Goal: Task Accomplishment & Management: Manage account settings

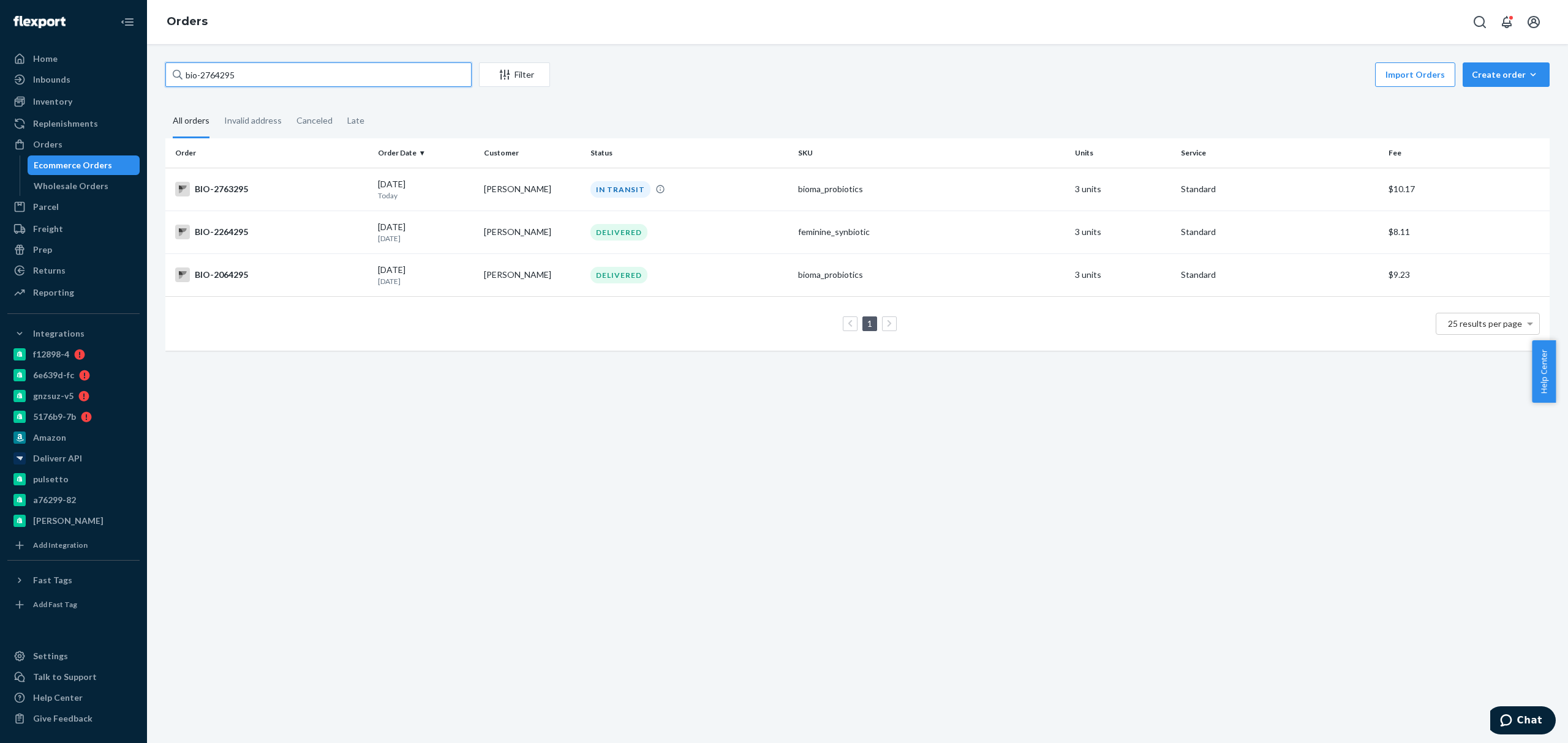
click at [206, 77] on input "bio-2764295" at bounding box center [319, 75] width 307 height 25
paste input "666045"
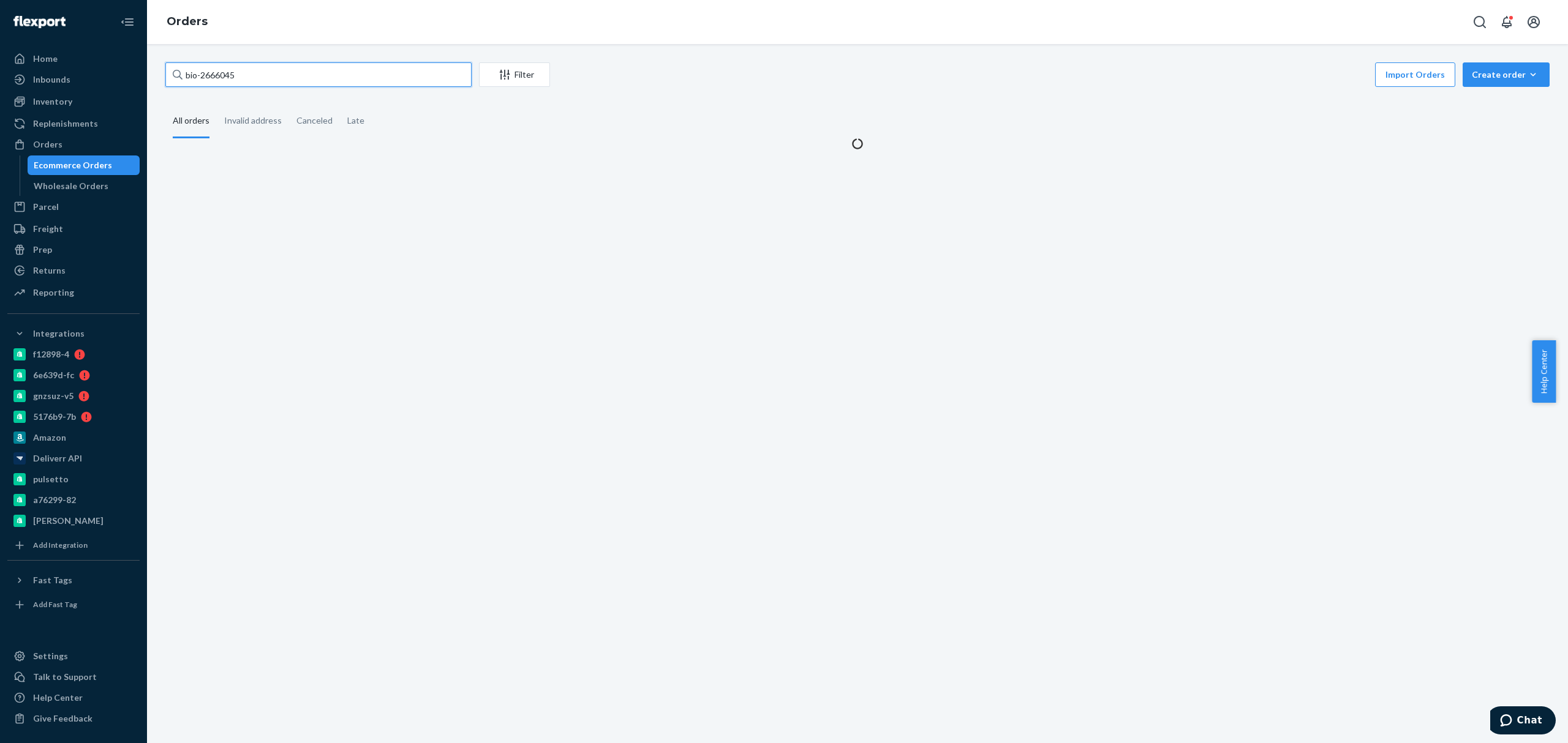
type input "bio-2666045"
click at [397, 496] on div "bio-2666045 Filter Import Orders Create order Ecommerce order Removal order All…" at bounding box center [858, 394] width 1421 height 700
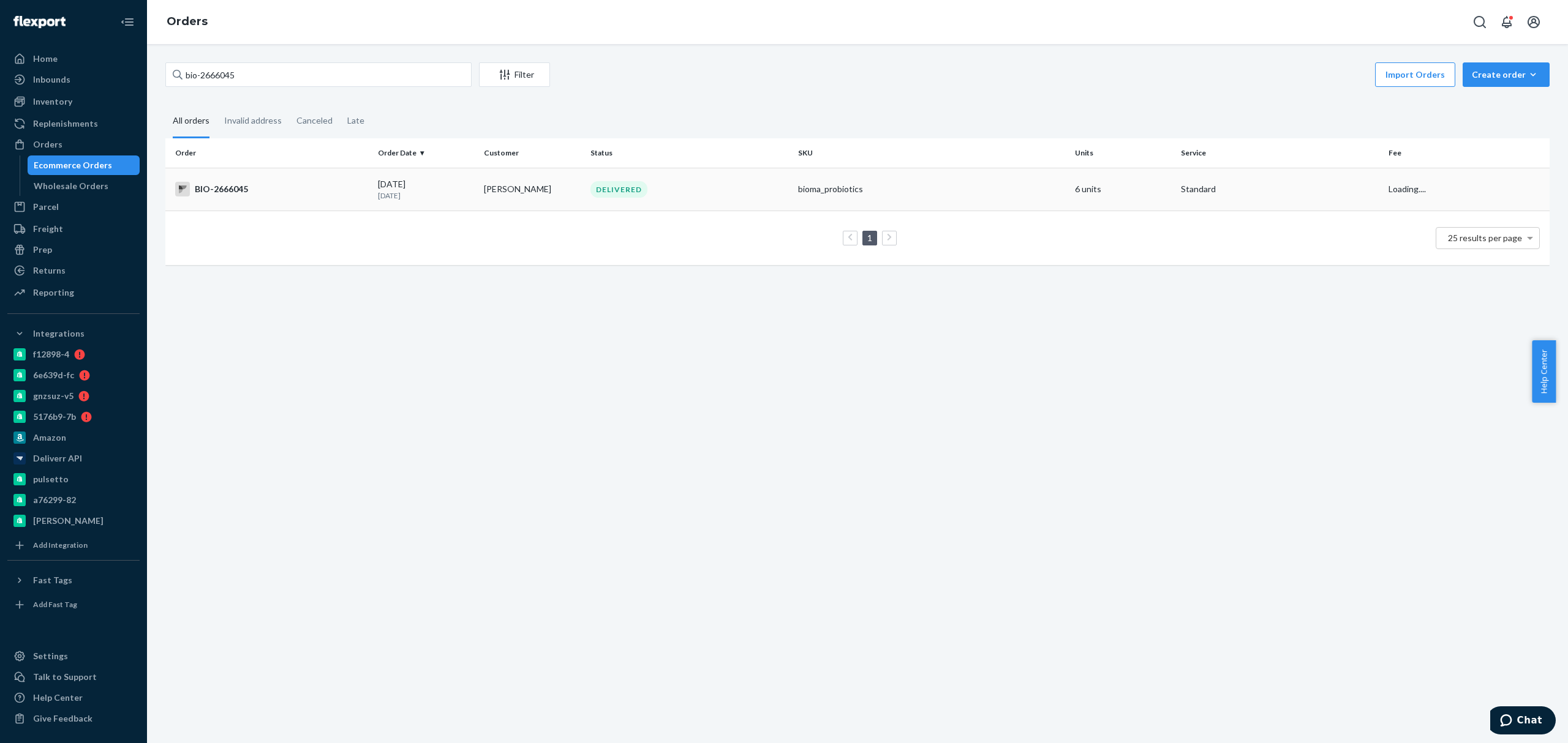
click at [412, 176] on td "09/10/2025 13 days ago" at bounding box center [426, 188] width 106 height 43
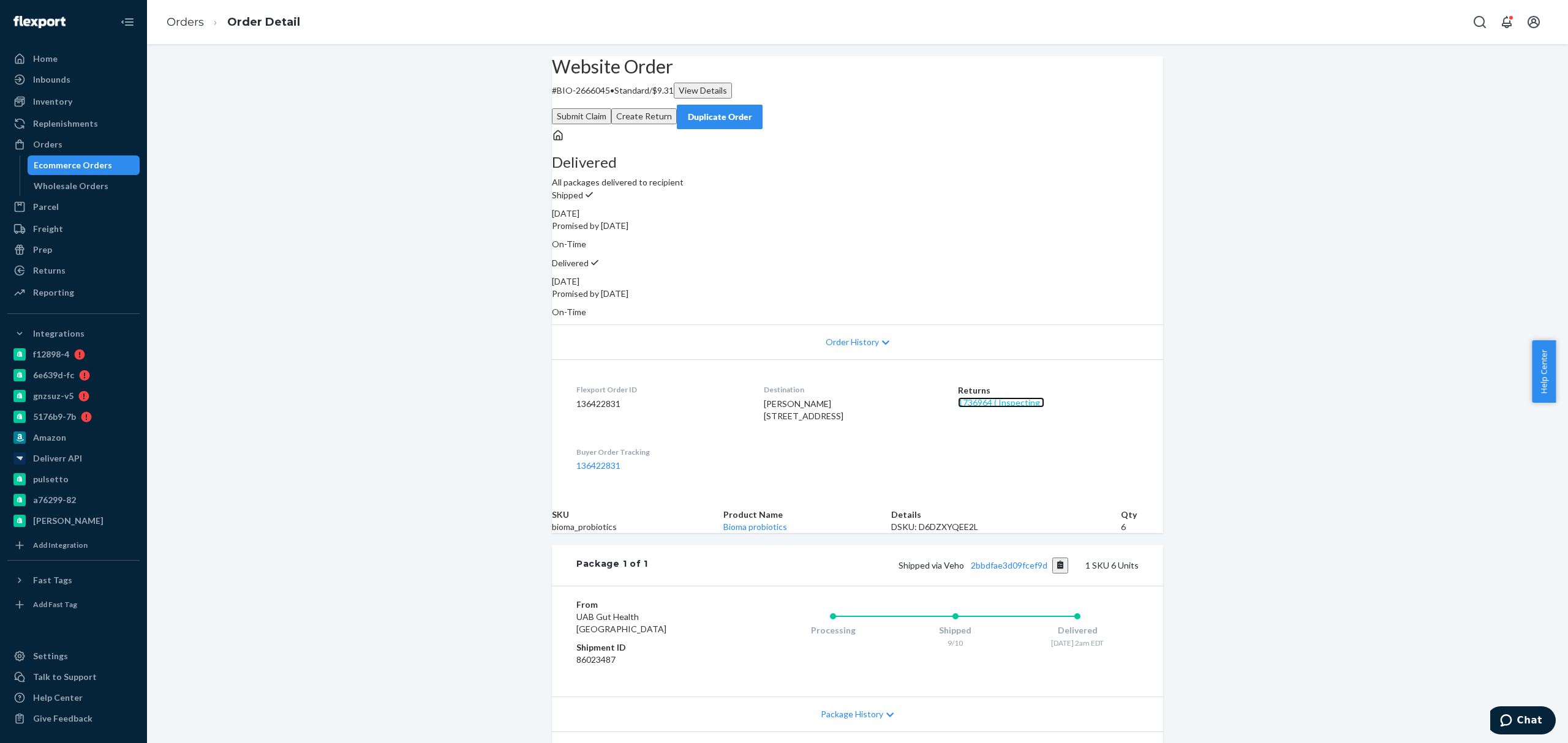
click at [1015, 398] on link "1736964 ( Inspecting )" at bounding box center [1001, 403] width 87 height 10
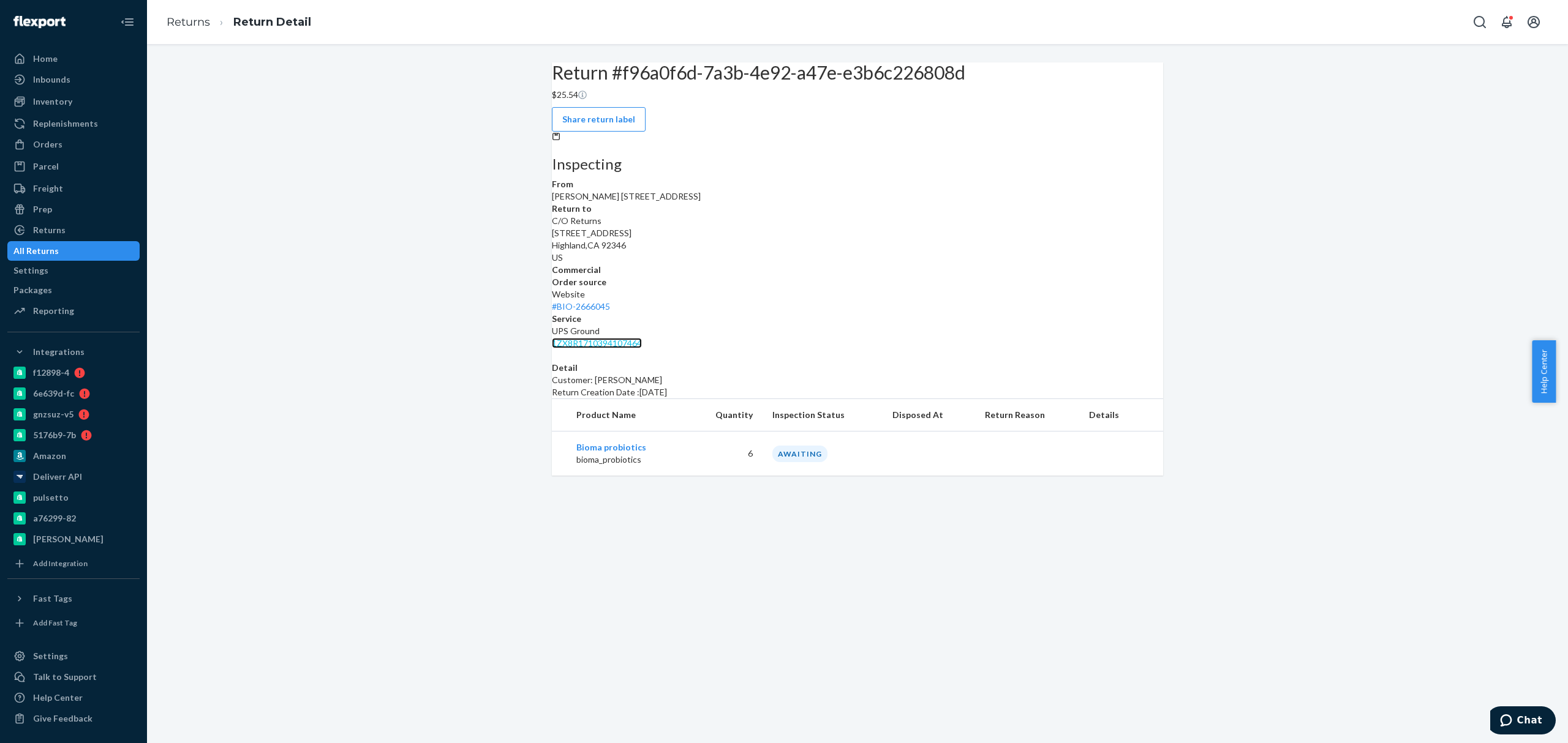
click at [642, 338] on link "1ZX8R1710394107464" at bounding box center [597, 343] width 90 height 10
click at [72, 149] on div "Orders" at bounding box center [73, 144] width 130 height 17
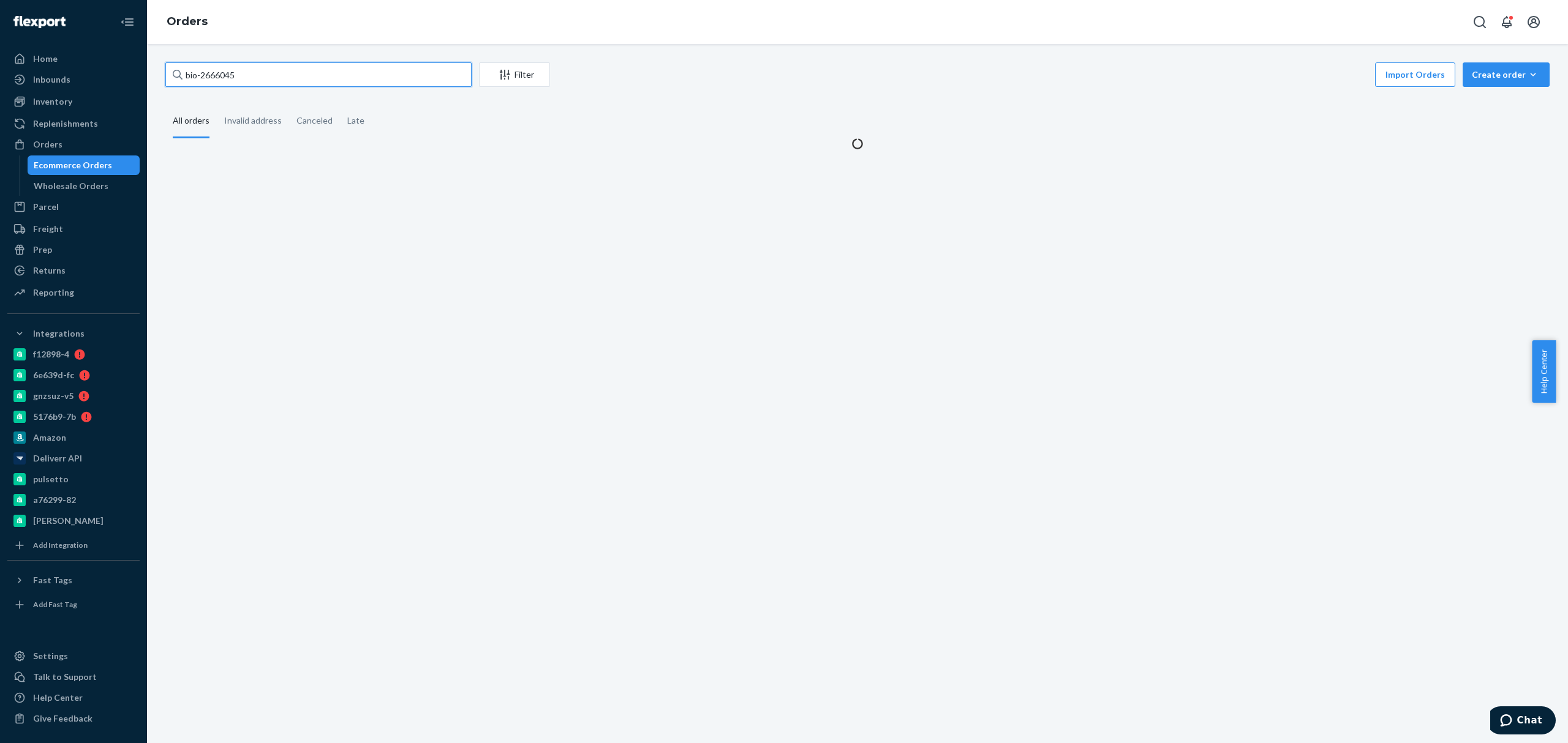
click at [223, 65] on input "bio-2666045" at bounding box center [319, 75] width 307 height 25
paste input "759533"
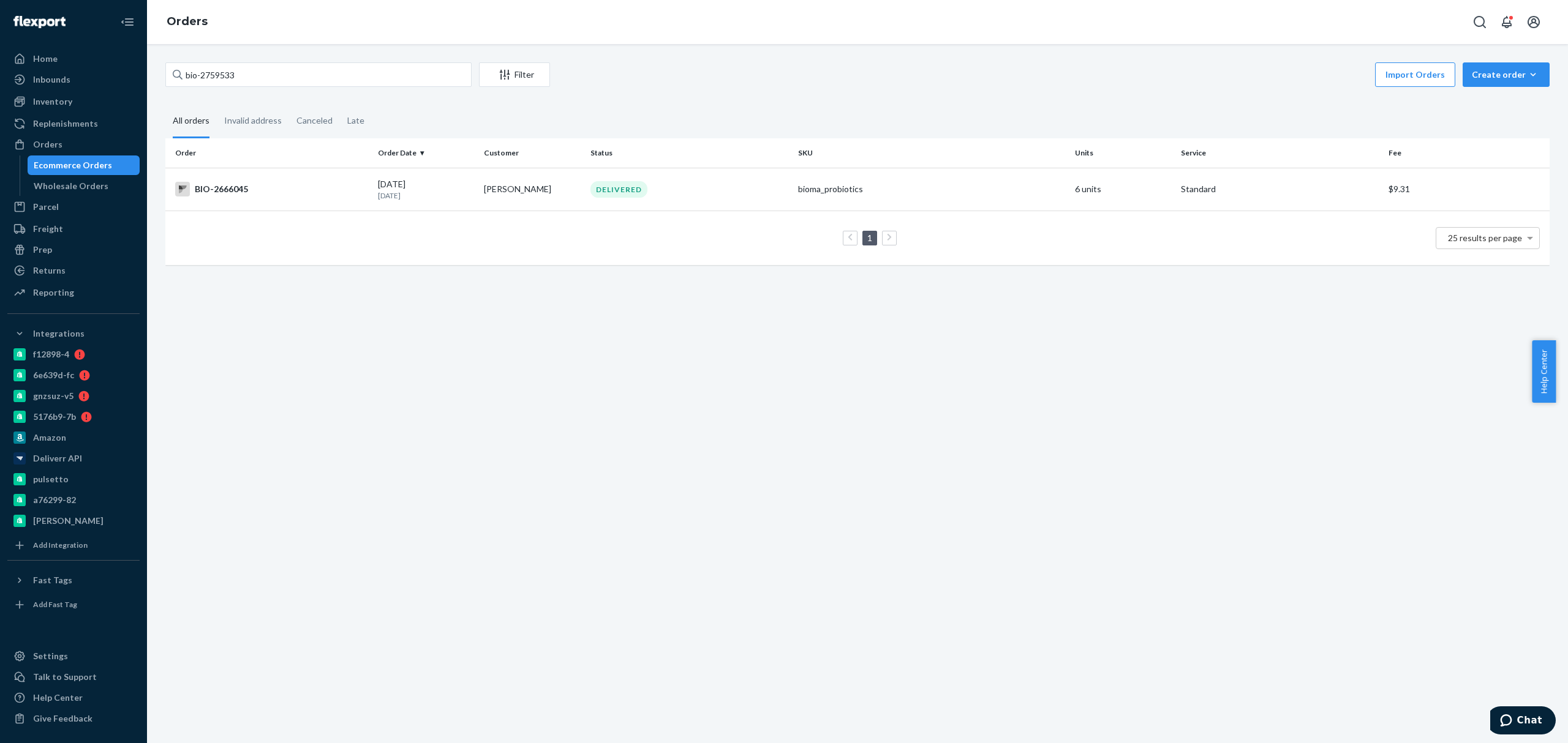
drag, startPoint x: 239, startPoint y: 54, endPoint x: 261, endPoint y: 70, distance: 27.2
click at [239, 54] on div "bio-2759533 Filter Import Orders Create order Ecommerce order Removal order All…" at bounding box center [858, 394] width 1421 height 700
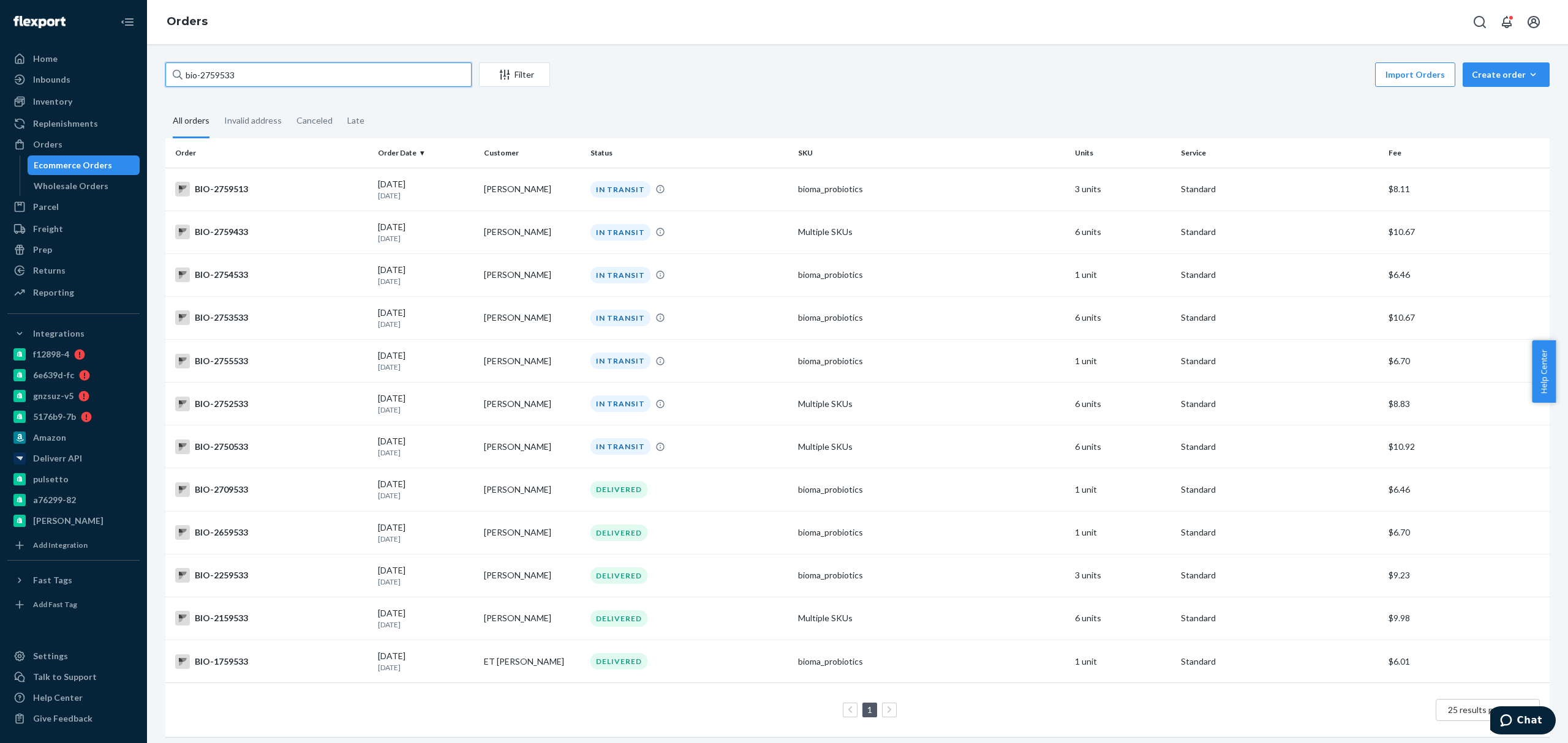
click at [230, 76] on input "bio-2759533" at bounding box center [319, 75] width 307 height 25
paste input "25"
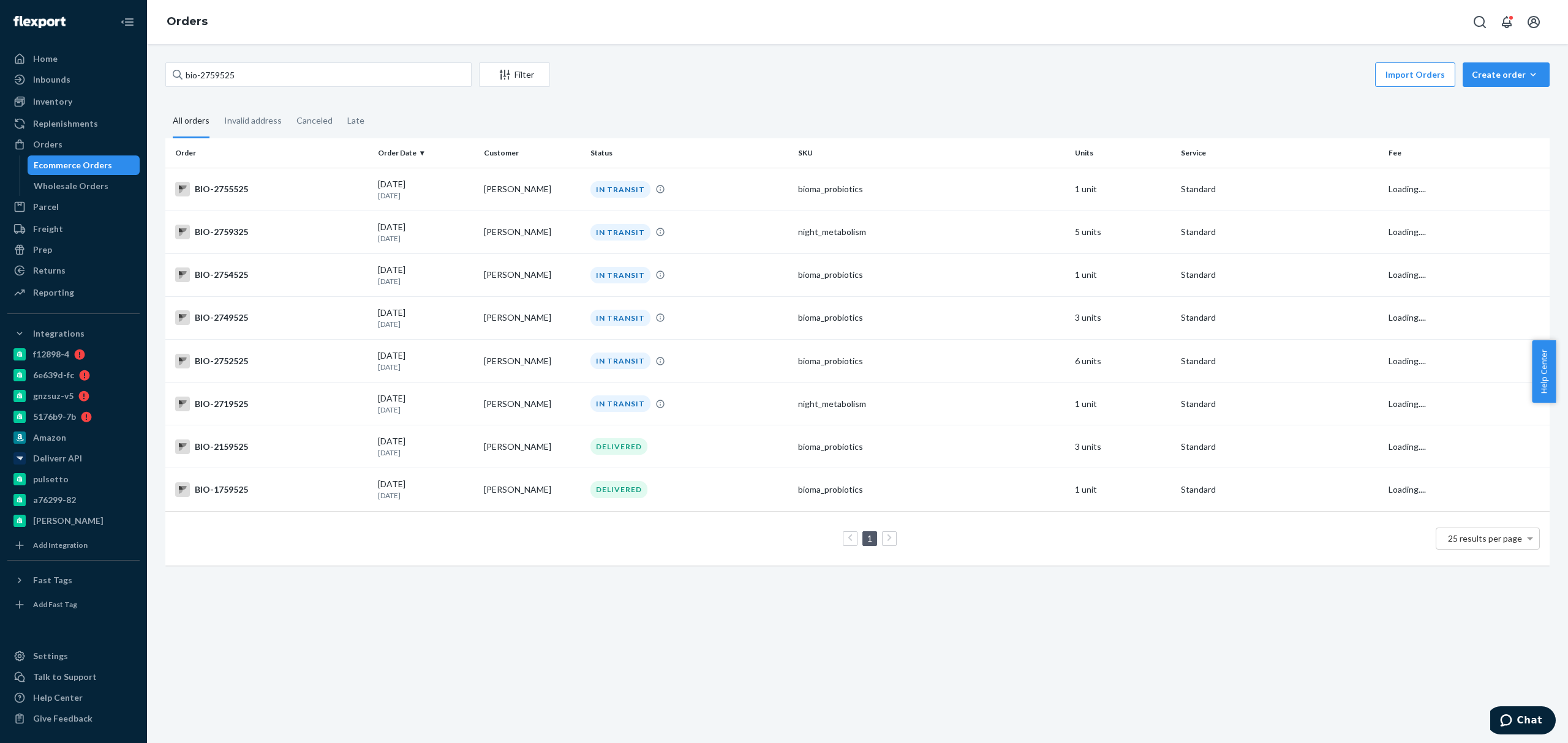
click at [728, 96] on div "bio-2759525 Filter Import Orders Create order Ecommerce order Removal order All…" at bounding box center [858, 321] width 1403 height 516
click at [311, 67] on input "bio-2759525" at bounding box center [319, 75] width 307 height 25
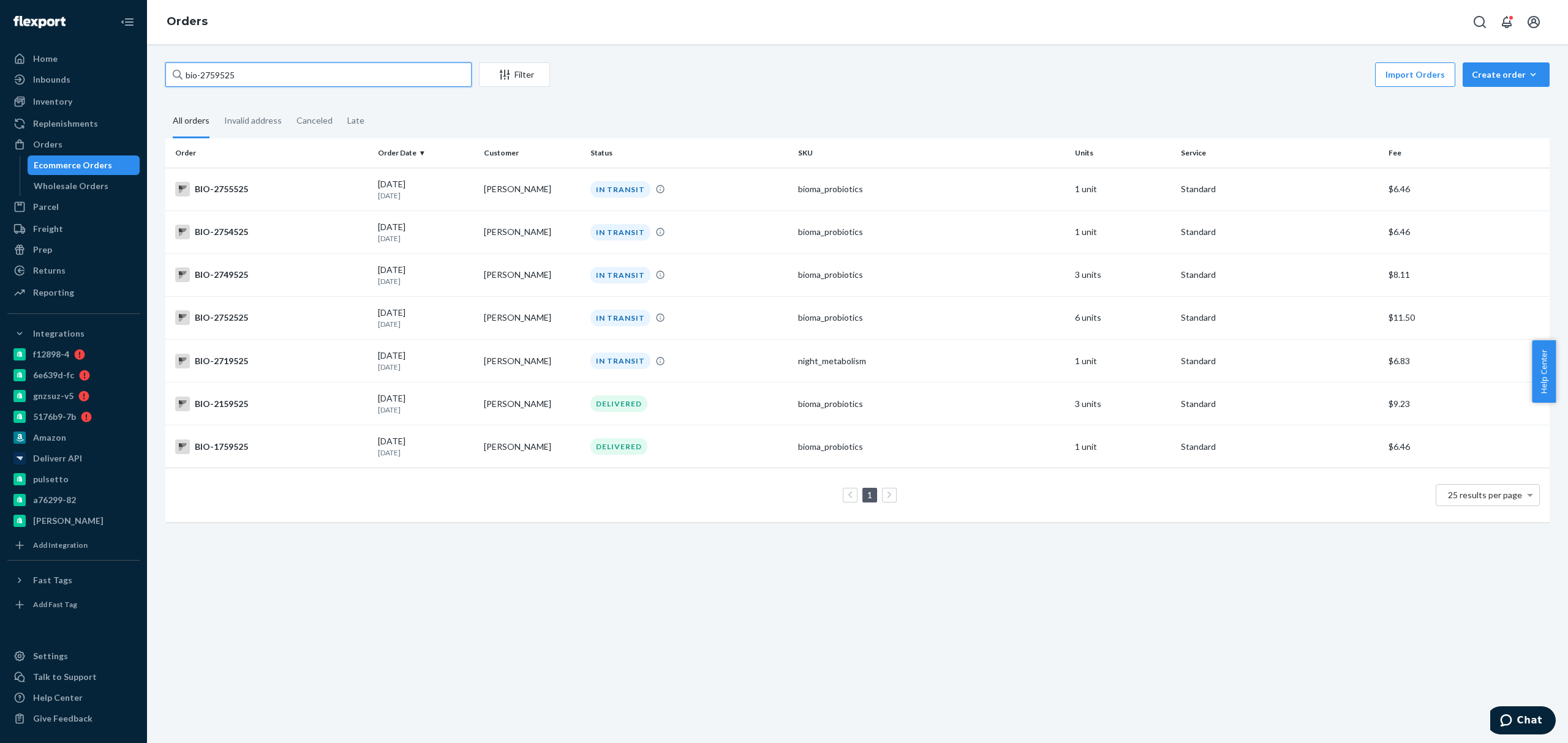
type input "bio-2759525"
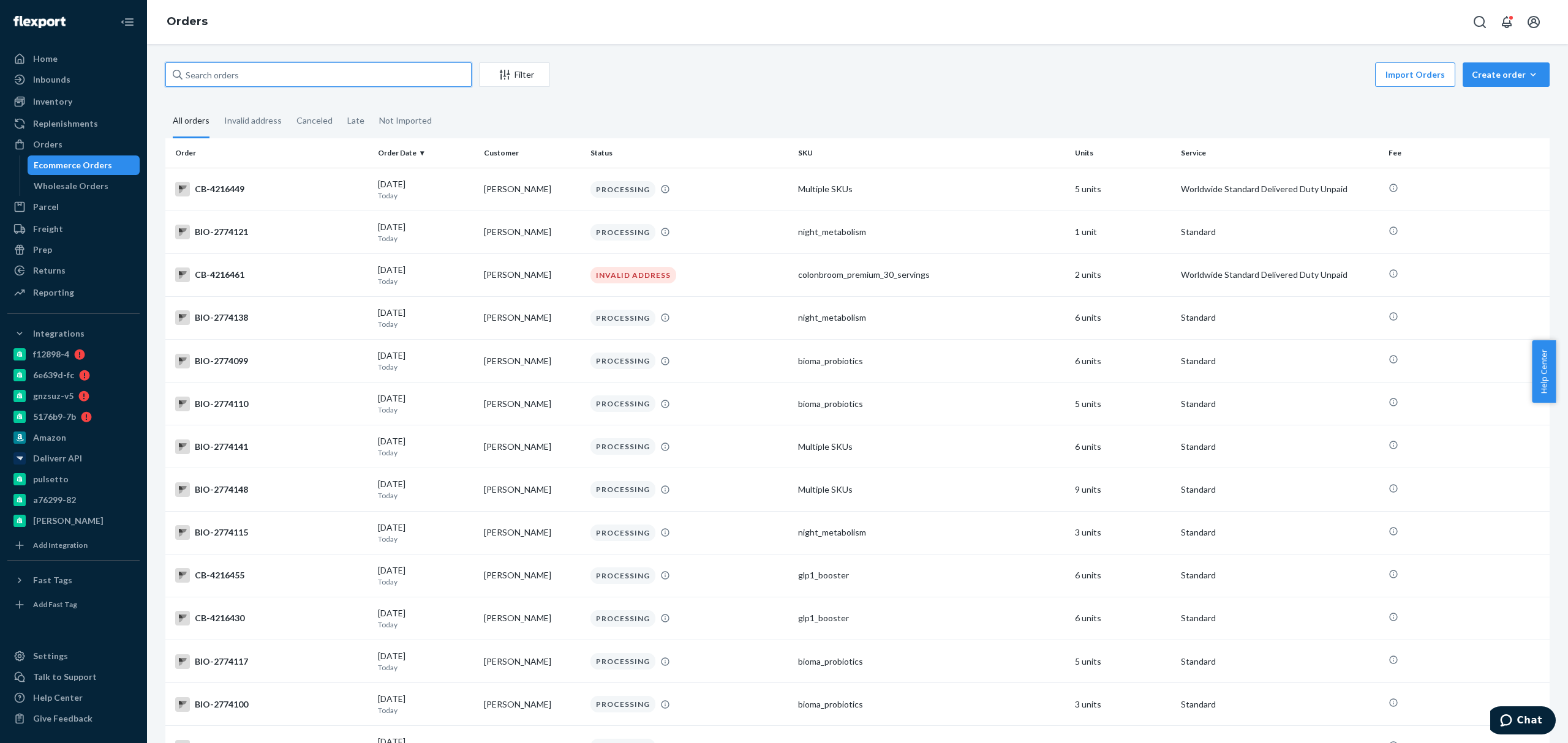
click at [326, 82] on input "text" at bounding box center [319, 75] width 307 height 25
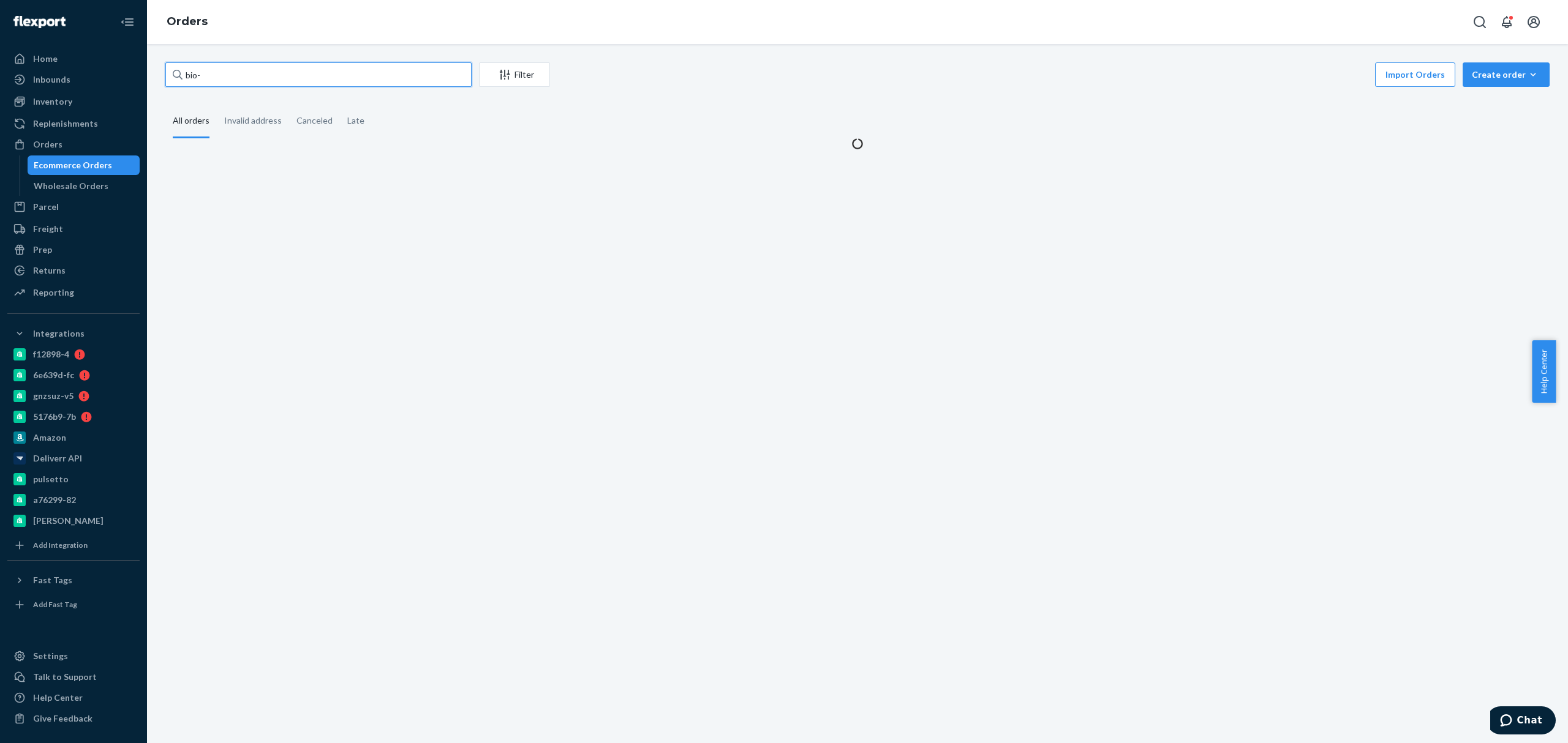
paste input "2759525"
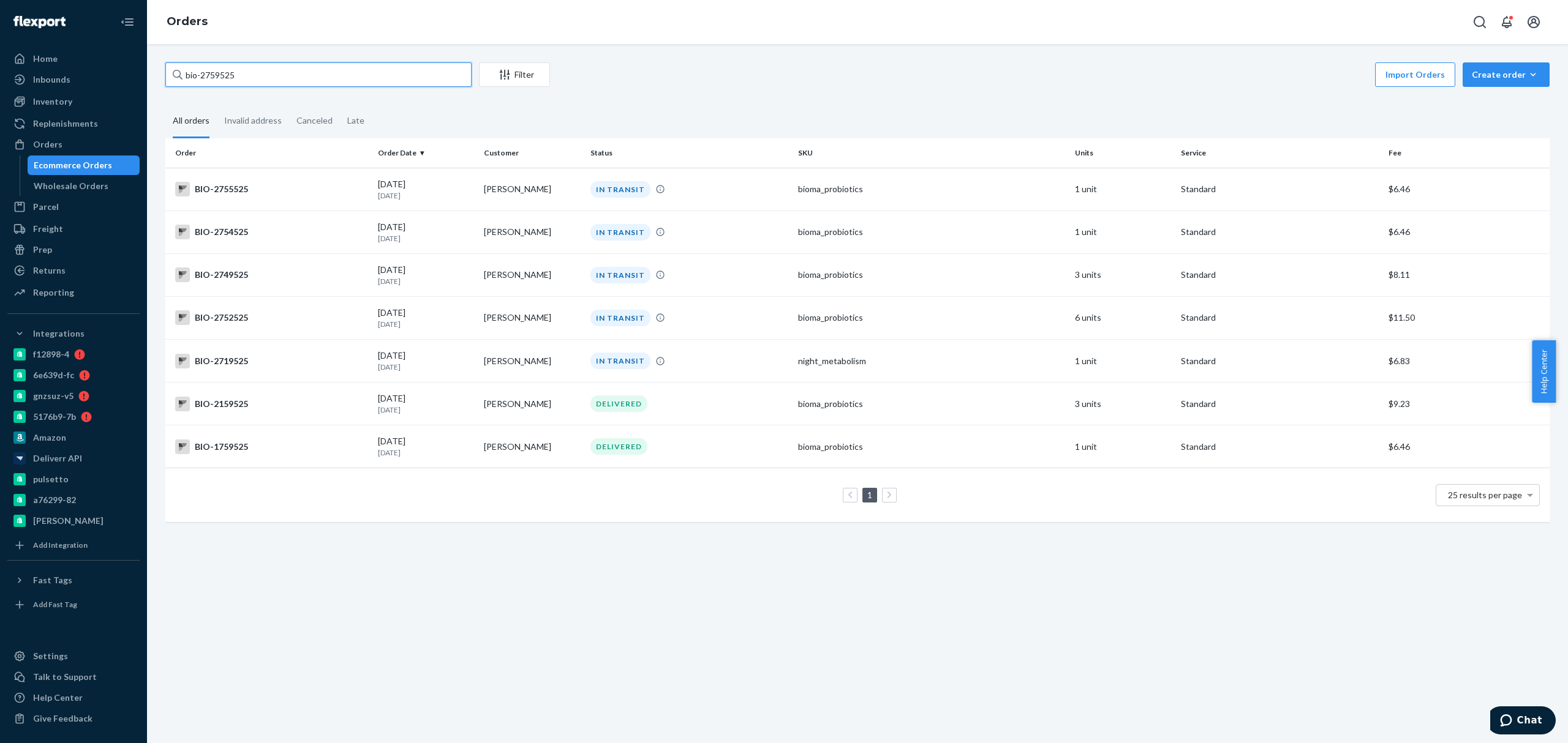
click at [346, 79] on input "bio-2759525" at bounding box center [319, 75] width 307 height 25
click at [363, 76] on input "bio-2759525" at bounding box center [319, 75] width 307 height 25
click at [224, 70] on input "bio-2759525" at bounding box center [319, 75] width 307 height 25
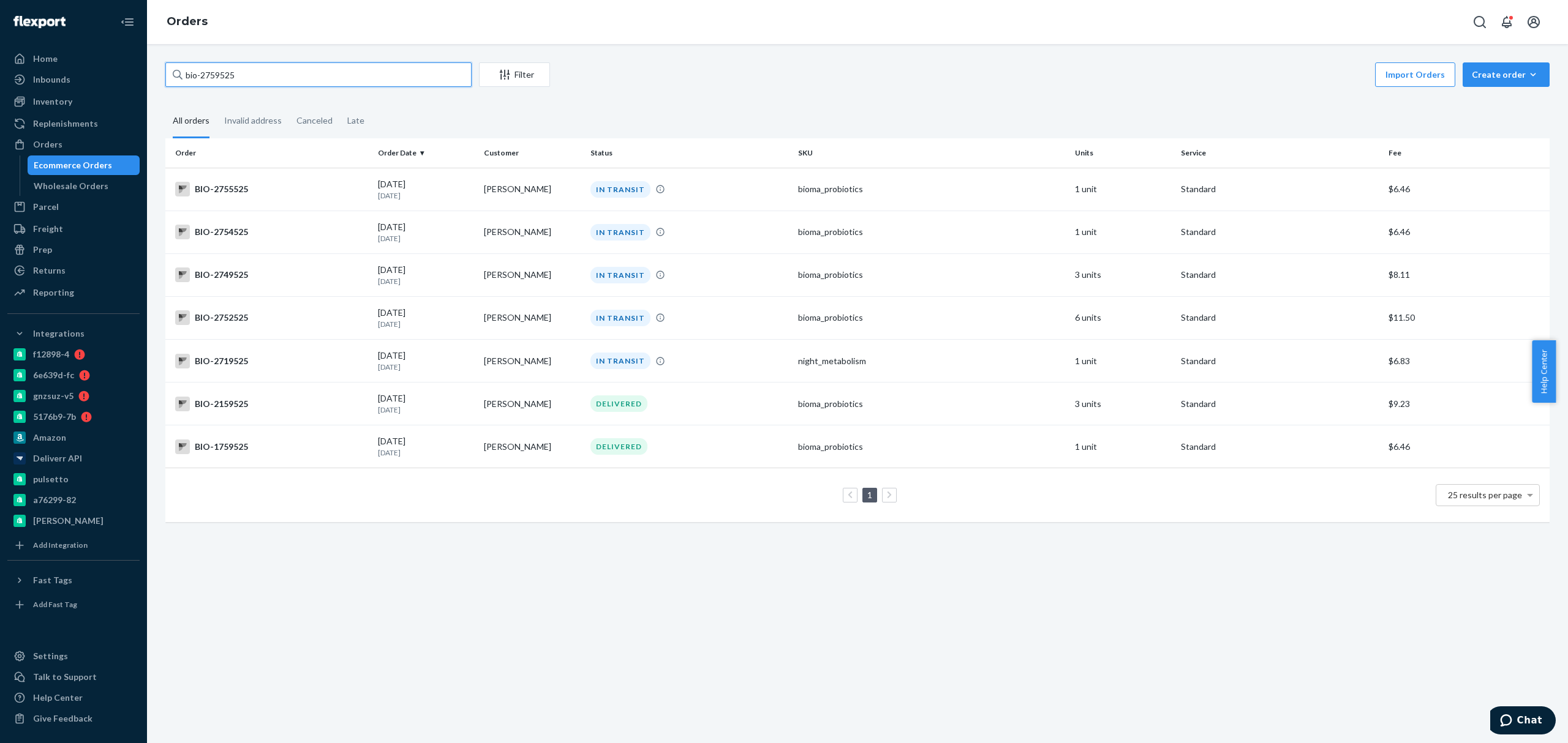
paste input "2759543"
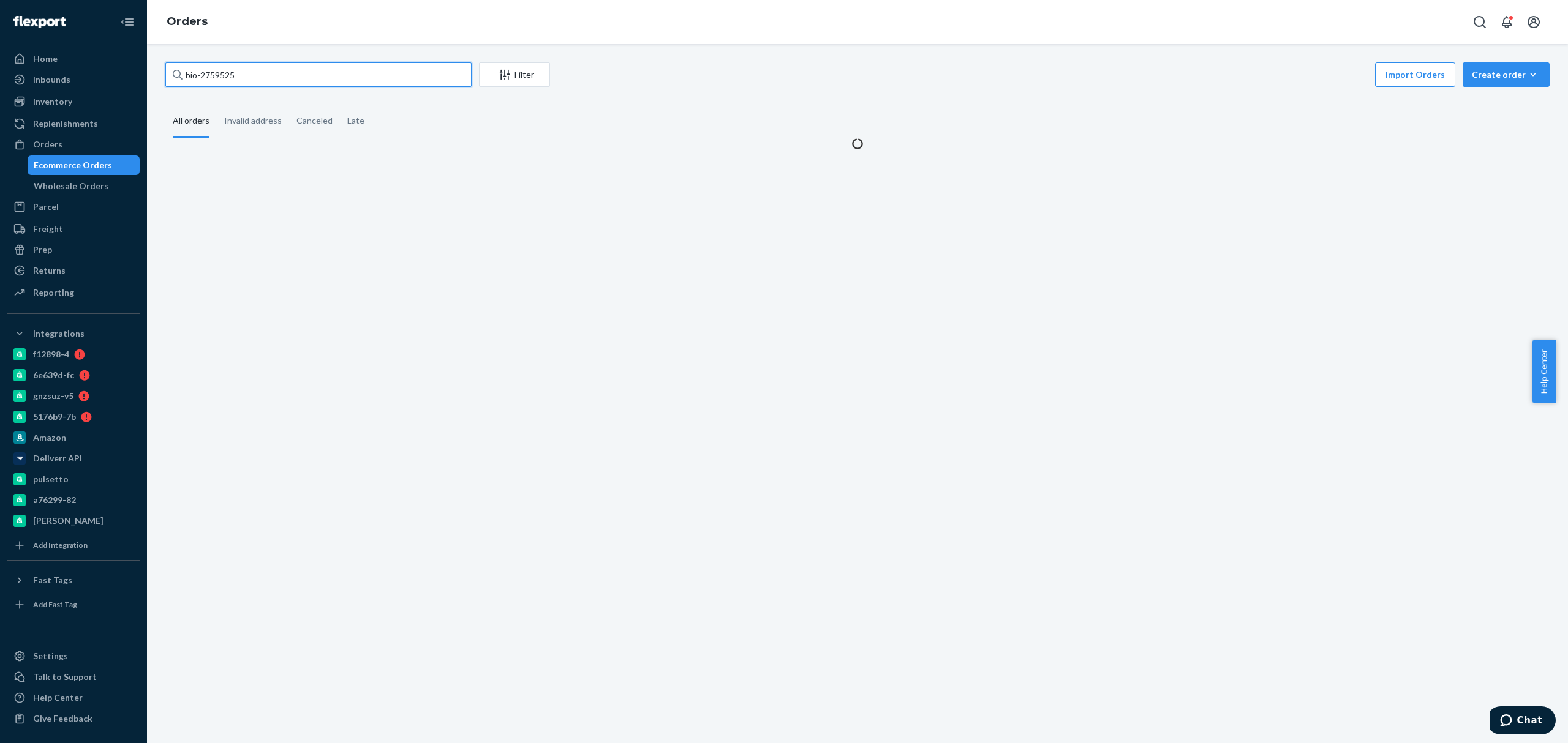
click at [215, 77] on input "bio-2759525" at bounding box center [319, 75] width 307 height 25
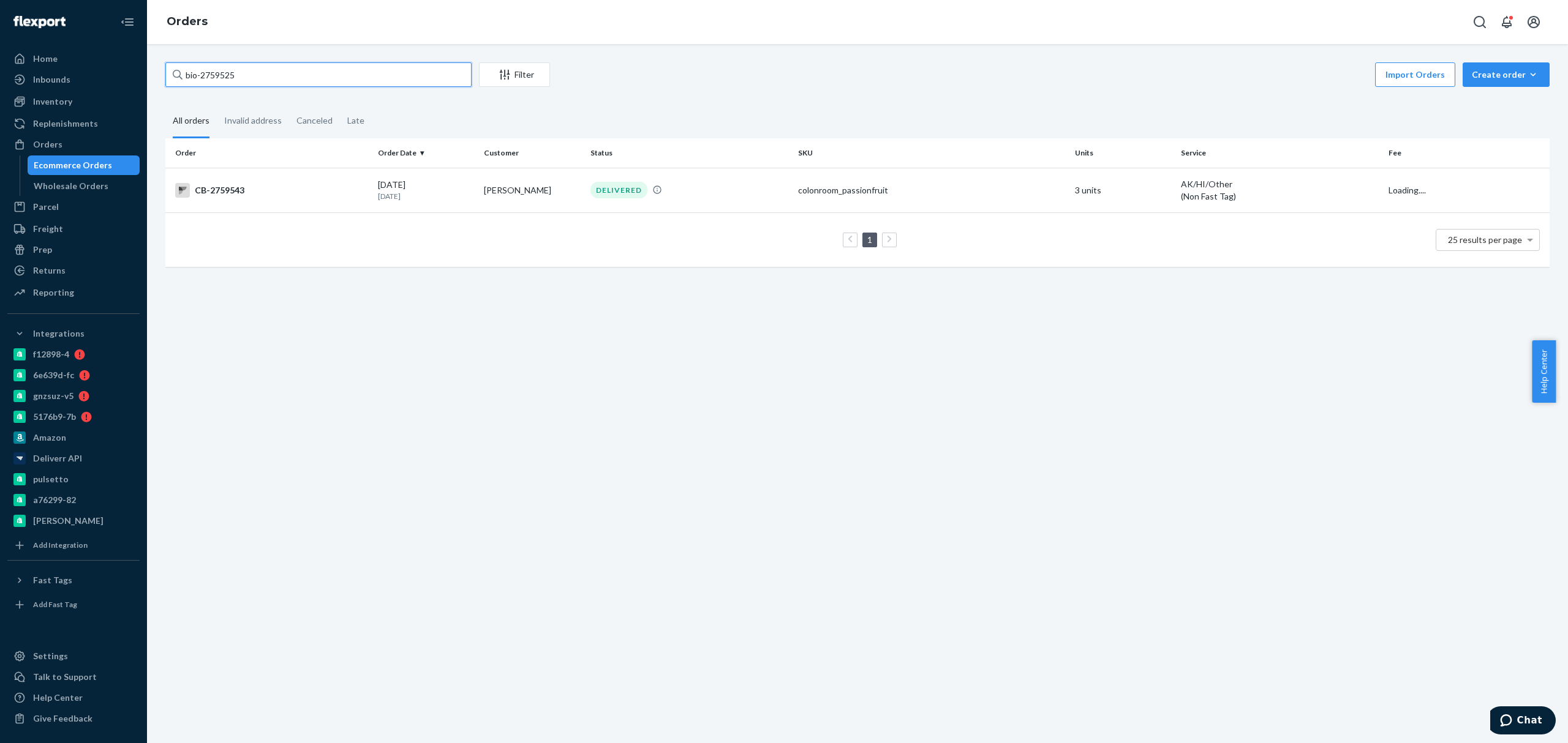
click at [215, 77] on input "bio-2759525" at bounding box center [319, 75] width 307 height 25
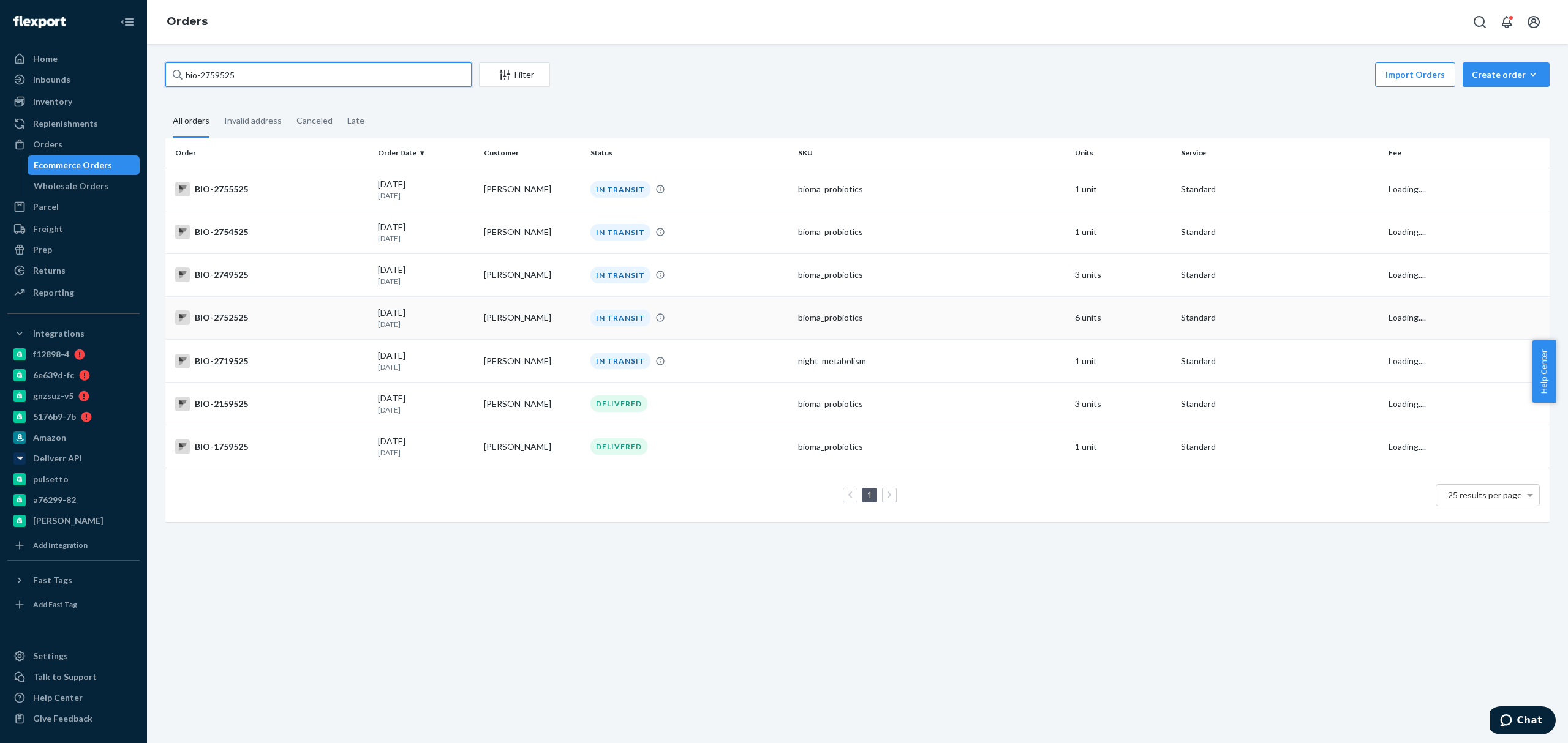
paste input "43"
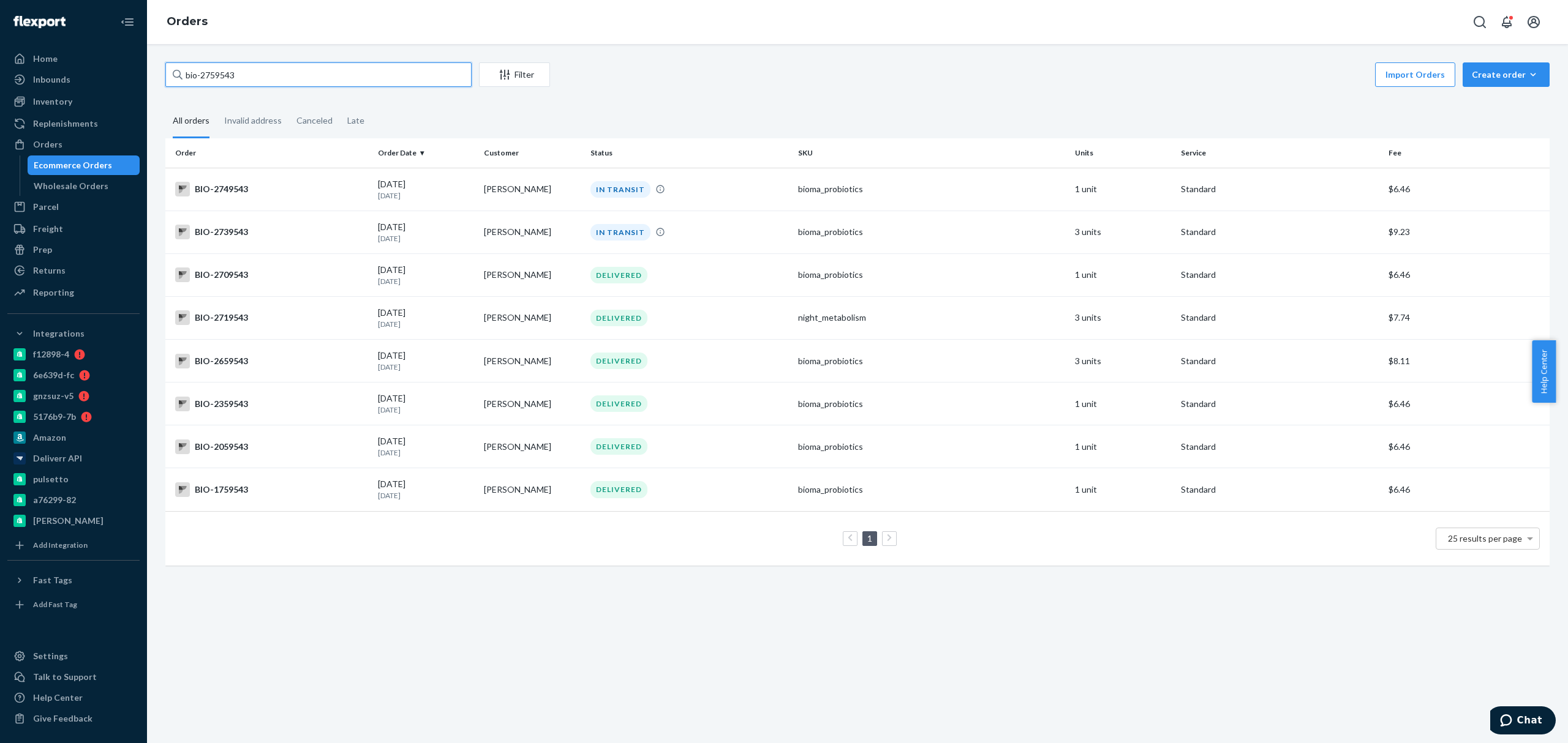
click at [221, 73] on input "bio-2759543" at bounding box center [319, 75] width 307 height 25
paste input "33"
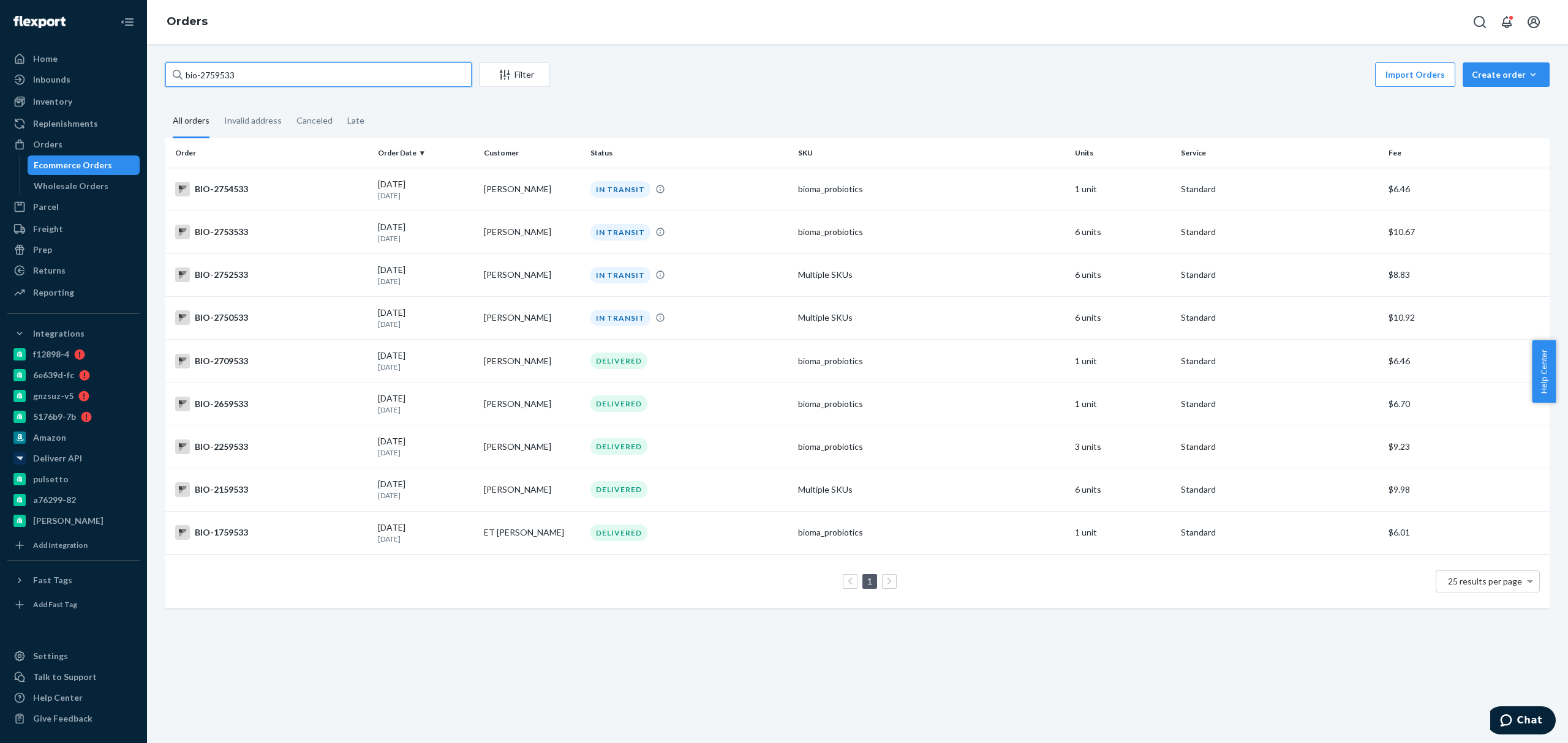
click at [214, 72] on input "bio-2759533" at bounding box center [319, 75] width 307 height 25
paste input "25"
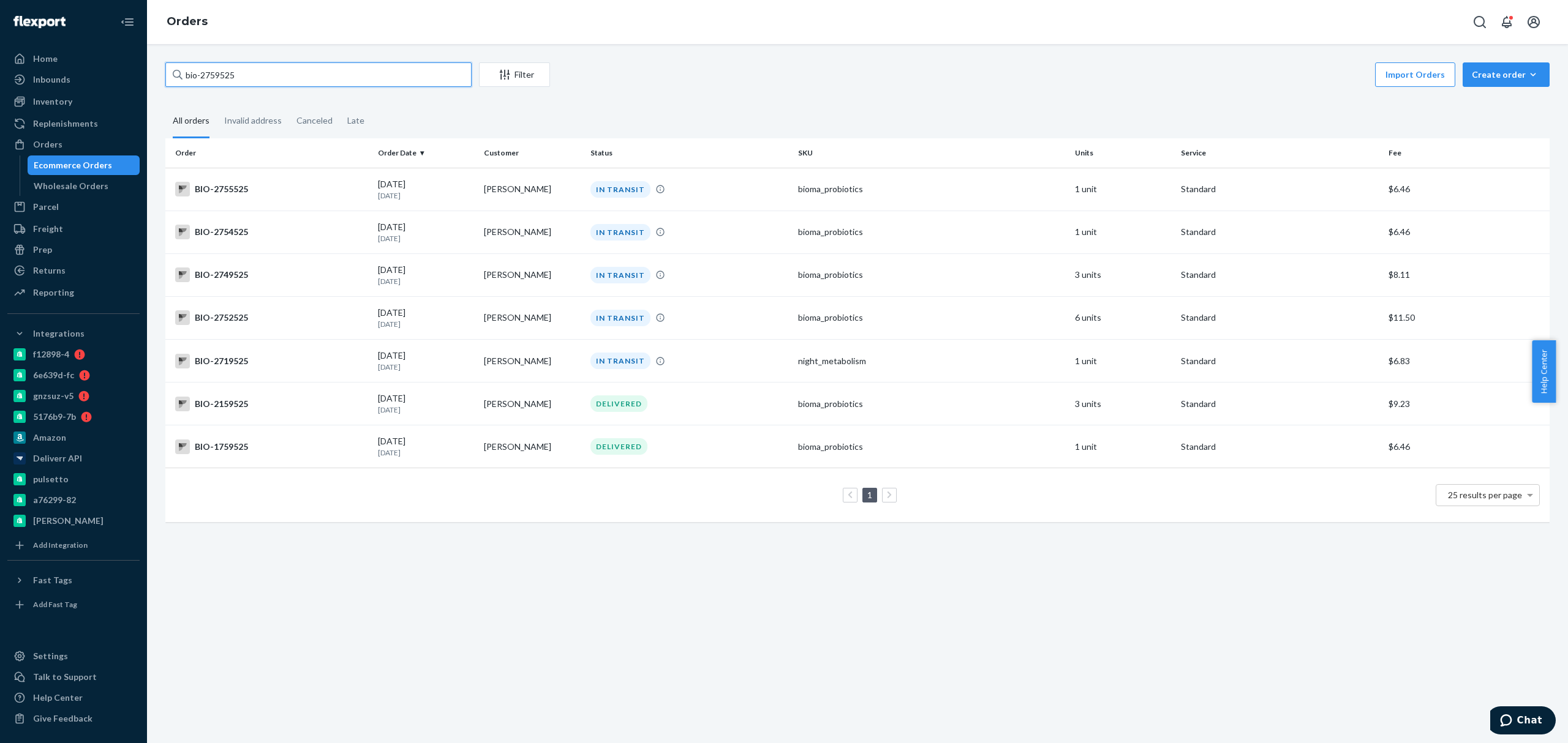
click at [310, 74] on input "bio-2759525" at bounding box center [319, 75] width 307 height 25
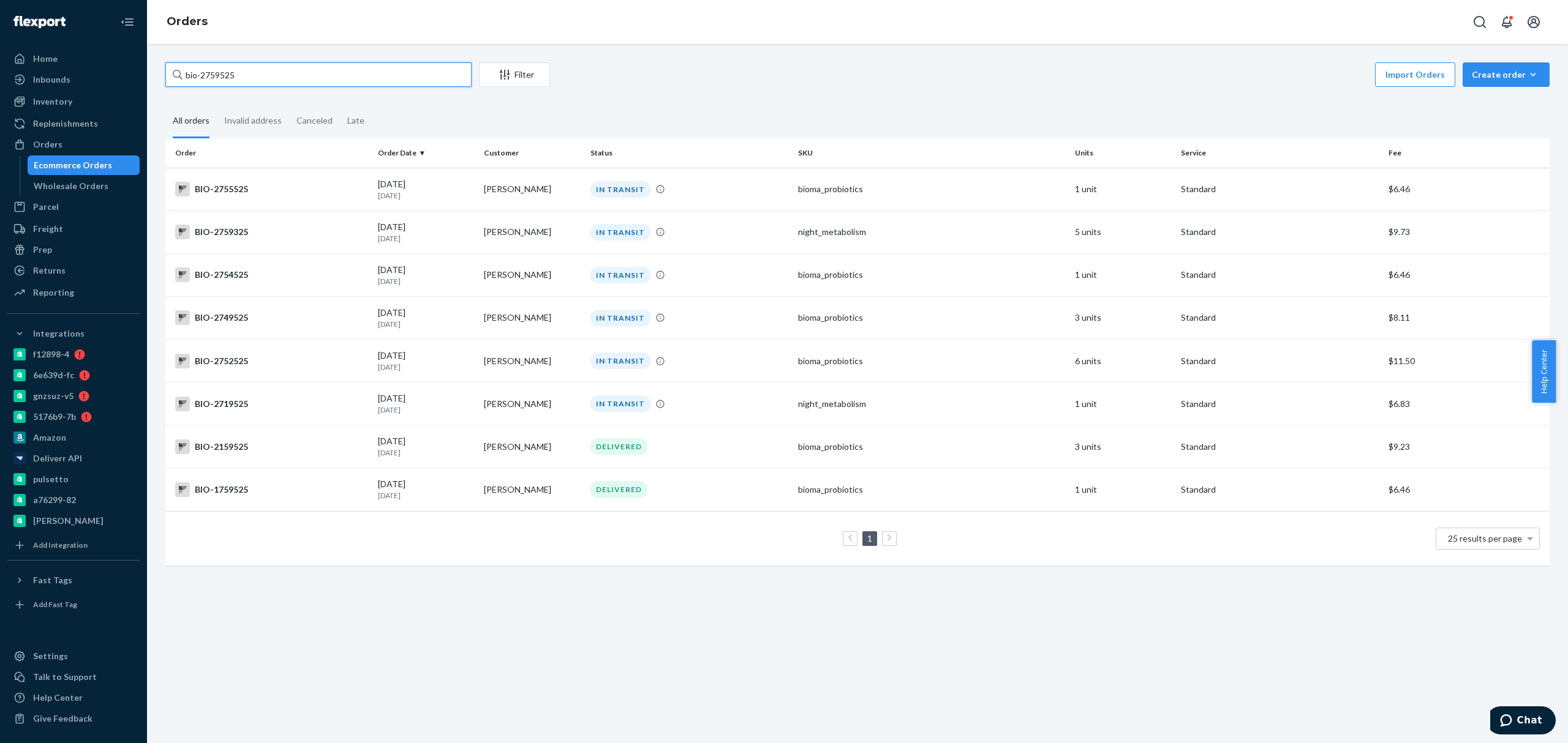
drag, startPoint x: 199, startPoint y: 73, endPoint x: 265, endPoint y: 78, distance: 66.2
click at [265, 78] on input "bio-2759525" at bounding box center [319, 75] width 307 height 25
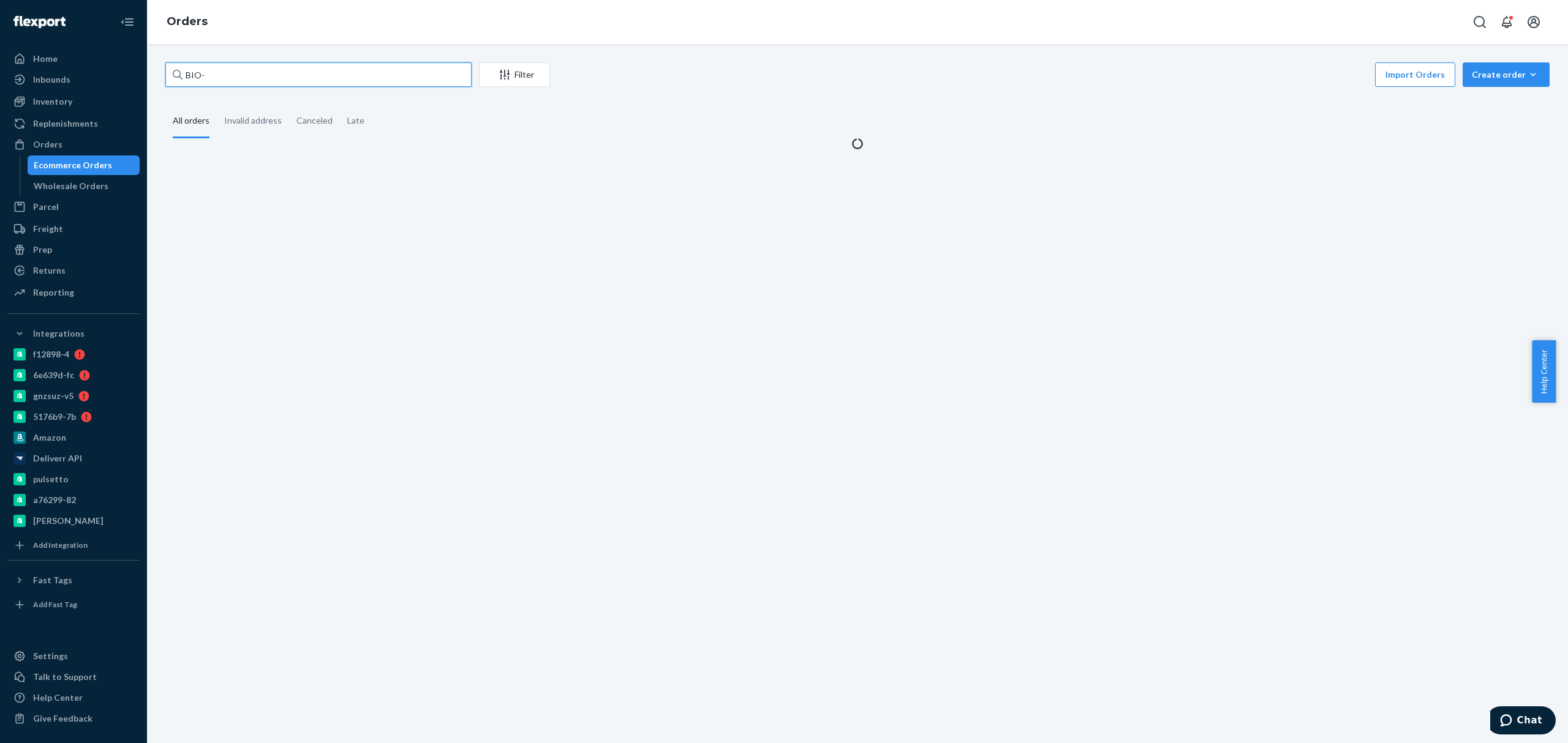
paste input "2759525"
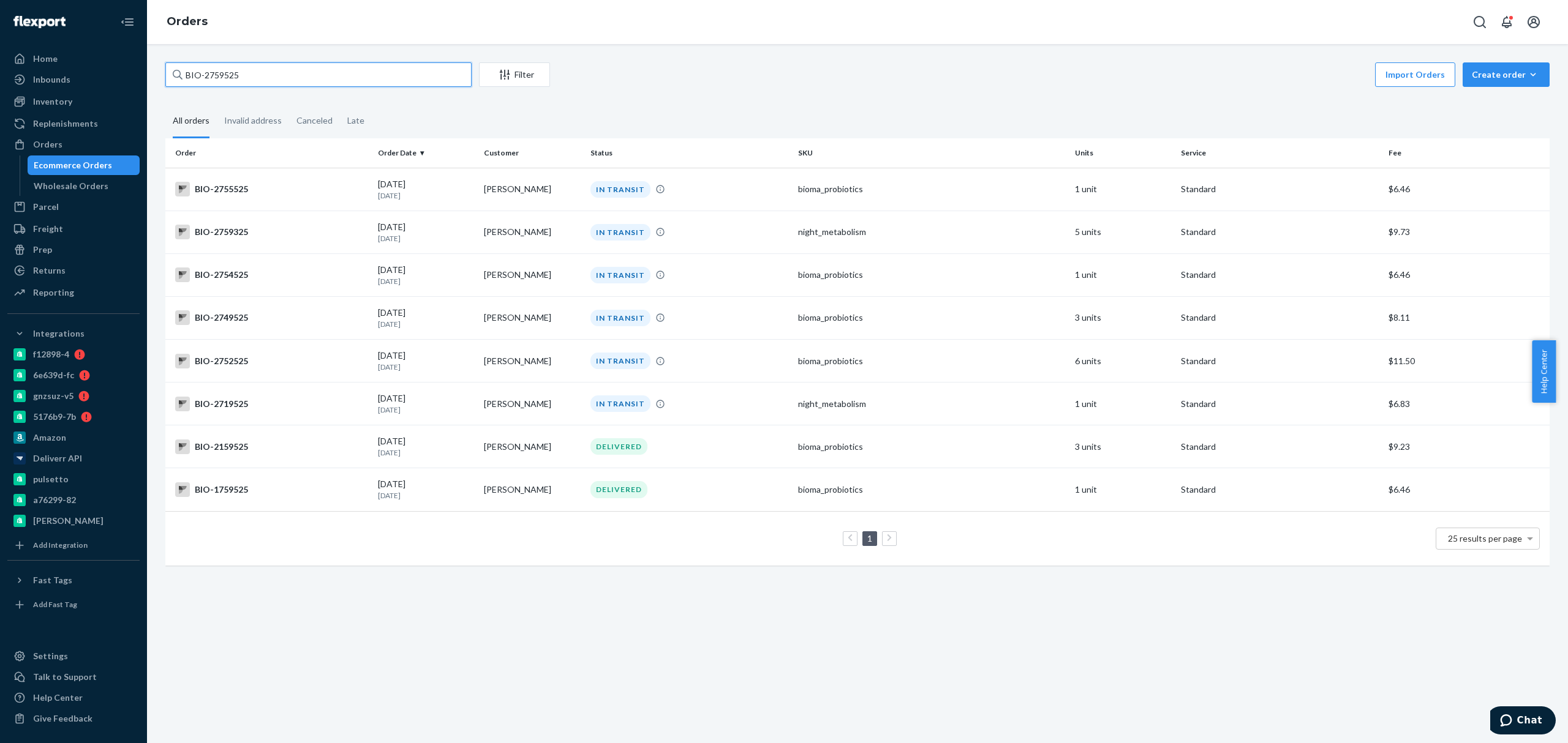
type input "BIO-2759525"
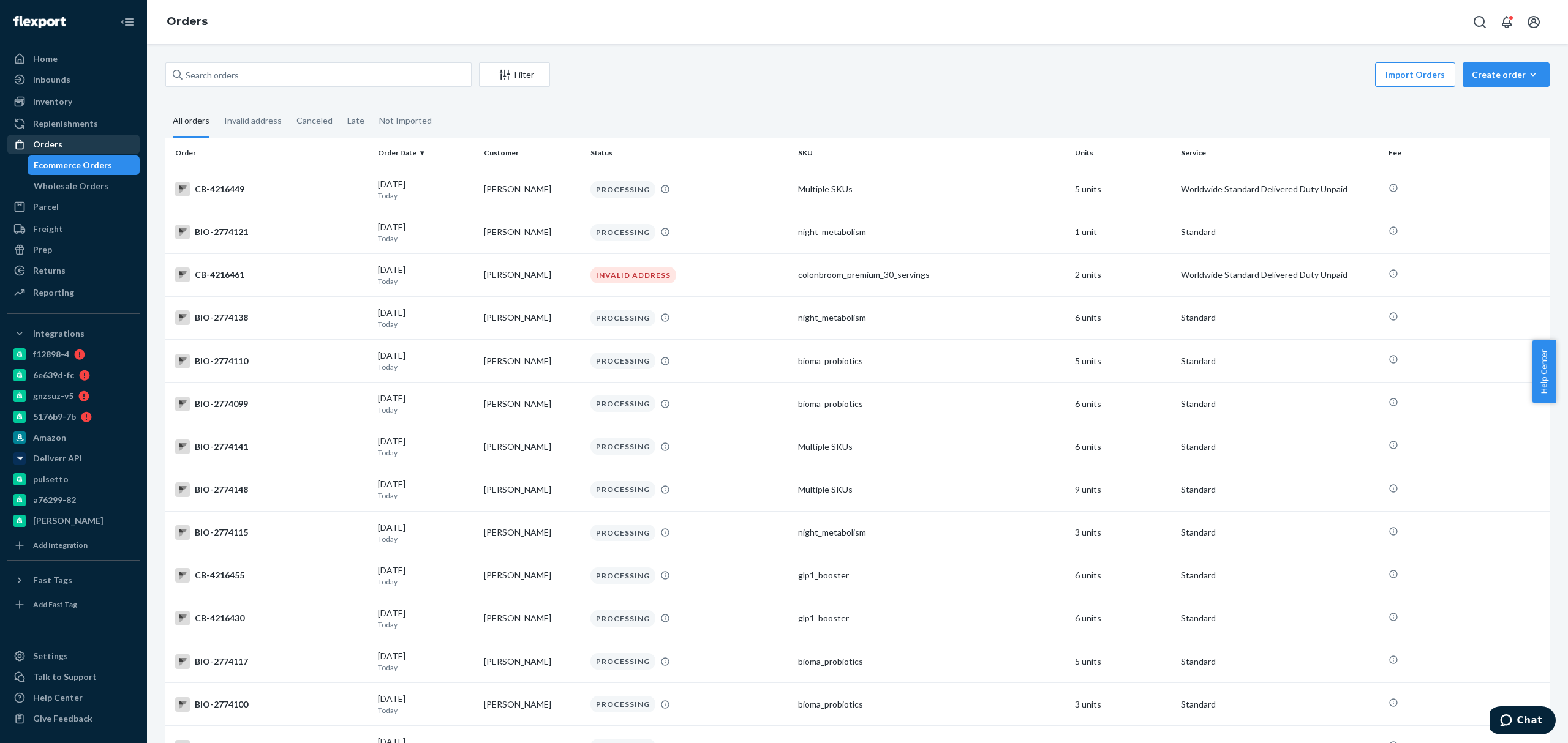
drag, startPoint x: 98, startPoint y: 162, endPoint x: 111, endPoint y: 153, distance: 15.8
click at [98, 162] on div "Ecommerce Orders" at bounding box center [73, 165] width 79 height 12
click at [238, 89] on div "Filter Import Orders Create order Ecommerce order Removal order" at bounding box center [857, 76] width 1384 height 28
click at [249, 81] on input "text" at bounding box center [319, 75] width 307 height 25
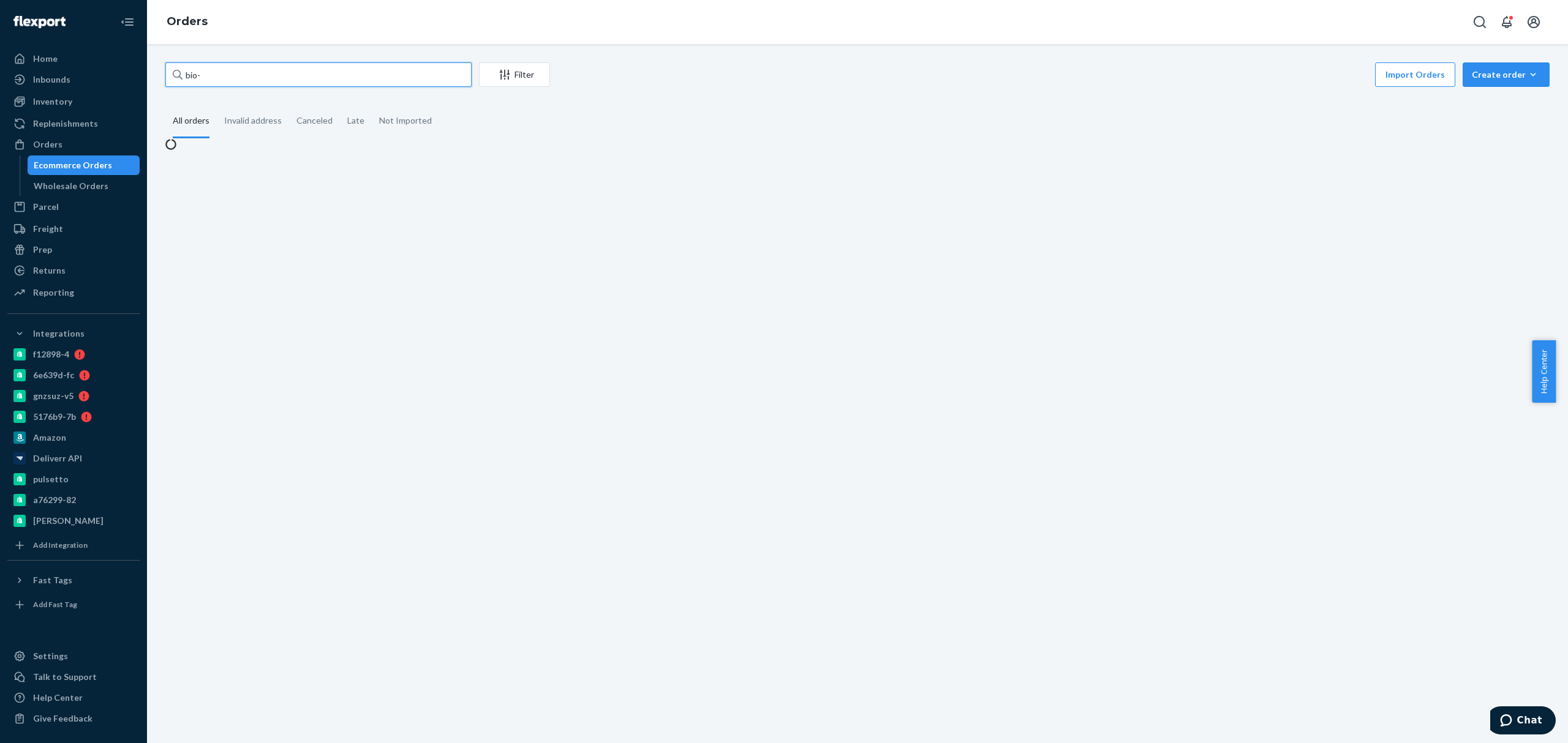
paste input "2634934"
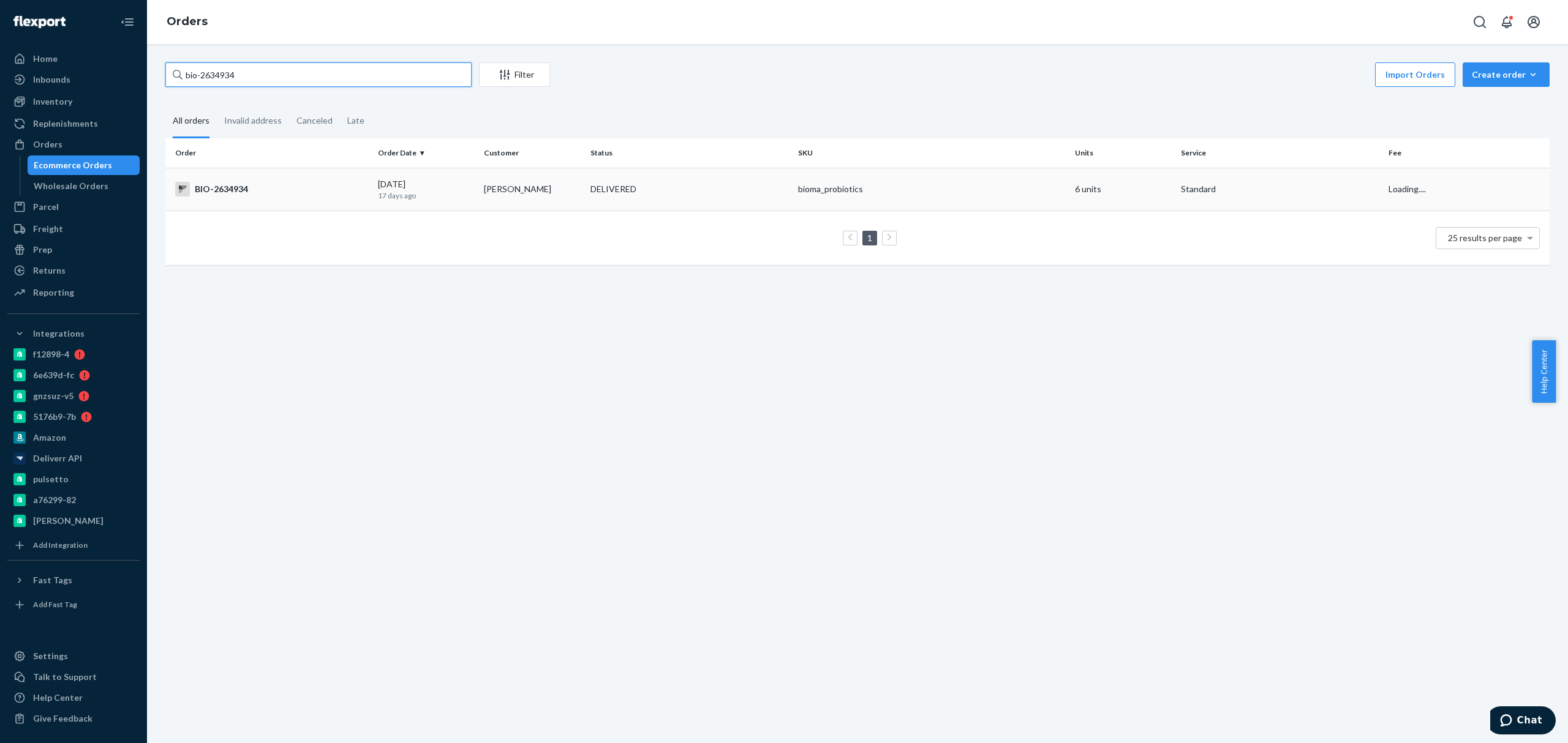
type input "bio-2634934"
click at [442, 199] on p "17 days ago" at bounding box center [425, 196] width 96 height 10
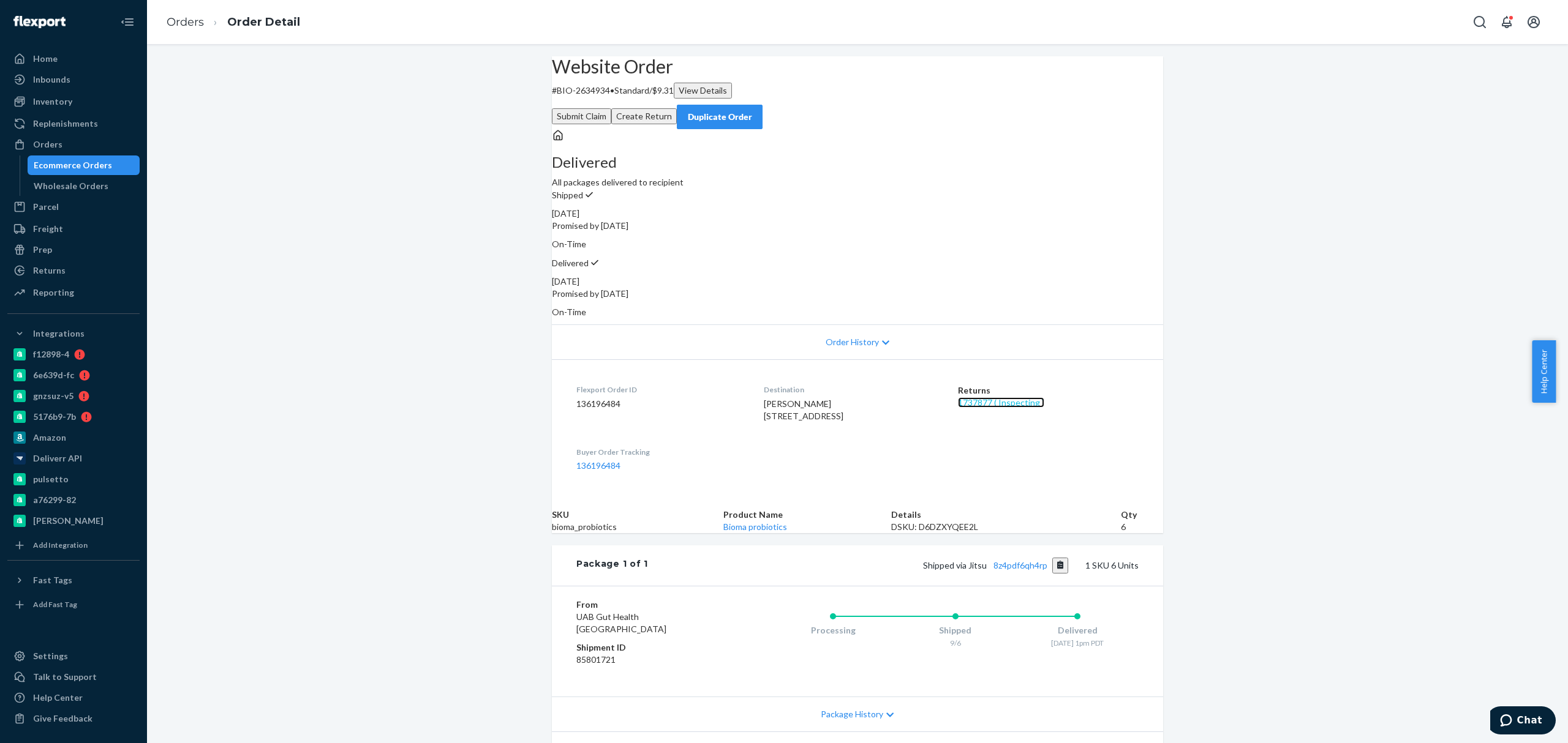
click at [1045, 398] on link "1737877 ( Inspecting )" at bounding box center [1001, 403] width 87 height 10
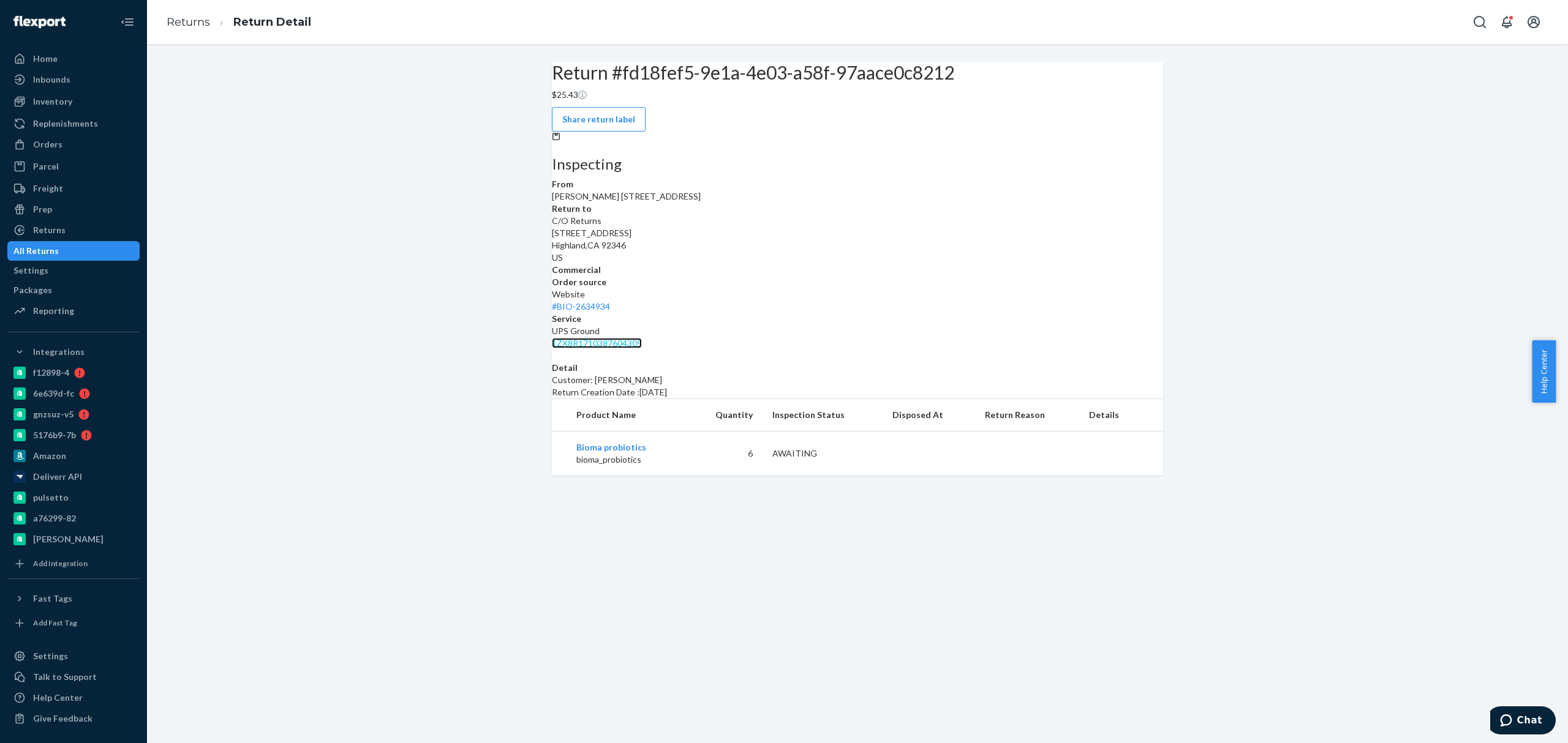
click at [642, 338] on link "1ZX8R1710387604305" at bounding box center [597, 343] width 90 height 10
drag, startPoint x: 58, startPoint y: 147, endPoint x: 67, endPoint y: 125, distance: 23.8
click at [58, 147] on div "Orders" at bounding box center [47, 144] width 29 height 12
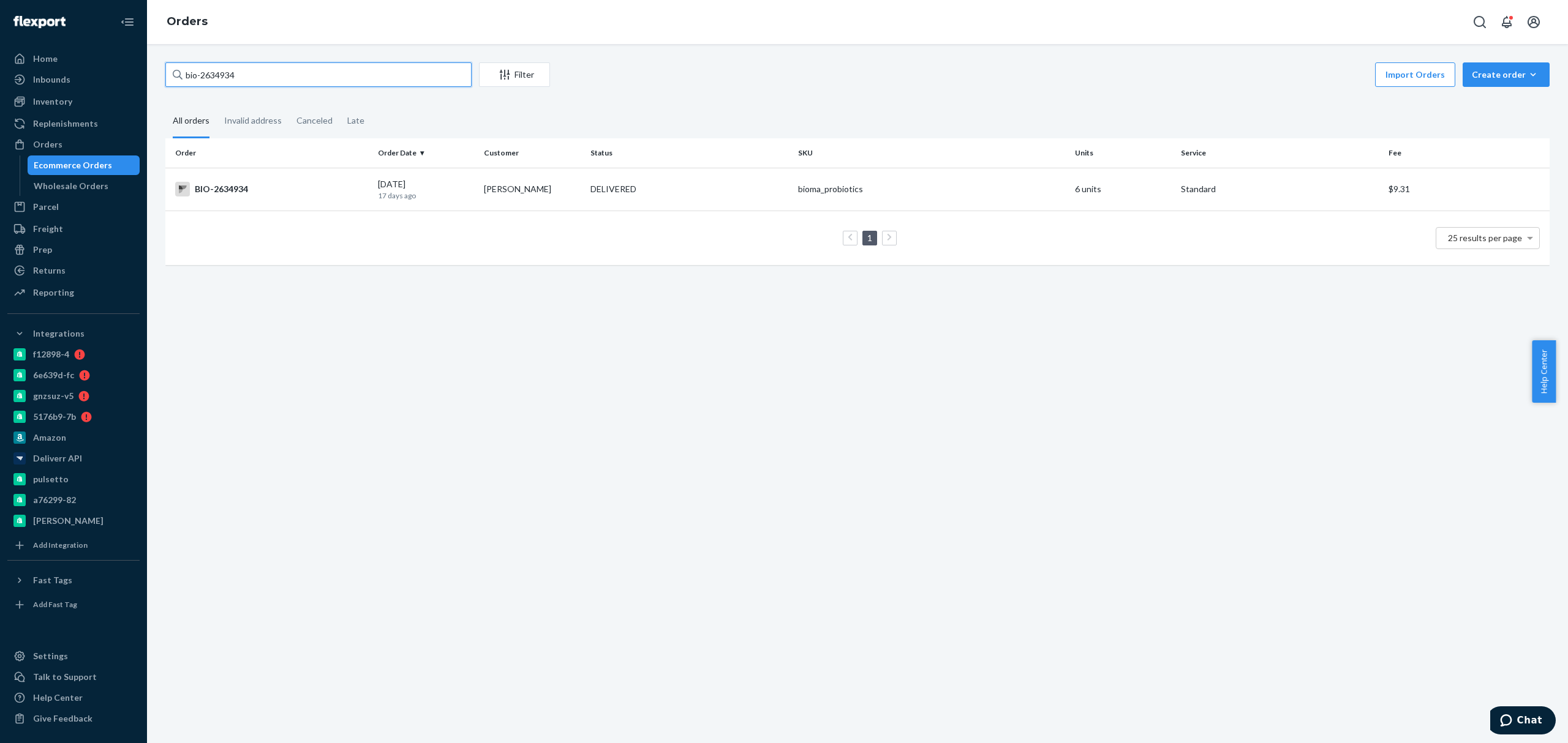
click at [226, 76] on input "bio-2634934" at bounding box center [319, 75] width 307 height 25
paste input "708341"
type input "bio-2708341"
click at [453, 187] on div "09/16/2025 7 days ago" at bounding box center [425, 189] width 96 height 22
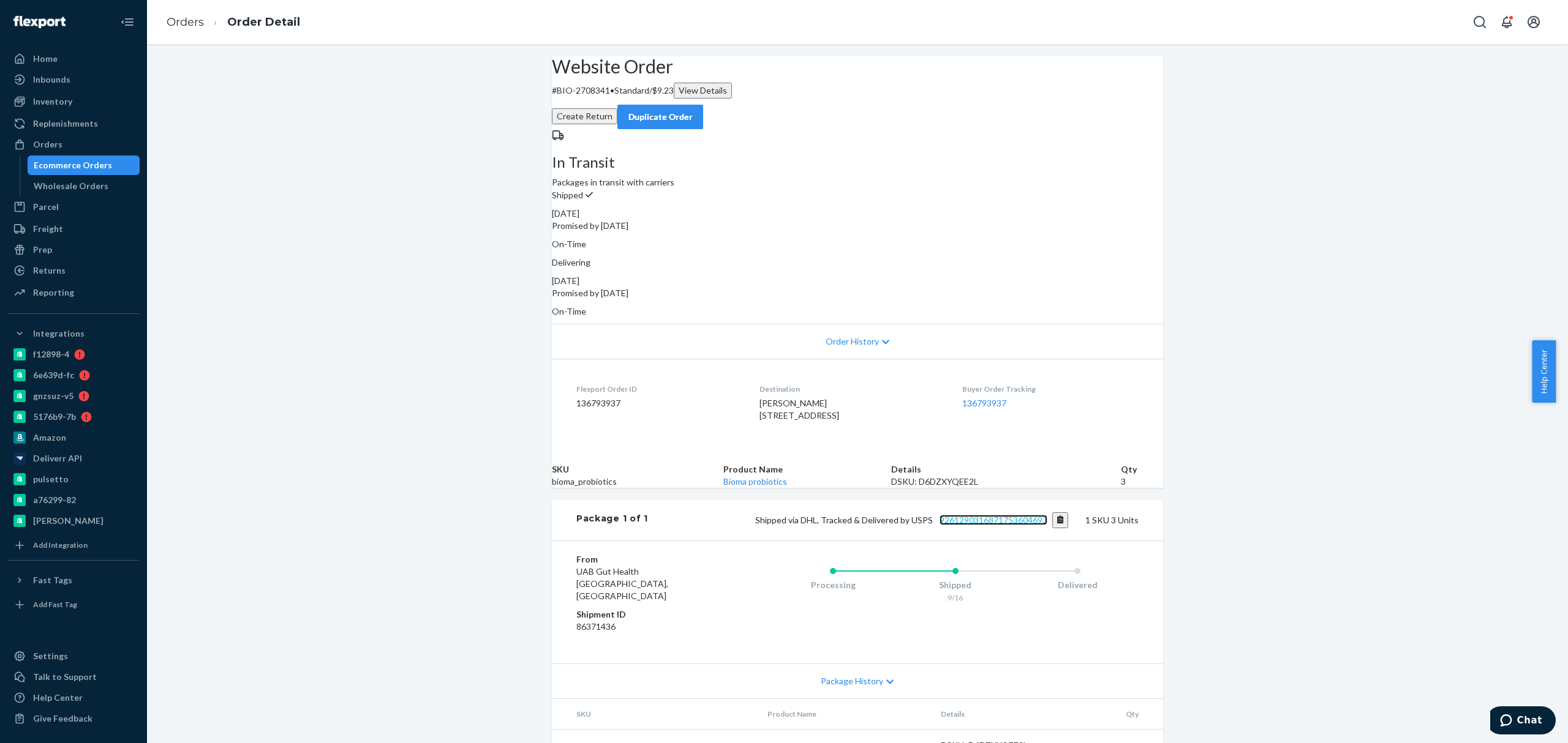
click at [1025, 525] on link "9261290316871753604693" at bounding box center [994, 520] width 108 height 10
drag, startPoint x: 114, startPoint y: 159, endPoint x: 333, endPoint y: 357, distance: 295.2
click at [114, 159] on div "Ecommerce Orders" at bounding box center [84, 165] width 110 height 17
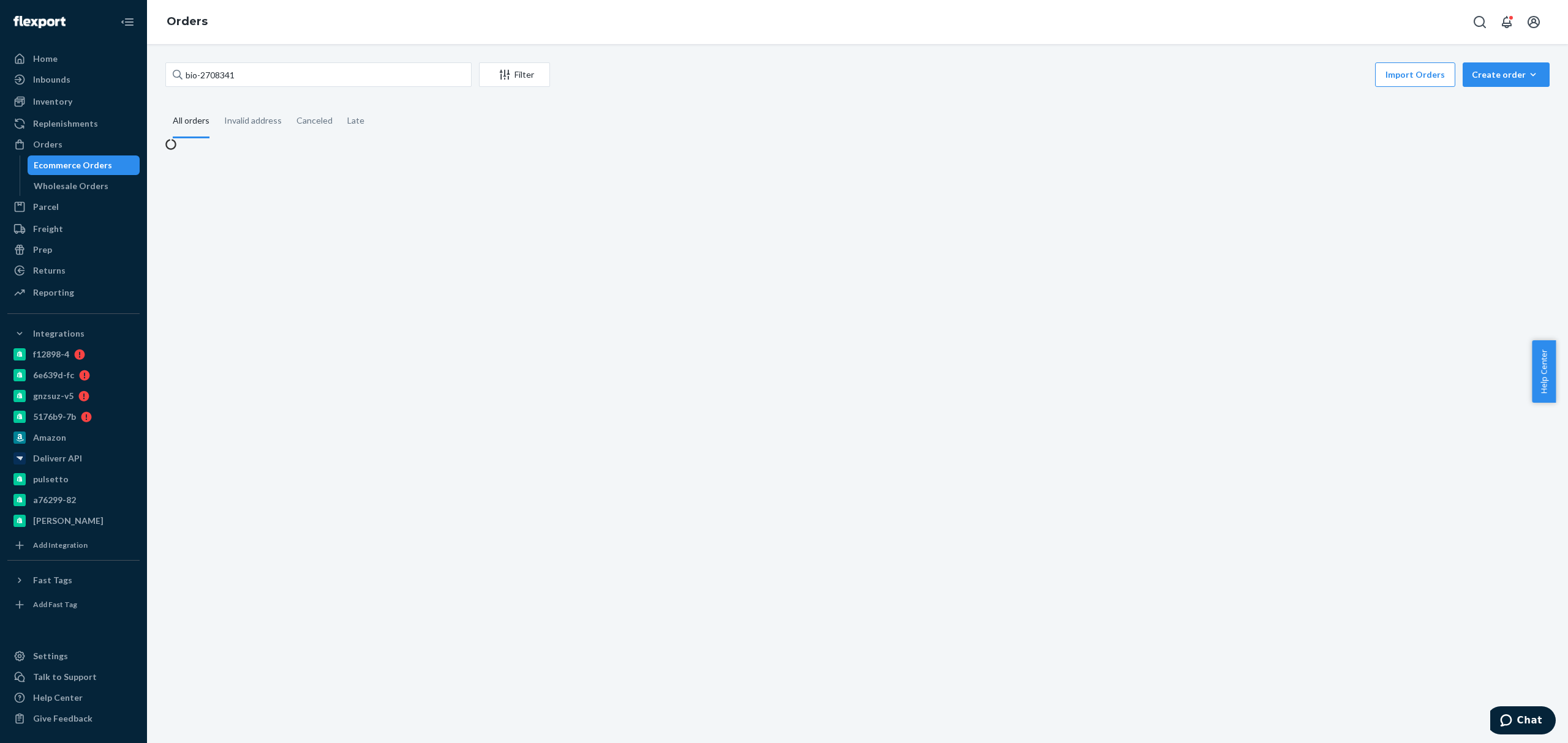
click at [342, 354] on div "bio-2708341 Filter Import Orders Create order Ecommerce order Removal order All…" at bounding box center [858, 394] width 1421 height 700
click at [229, 73] on input "bio-2708341" at bounding box center [319, 75] width 307 height 25
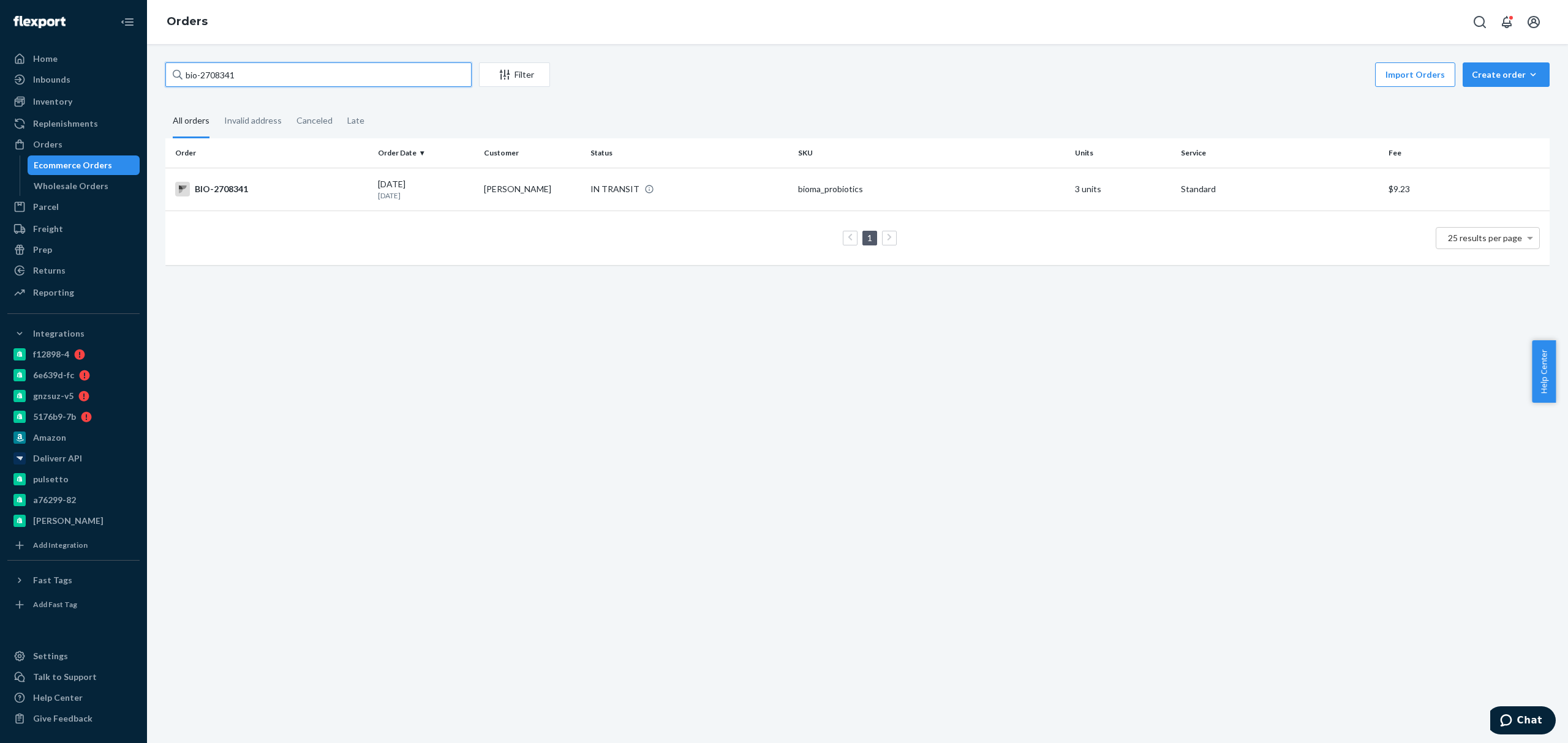
click at [229, 73] on input "bio-2708341" at bounding box center [319, 75] width 307 height 25
paste input "71787"
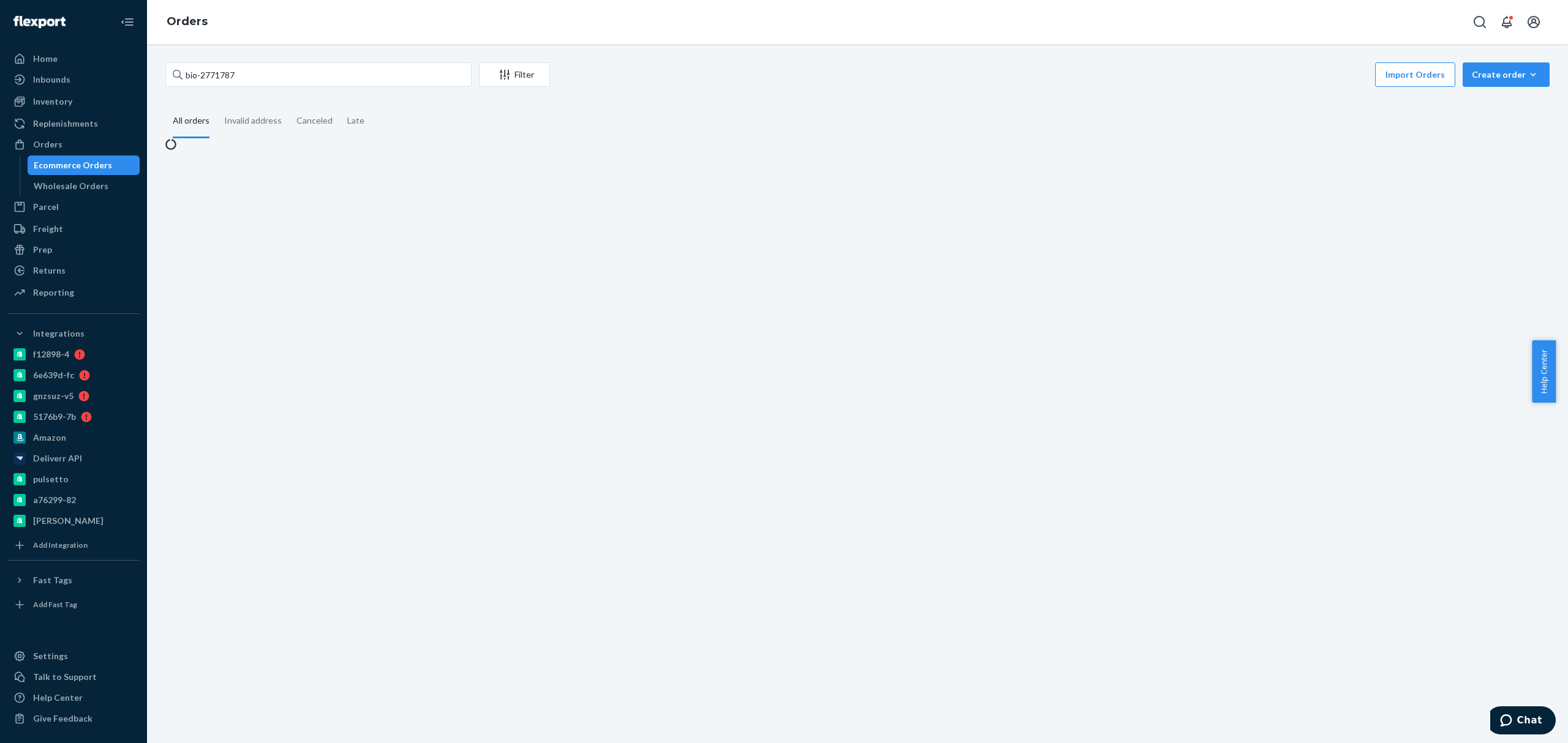
click at [454, 415] on div "bio-2771787 Filter Import Orders Create order Ecommerce order Removal order All…" at bounding box center [858, 394] width 1421 height 700
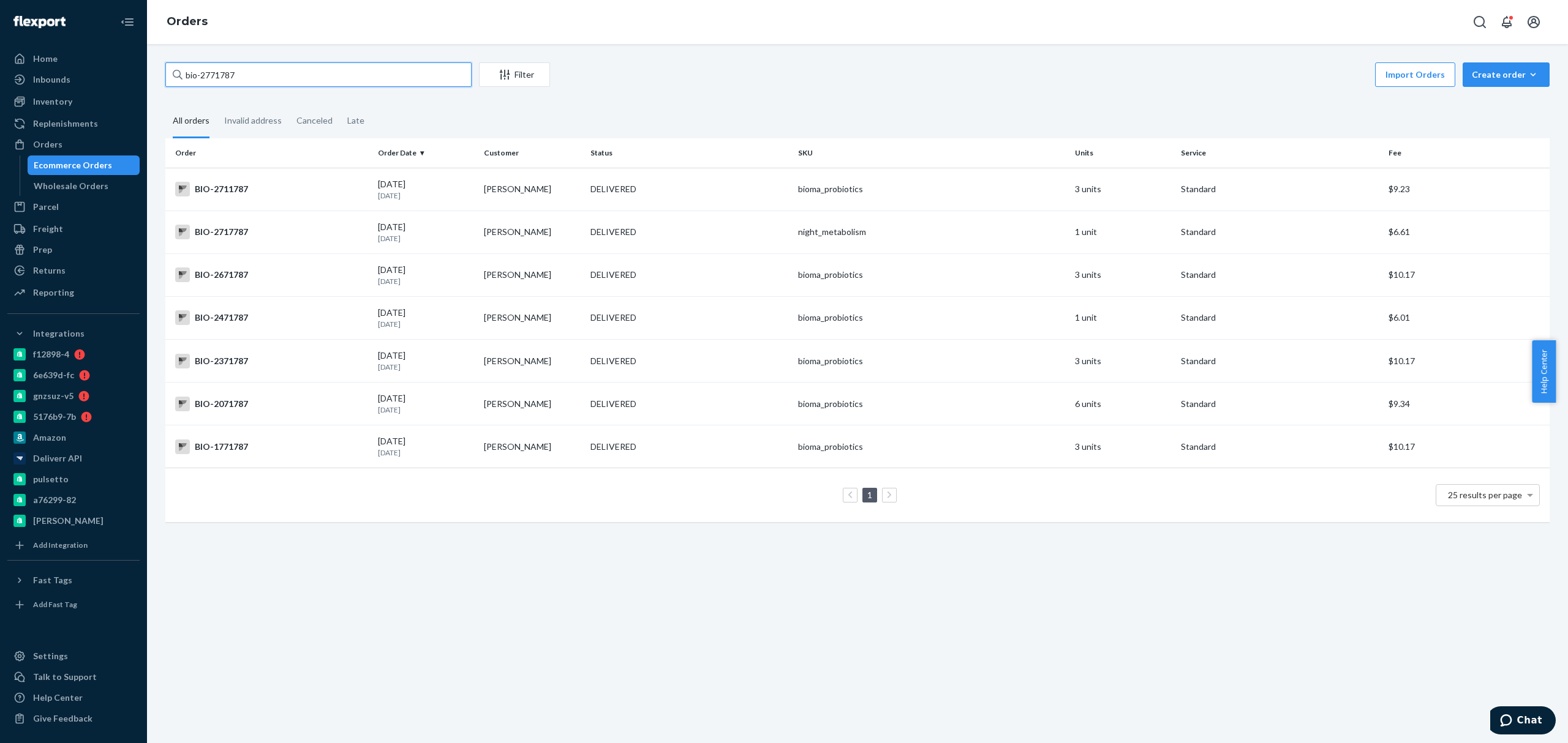
click at [262, 72] on input "bio-2771787" at bounding box center [319, 75] width 307 height 25
click at [307, 74] on input "bio-2771787" at bounding box center [319, 75] width 307 height 25
click at [227, 70] on input "bio-2771787" at bounding box center [319, 75] width 307 height 25
paste input "38995"
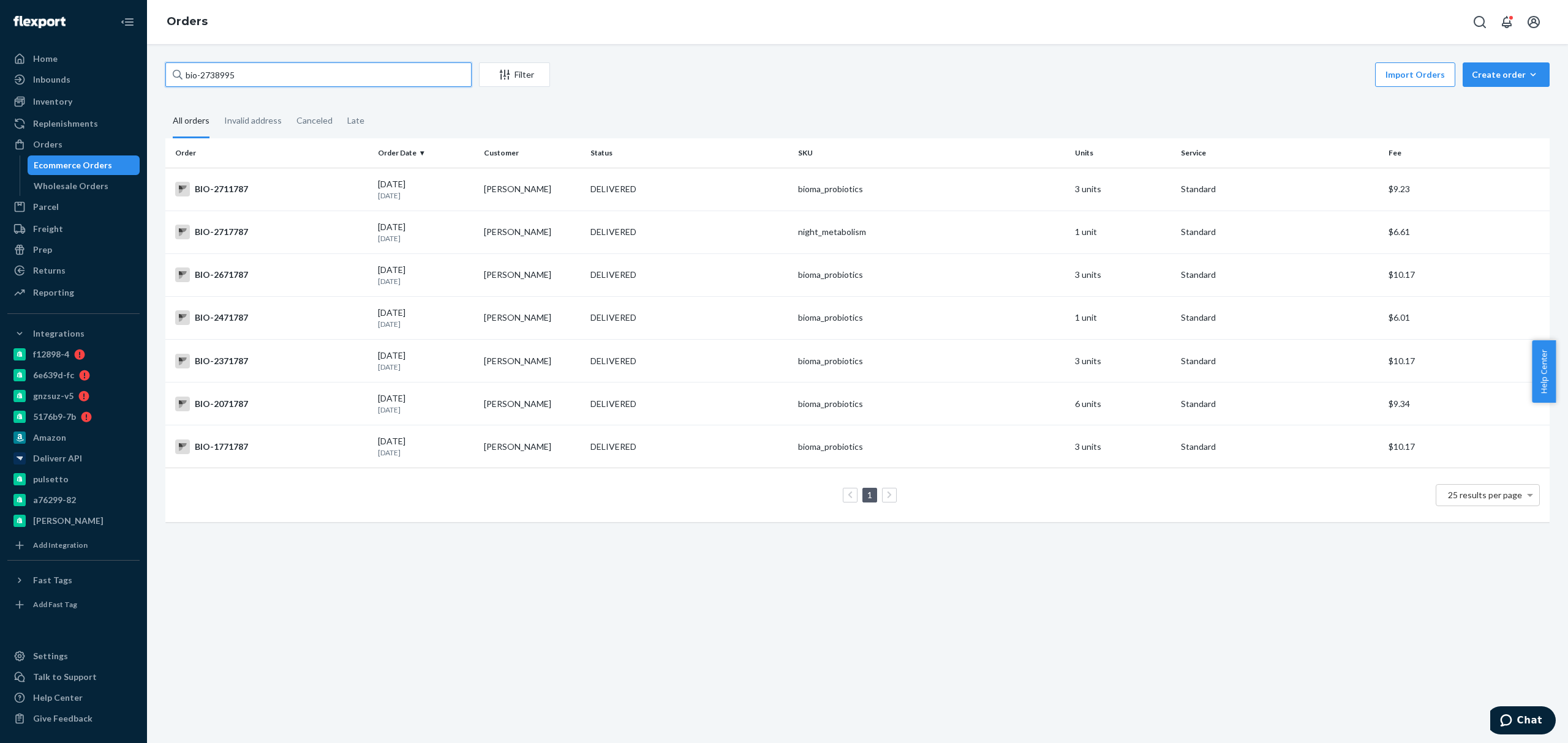
type input "bio-2738995"
click at [262, 37] on div "Orders" at bounding box center [858, 22] width 1421 height 44
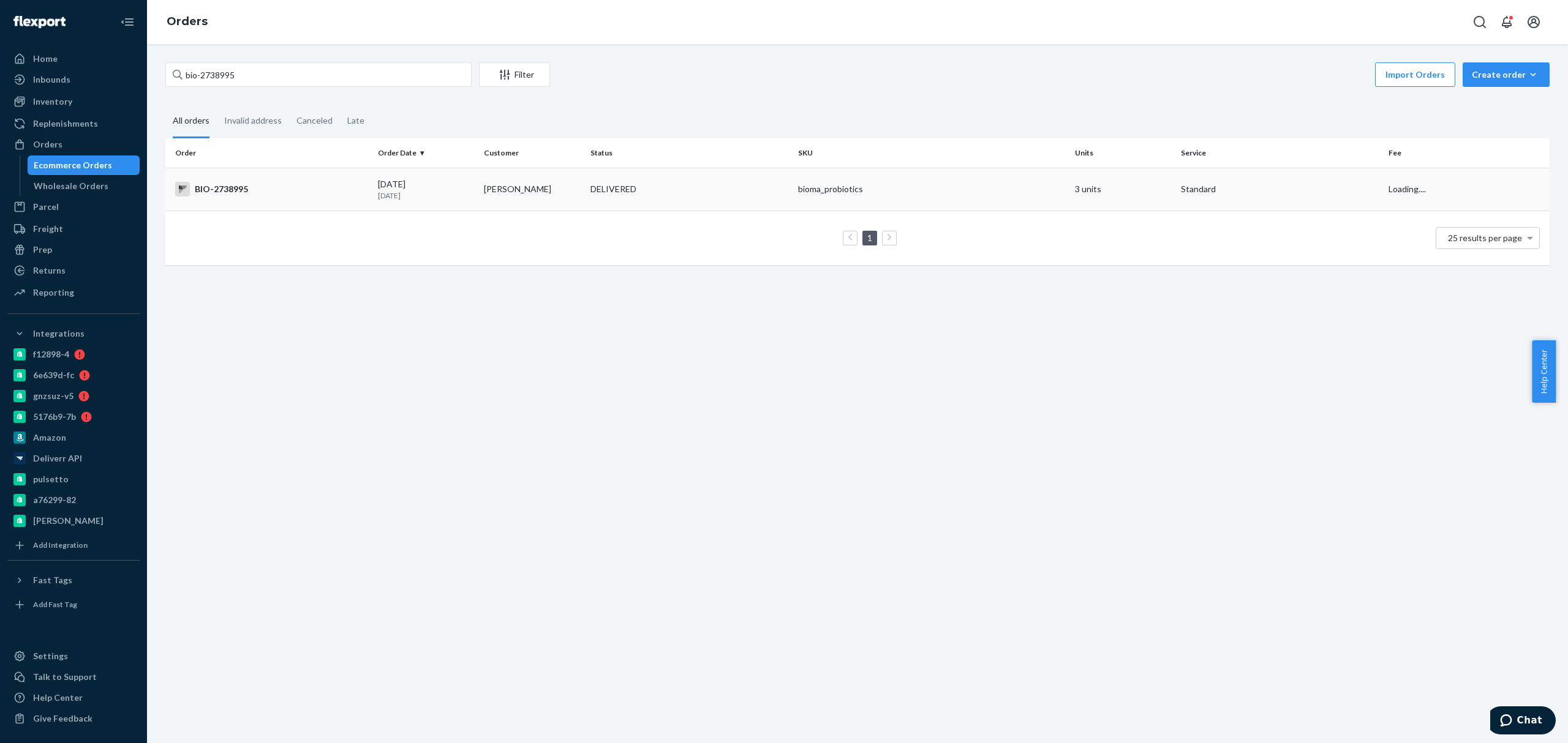
click at [508, 189] on td "Cynthia Russell" at bounding box center [532, 188] width 106 height 43
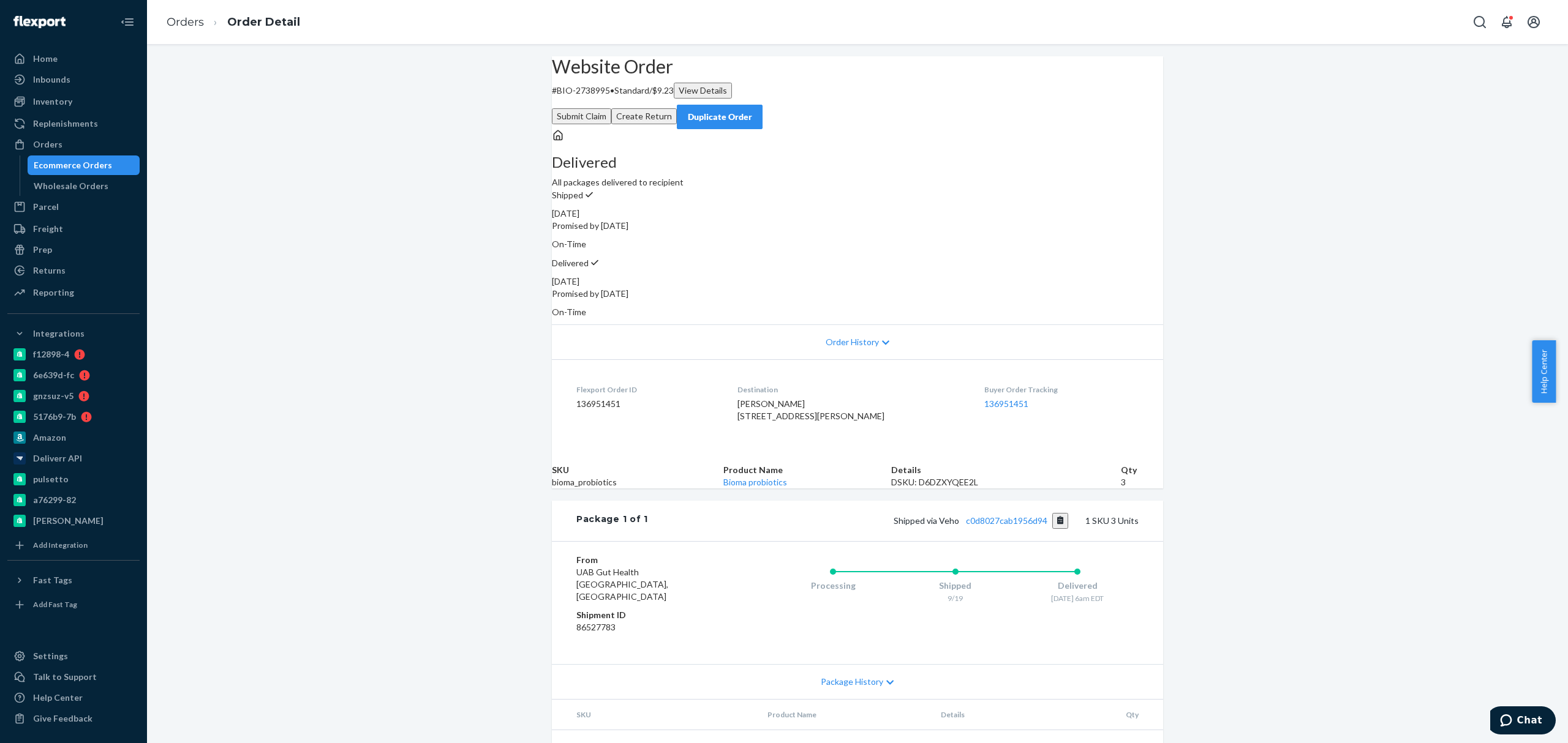
click at [677, 108] on button "Create Return" at bounding box center [645, 116] width 66 height 16
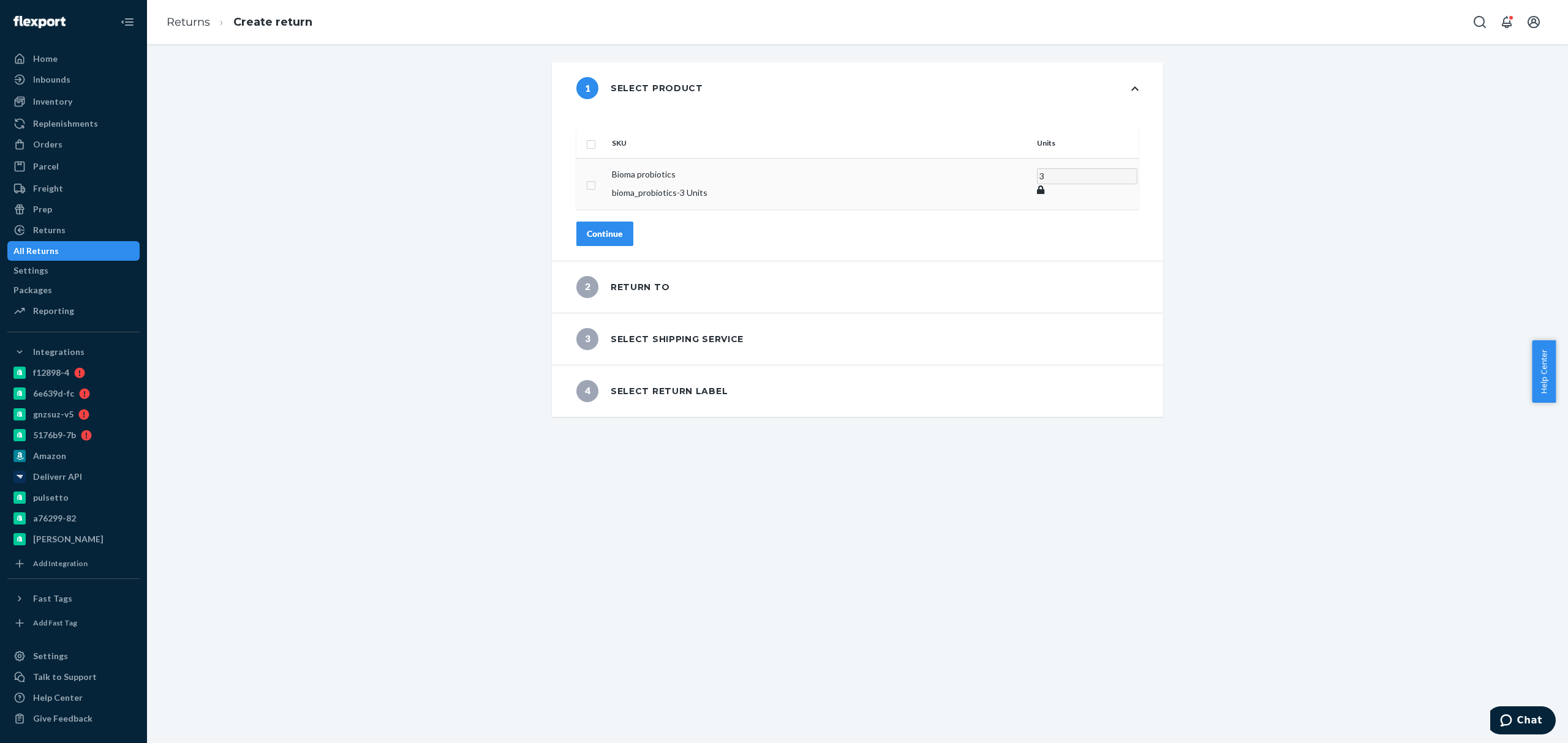
click at [596, 178] on input "checkbox" at bounding box center [591, 184] width 10 height 13
checkbox input "true"
click at [630, 221] on button "Continue" at bounding box center [605, 233] width 57 height 25
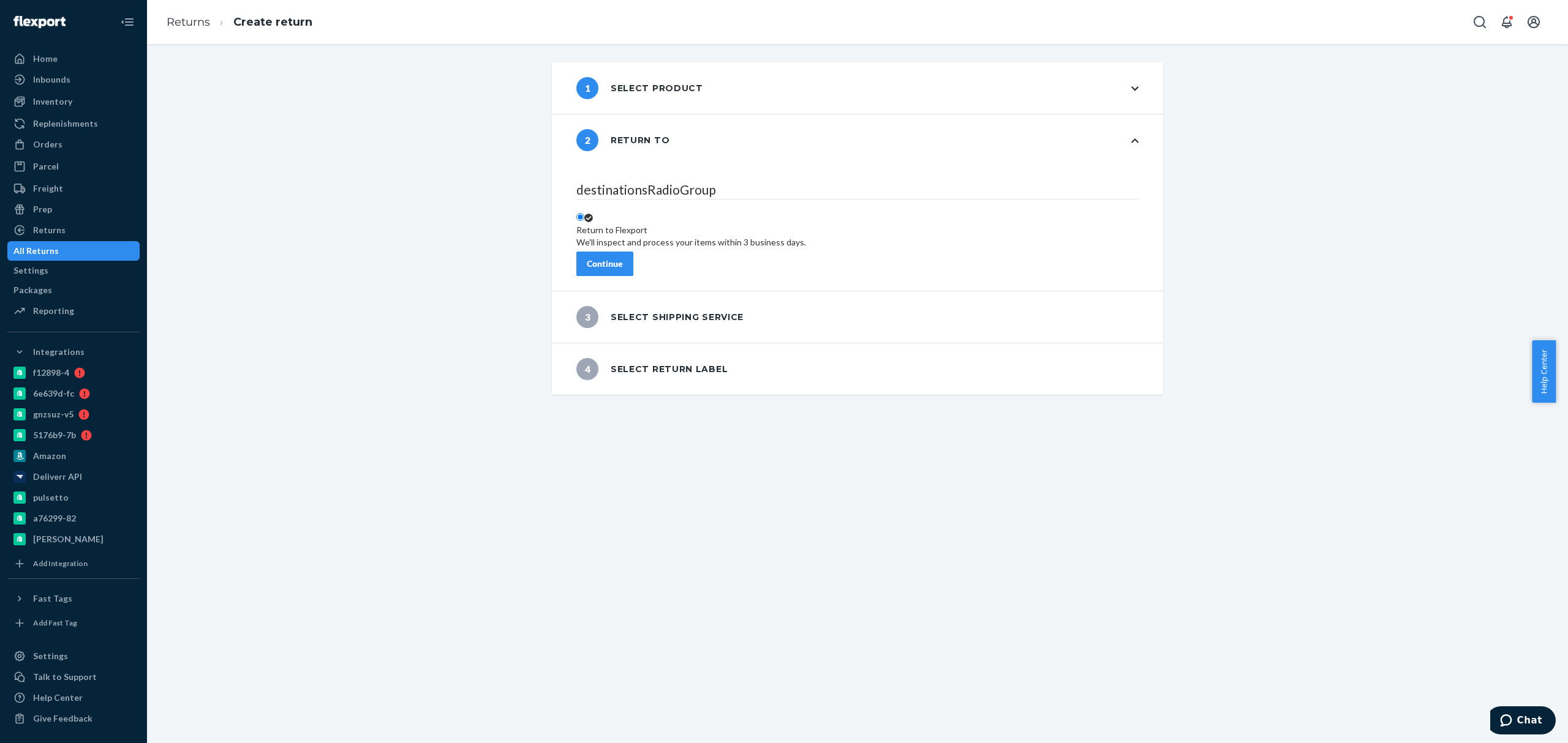
click at [603, 268] on div "destinationsRadioGroup Return to Flexport We'll inspect and process your items …" at bounding box center [858, 228] width 612 height 125
click at [623, 252] on button "Continue" at bounding box center [605, 264] width 57 height 25
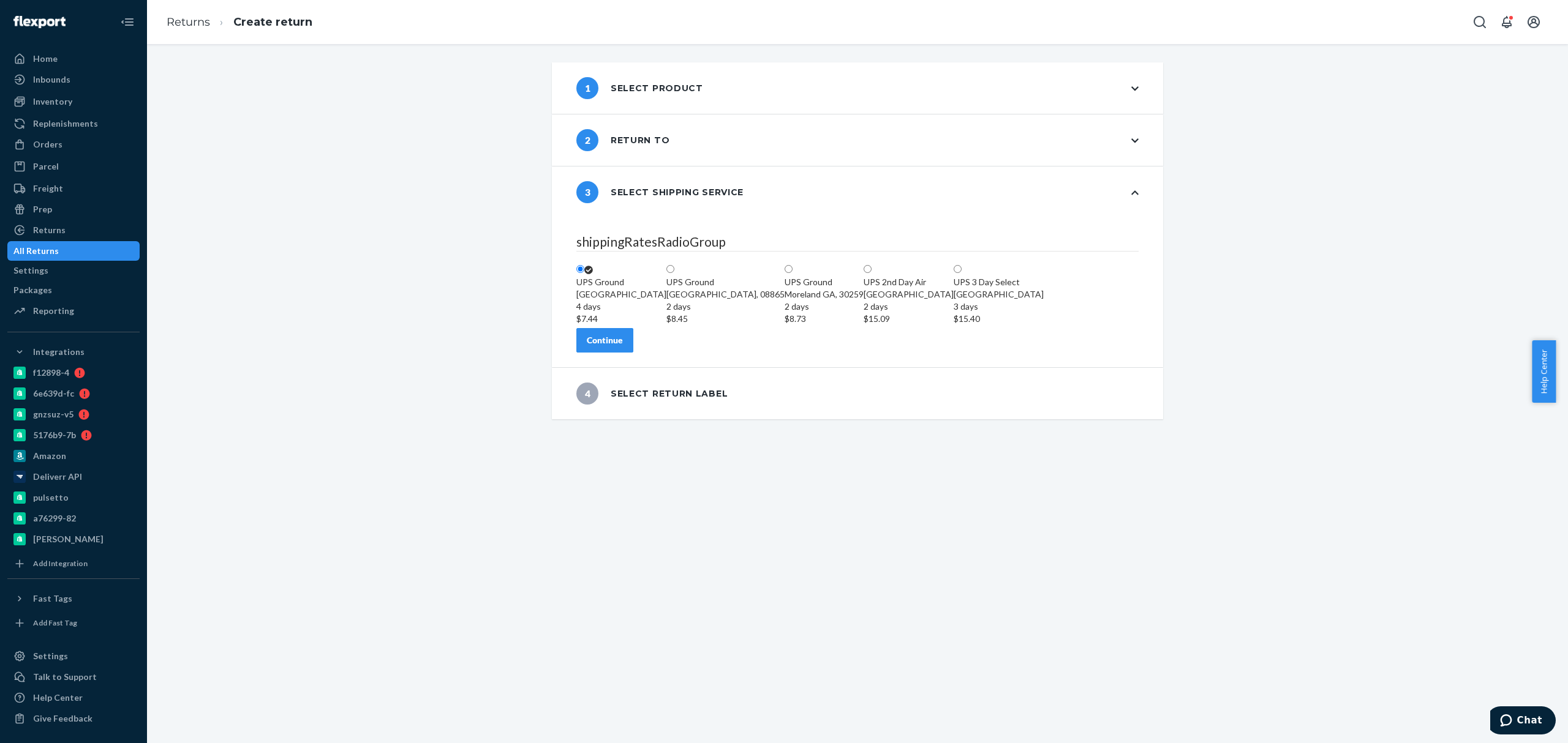
click at [611, 353] on button "Continue" at bounding box center [605, 340] width 57 height 25
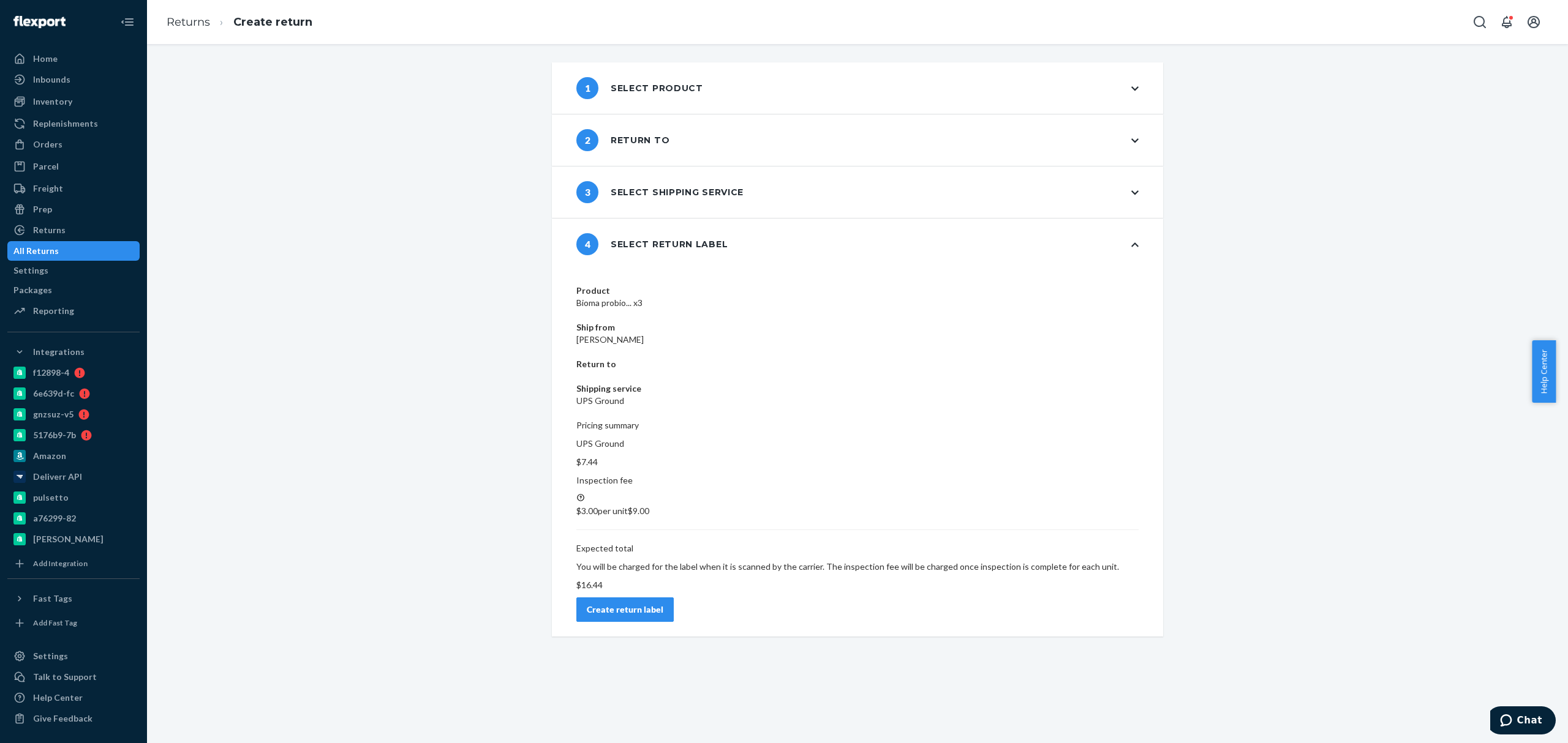
click at [663, 604] on div "Create return label" at bounding box center [625, 610] width 76 height 12
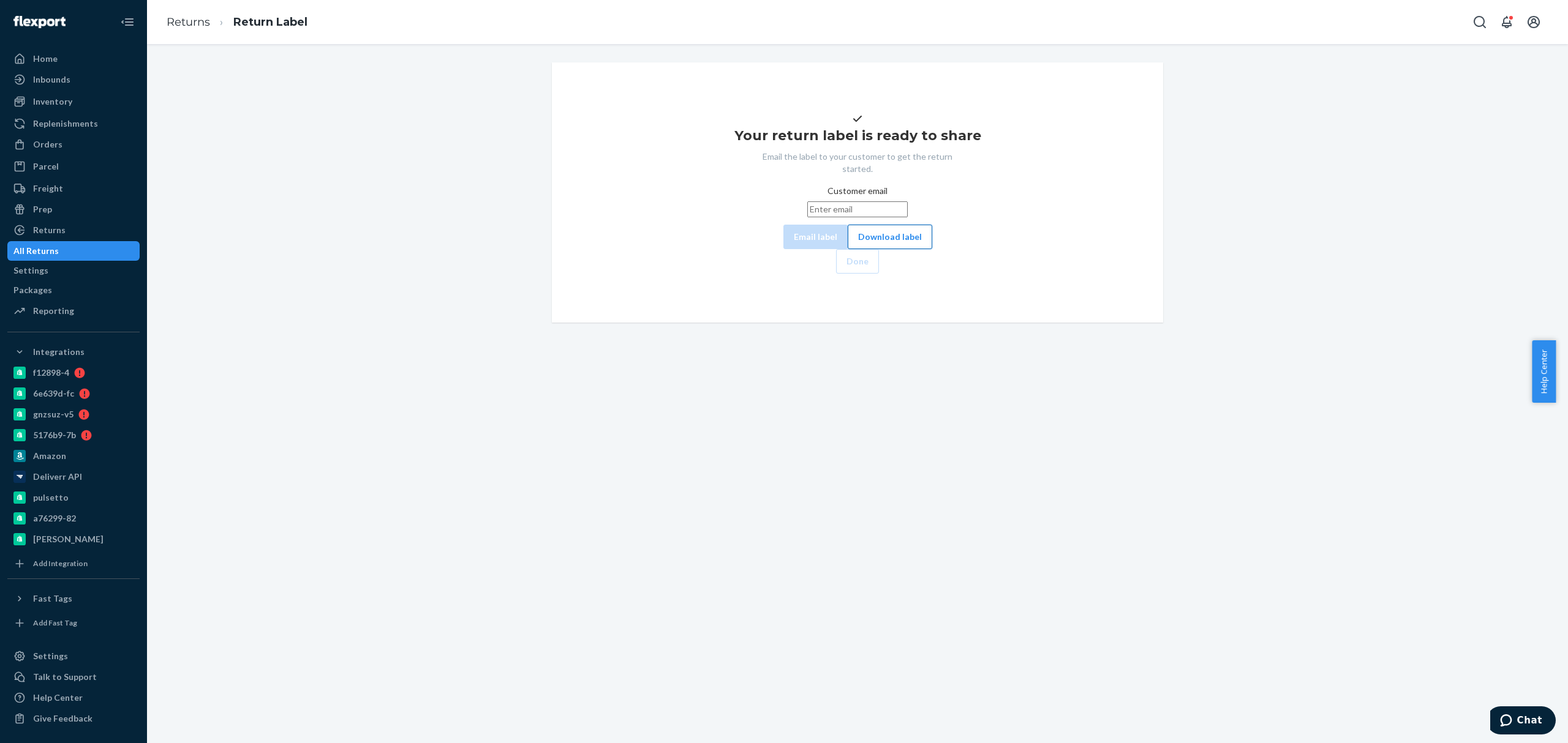
click at [851, 249] on button "Download label" at bounding box center [890, 237] width 84 height 25
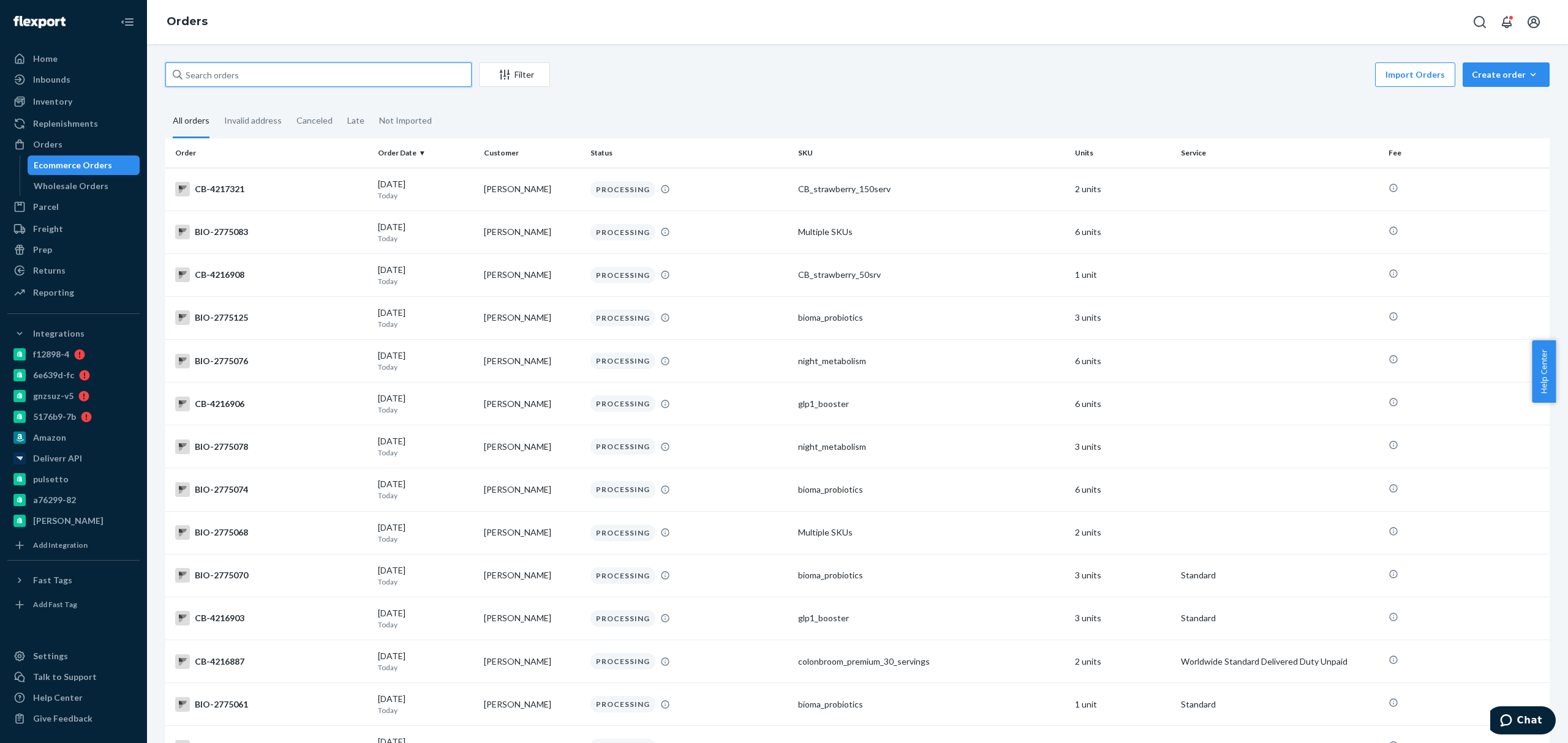
click at [223, 78] on input "text" at bounding box center [319, 75] width 307 height 25
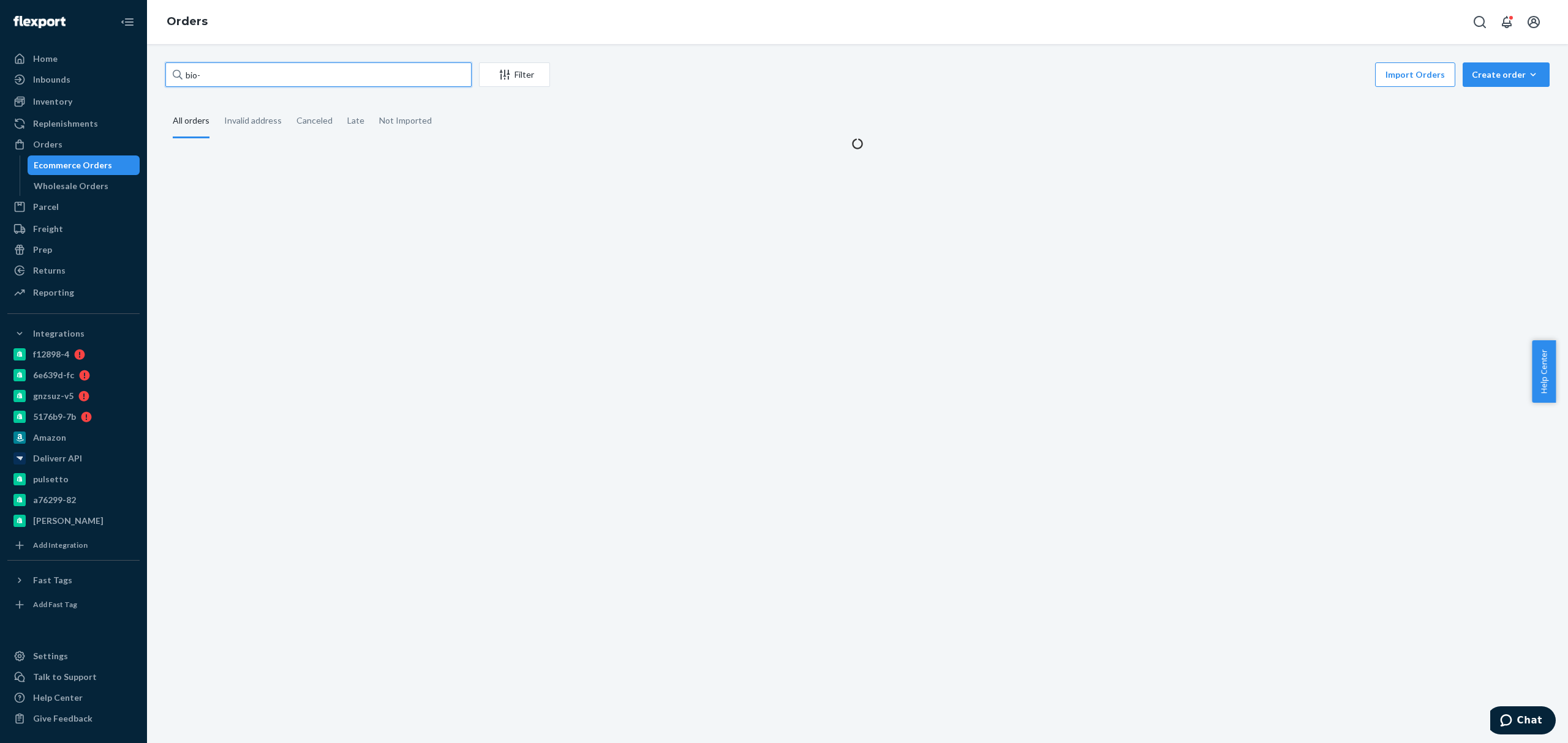
paste input "2690079"
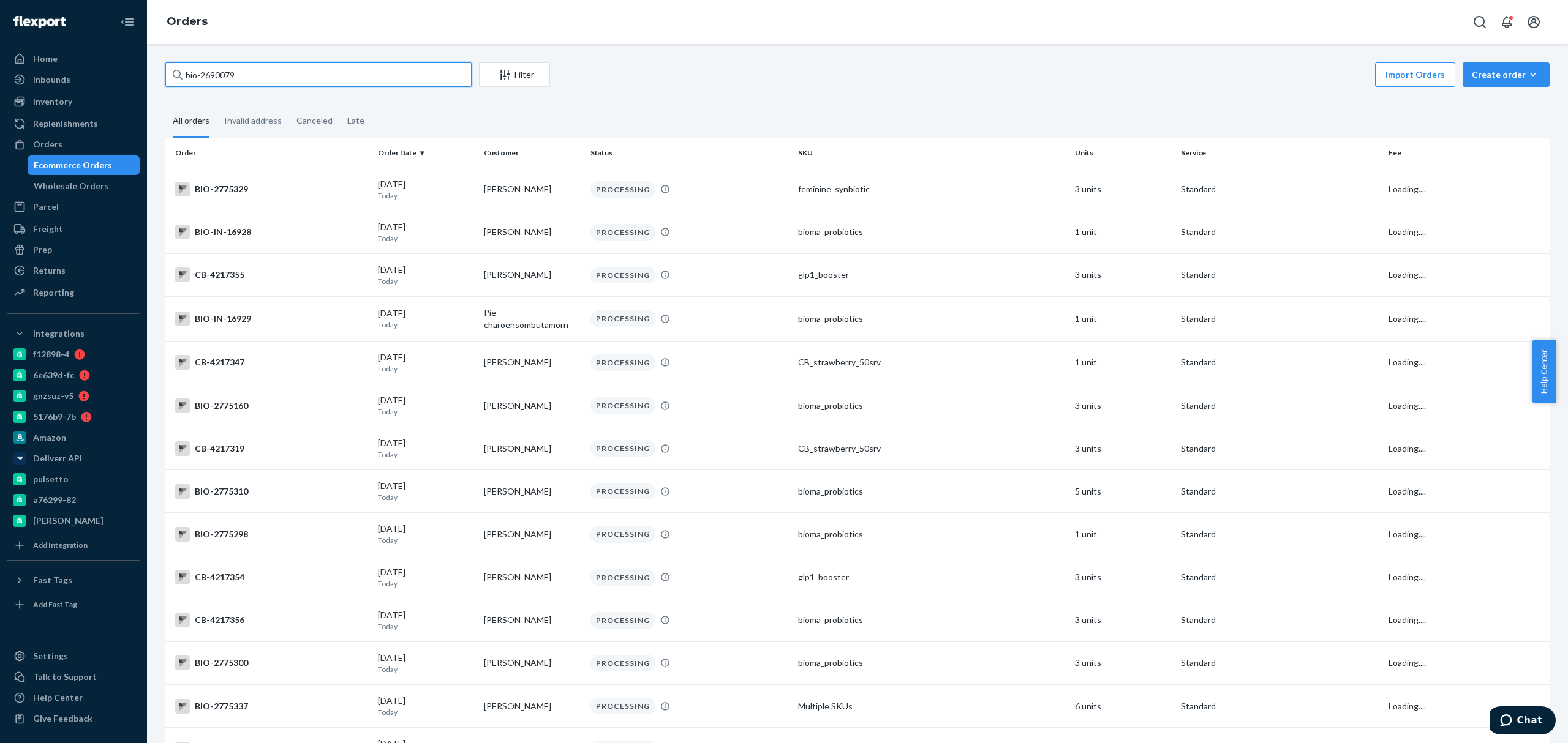
type input "bio-2690079"
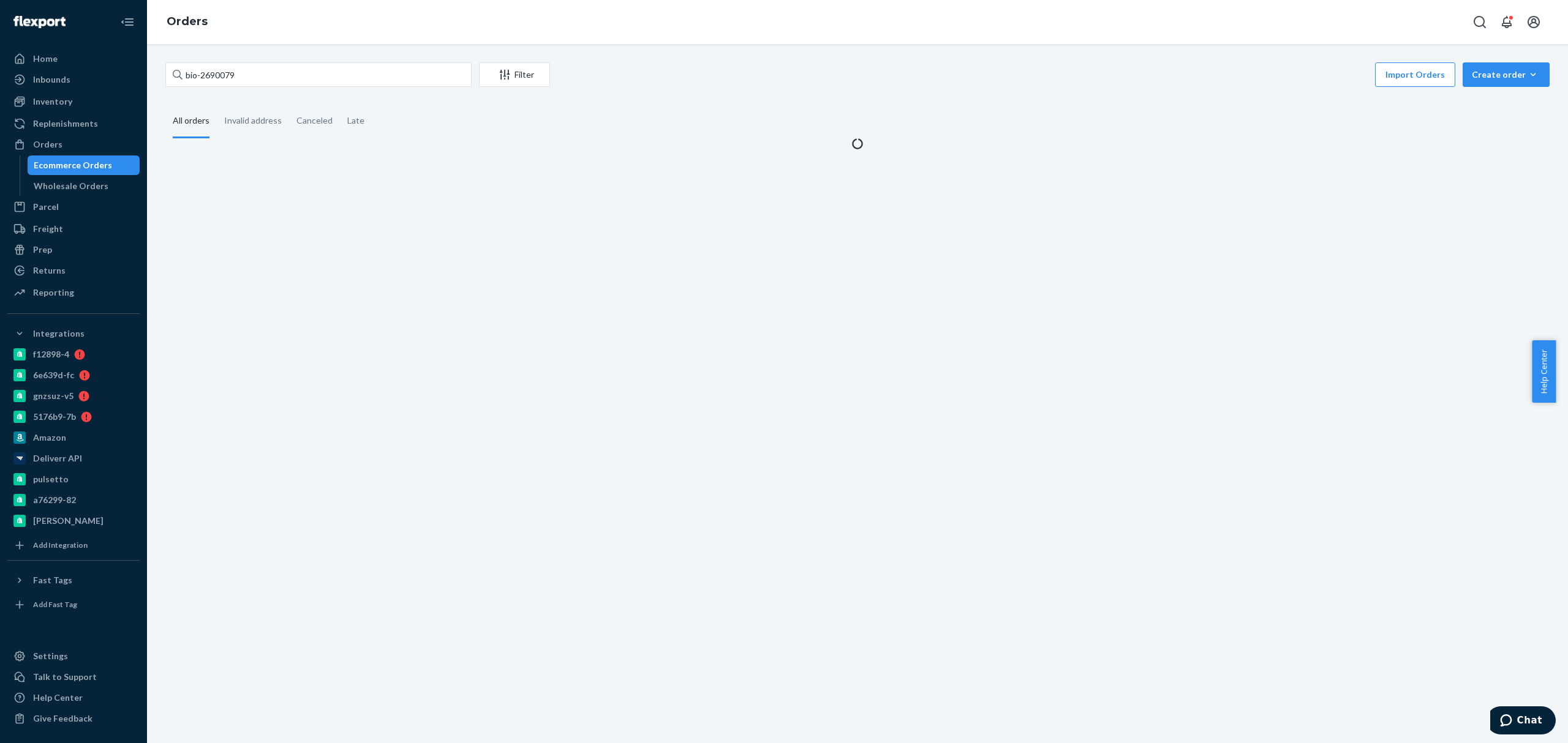
click at [515, 194] on div "bio-2690079 Filter Import Orders Create order Ecommerce order Removal order All…" at bounding box center [858, 394] width 1421 height 700
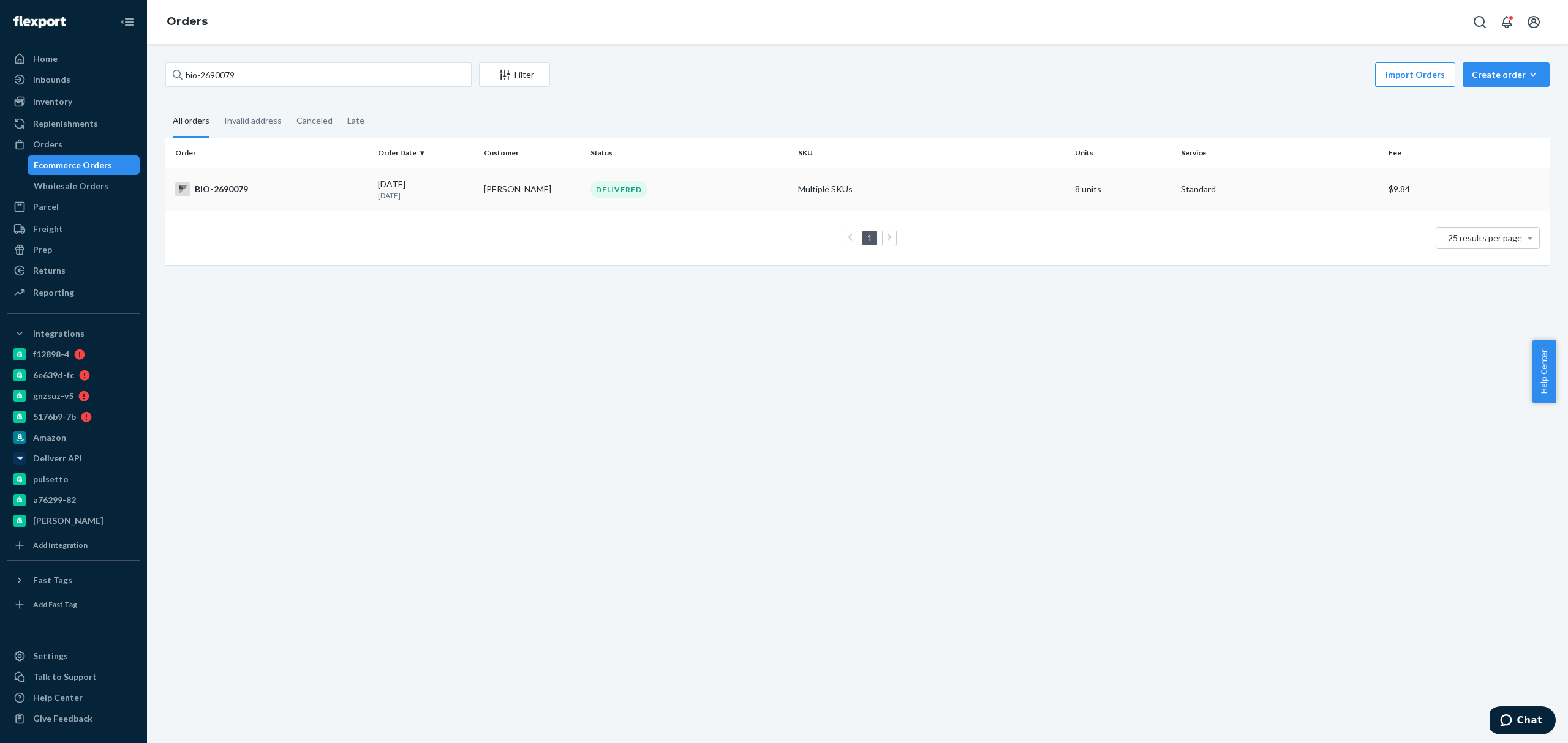
click at [496, 190] on td "Margaret Walsh" at bounding box center [532, 188] width 106 height 43
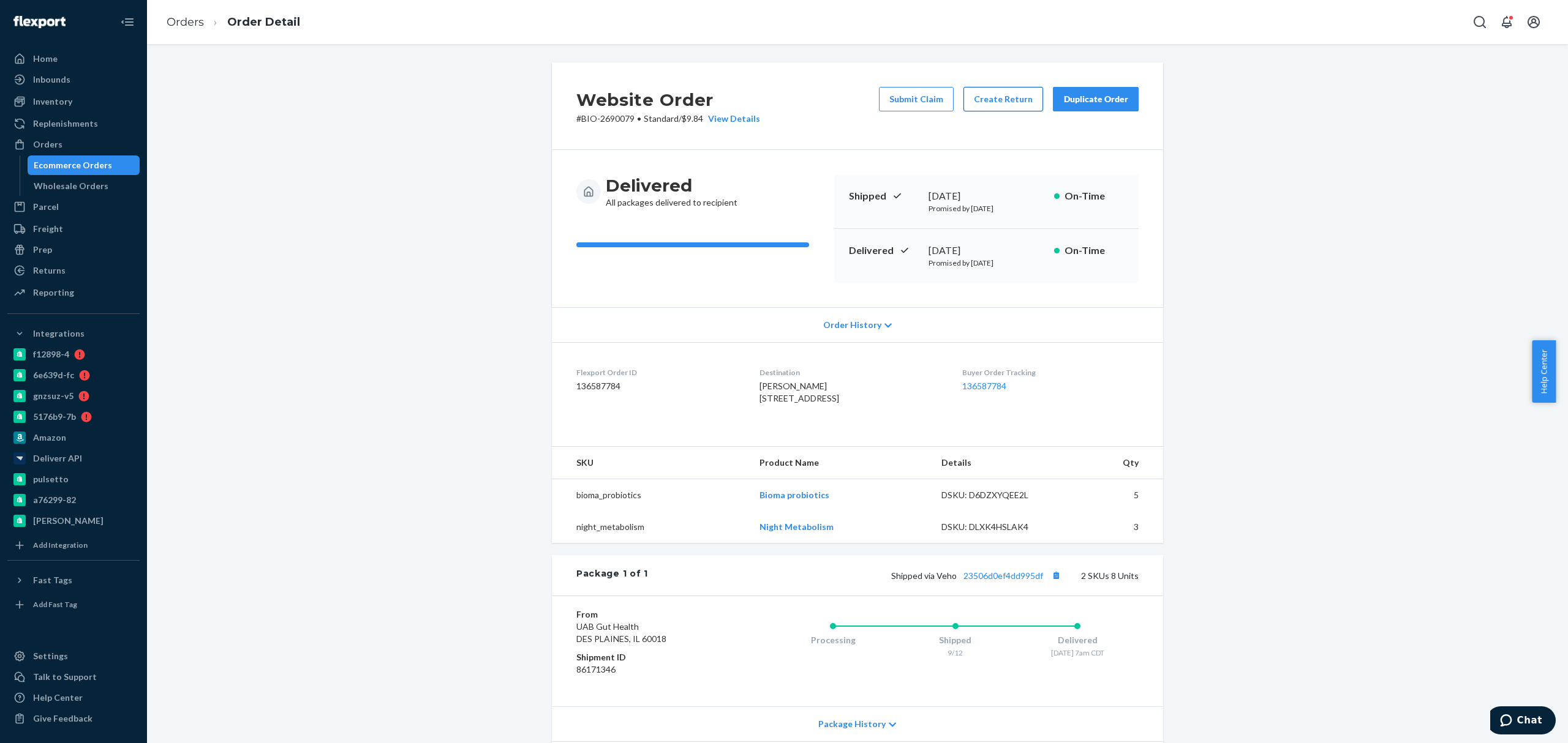
click at [993, 93] on button "Create Return" at bounding box center [1003, 99] width 79 height 25
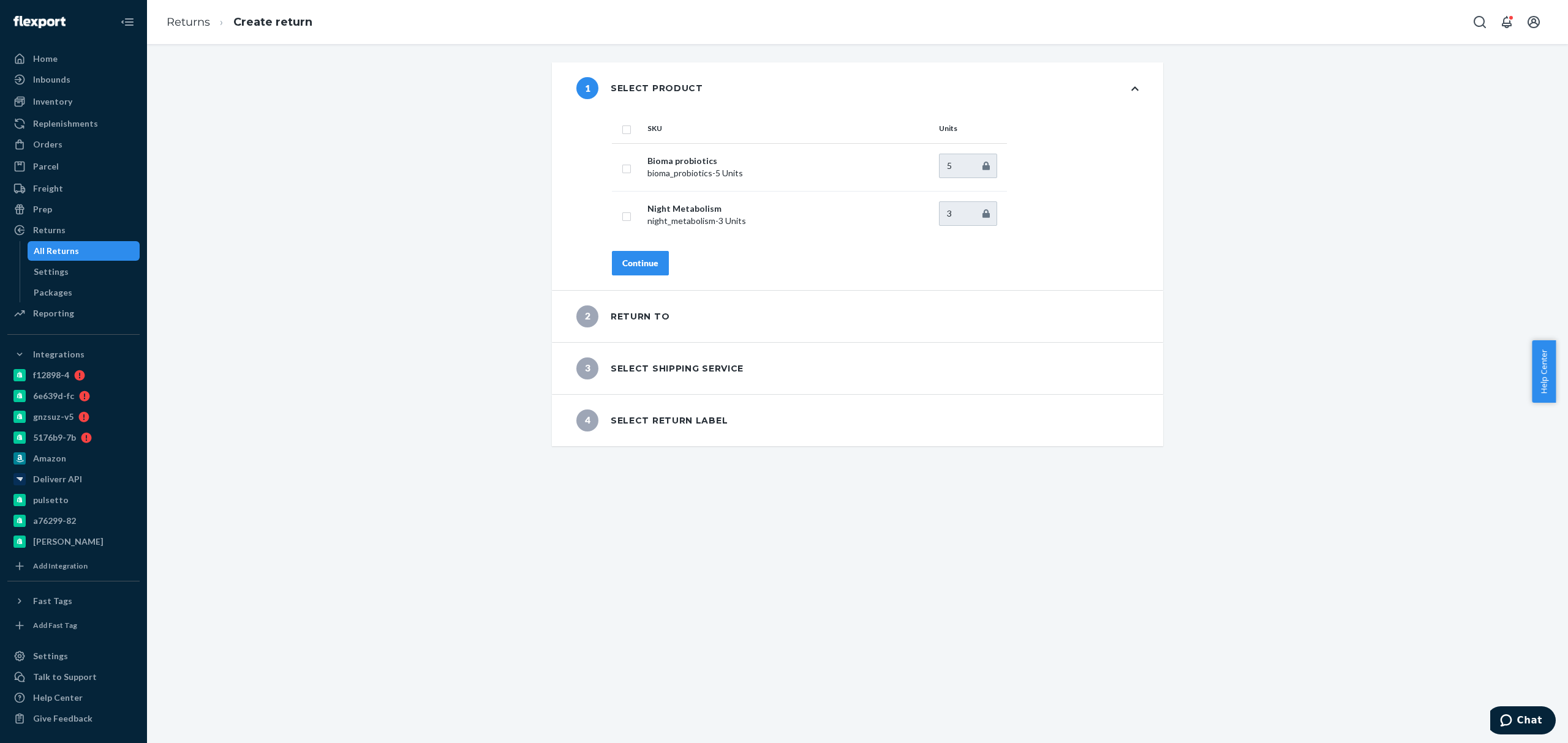
click at [615, 118] on th at bounding box center [627, 128] width 31 height 29
click at [621, 130] on input "checkbox" at bounding box center [626, 128] width 10 height 13
checkbox input "true"
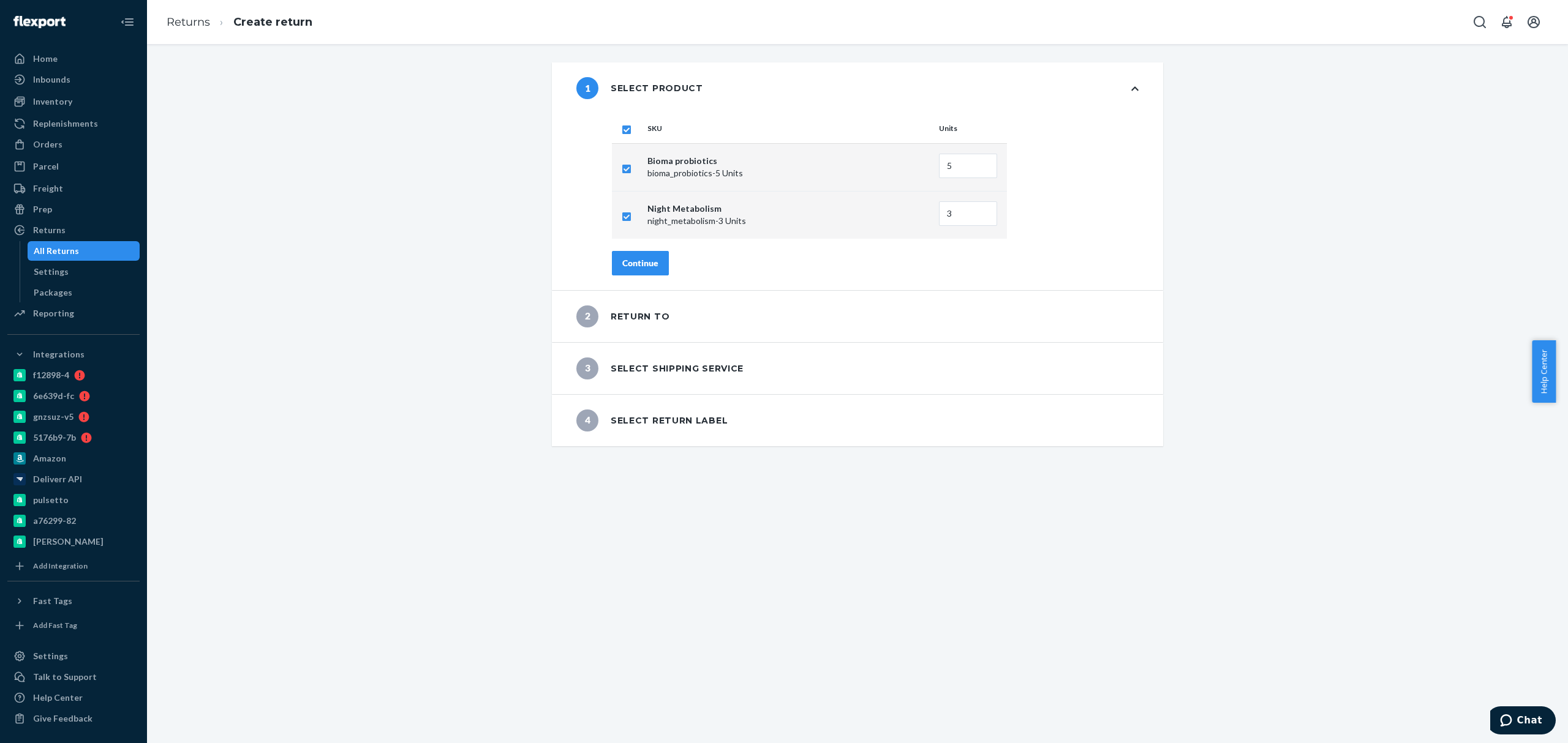
click at [633, 259] on div "Continue" at bounding box center [640, 263] width 36 height 12
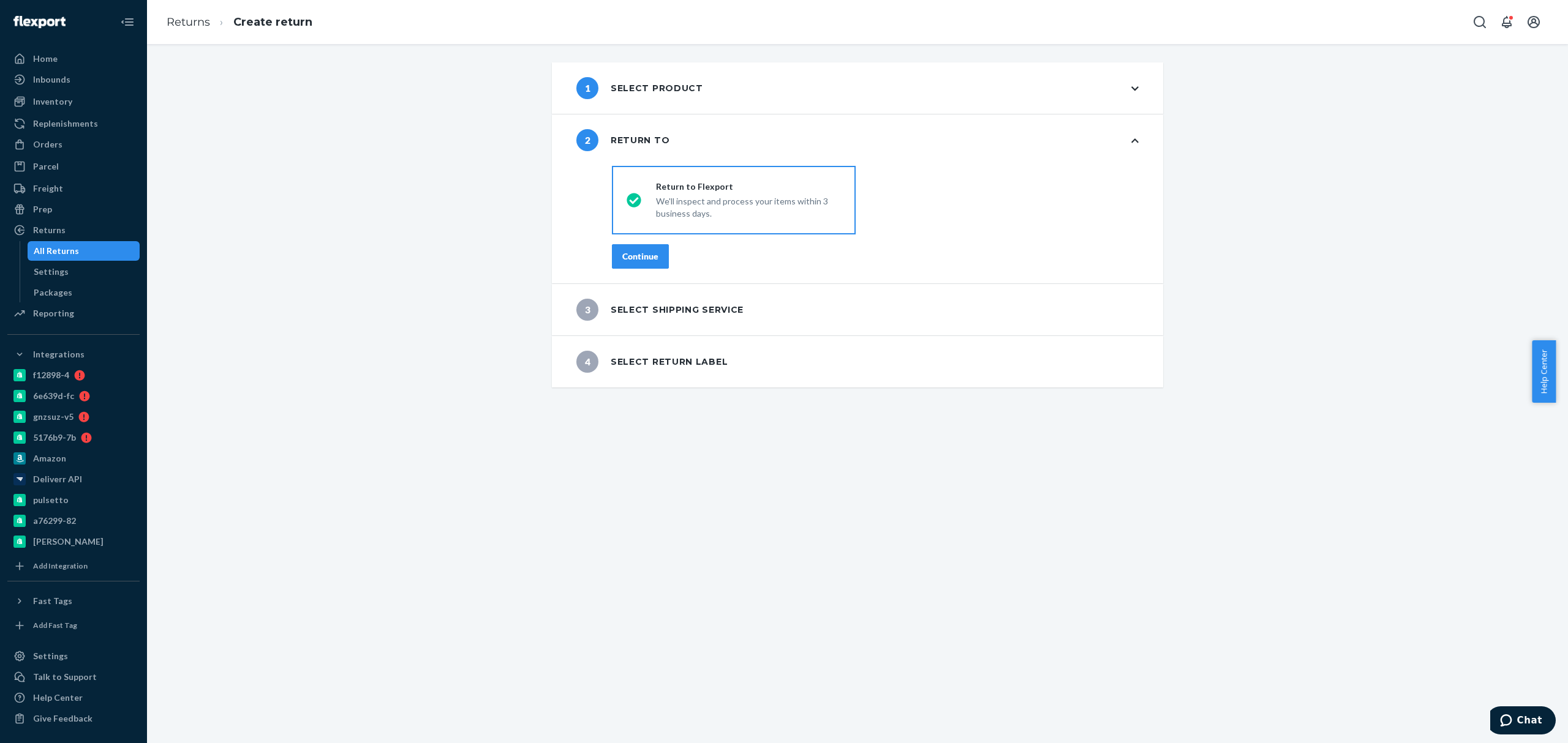
click at [632, 259] on div "Continue" at bounding box center [640, 256] width 36 height 12
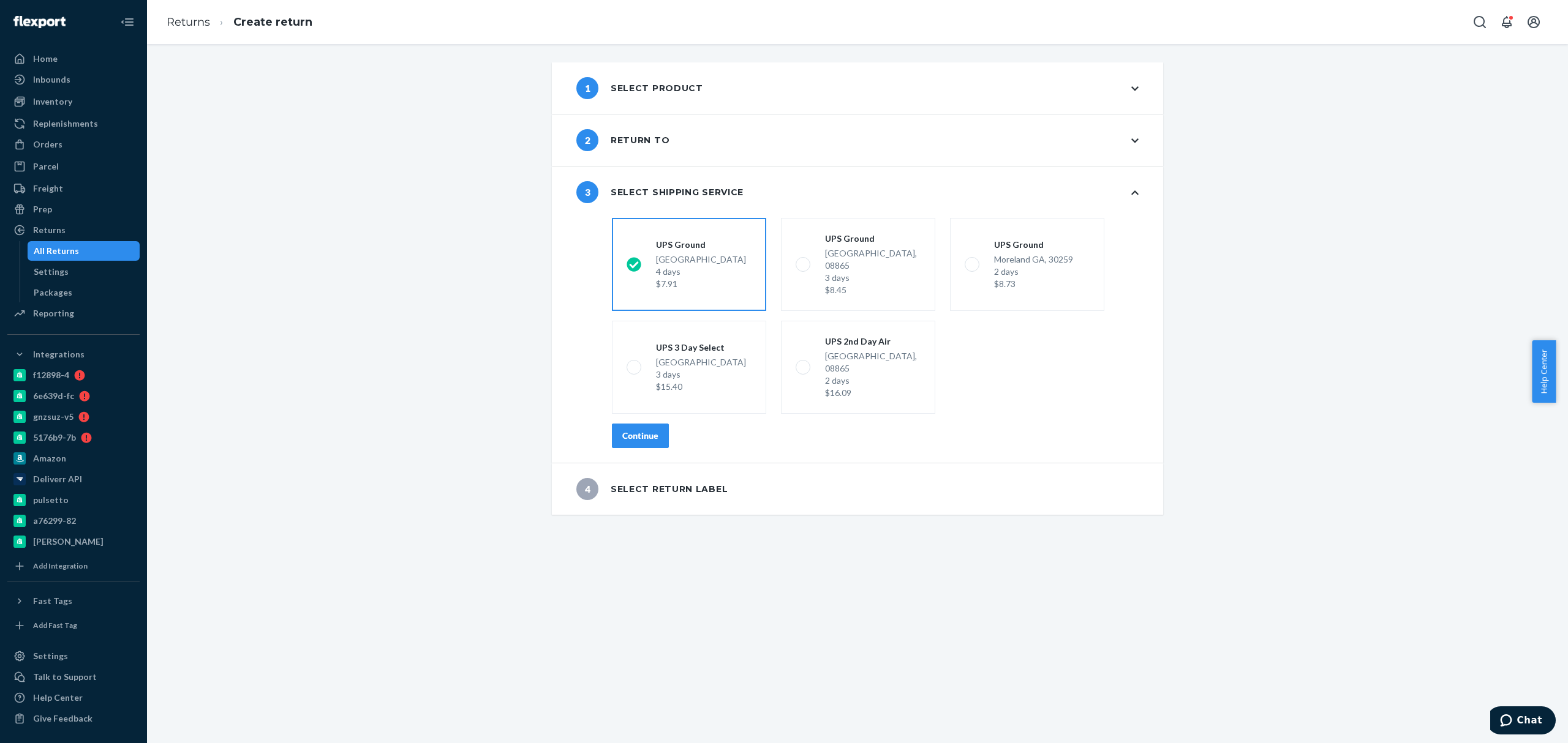
click at [641, 430] on div "Continue" at bounding box center [640, 436] width 36 height 12
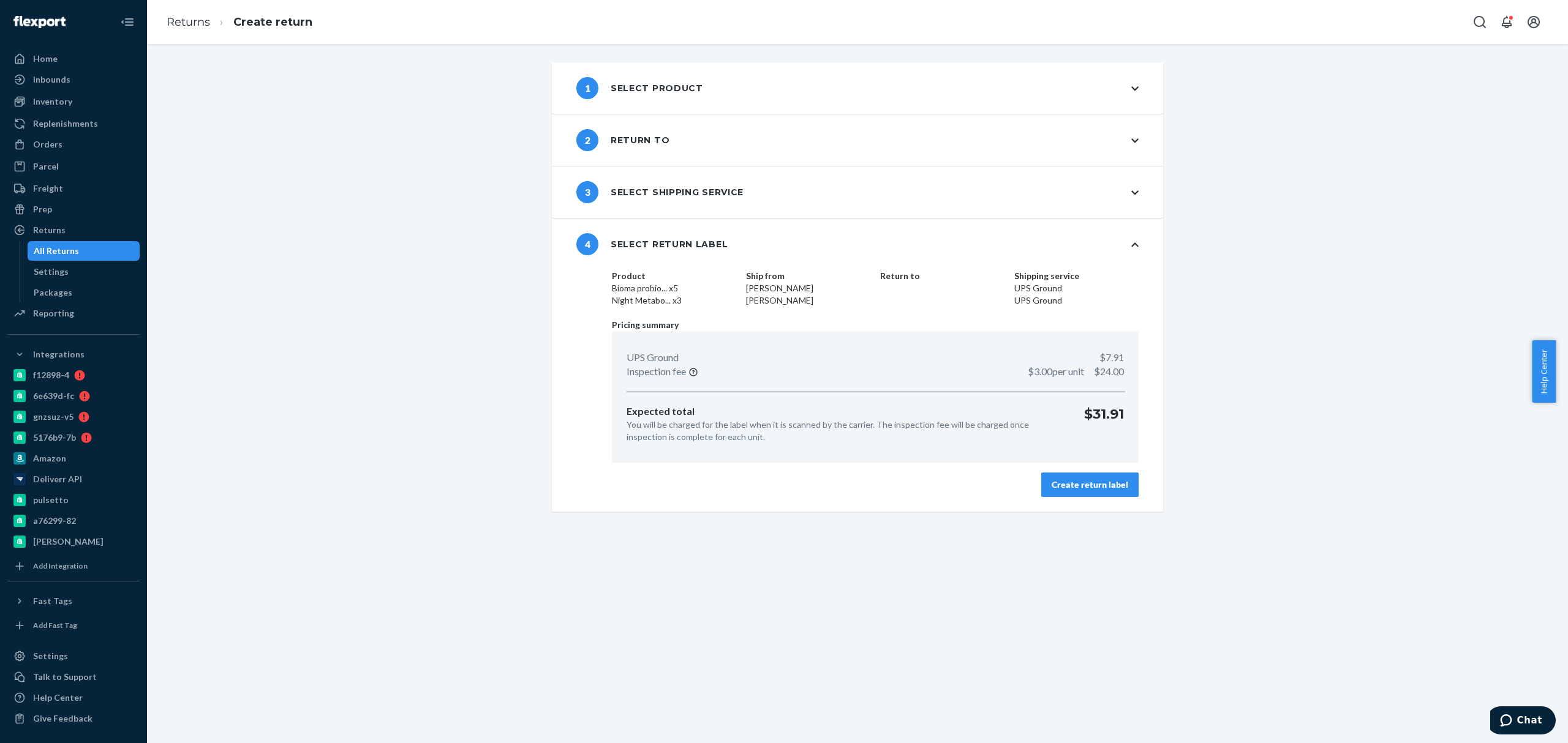
click at [1077, 487] on div "Create return label" at bounding box center [1090, 485] width 76 height 12
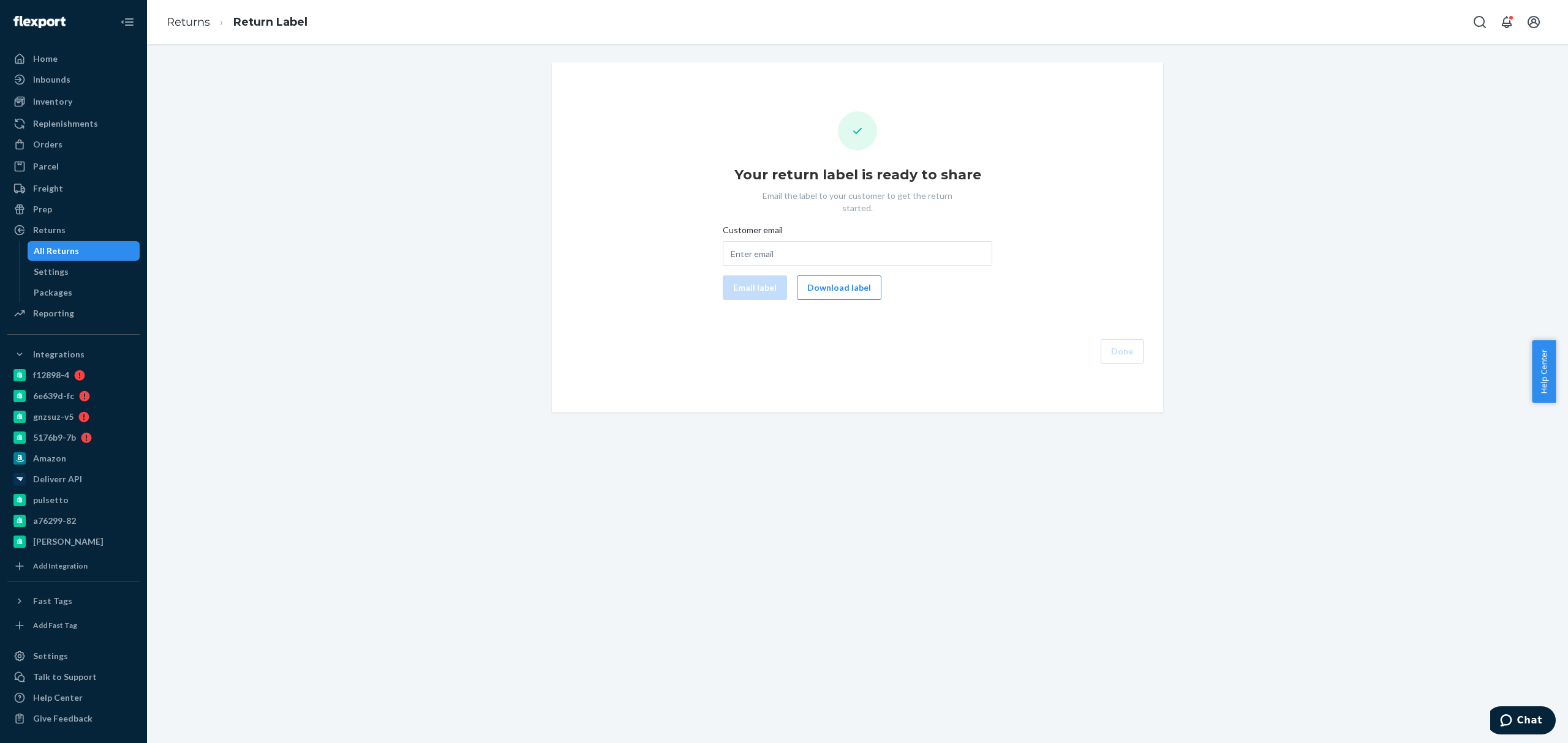
click at [853, 284] on button "Download label" at bounding box center [839, 288] width 84 height 25
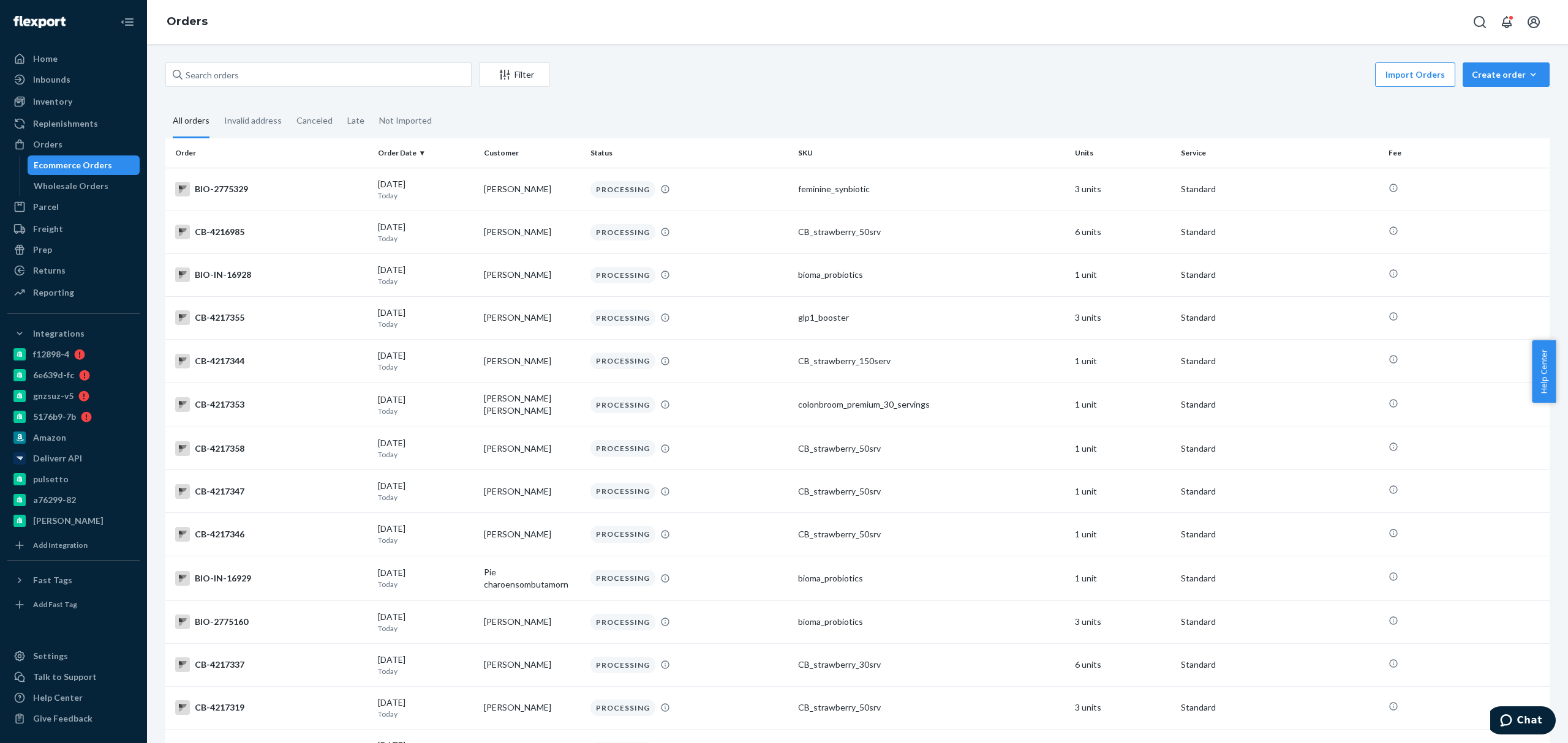
click at [105, 163] on div "Ecommerce Orders" at bounding box center [73, 165] width 79 height 12
click at [215, 67] on input "text" at bounding box center [319, 75] width 307 height 25
paste input "2509180"
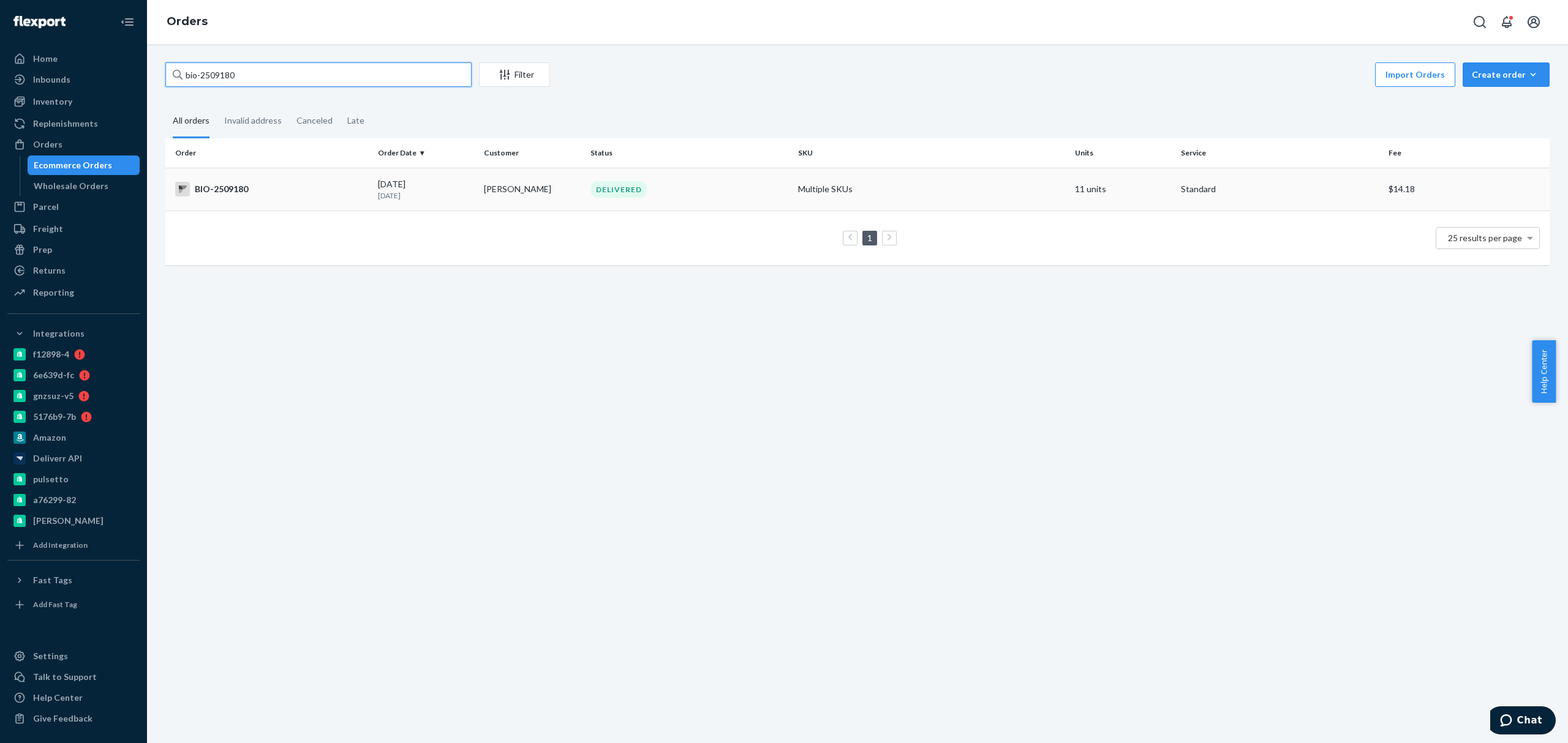
type input "bio-2509180"
click at [407, 197] on p "1 month ago" at bounding box center [425, 196] width 96 height 10
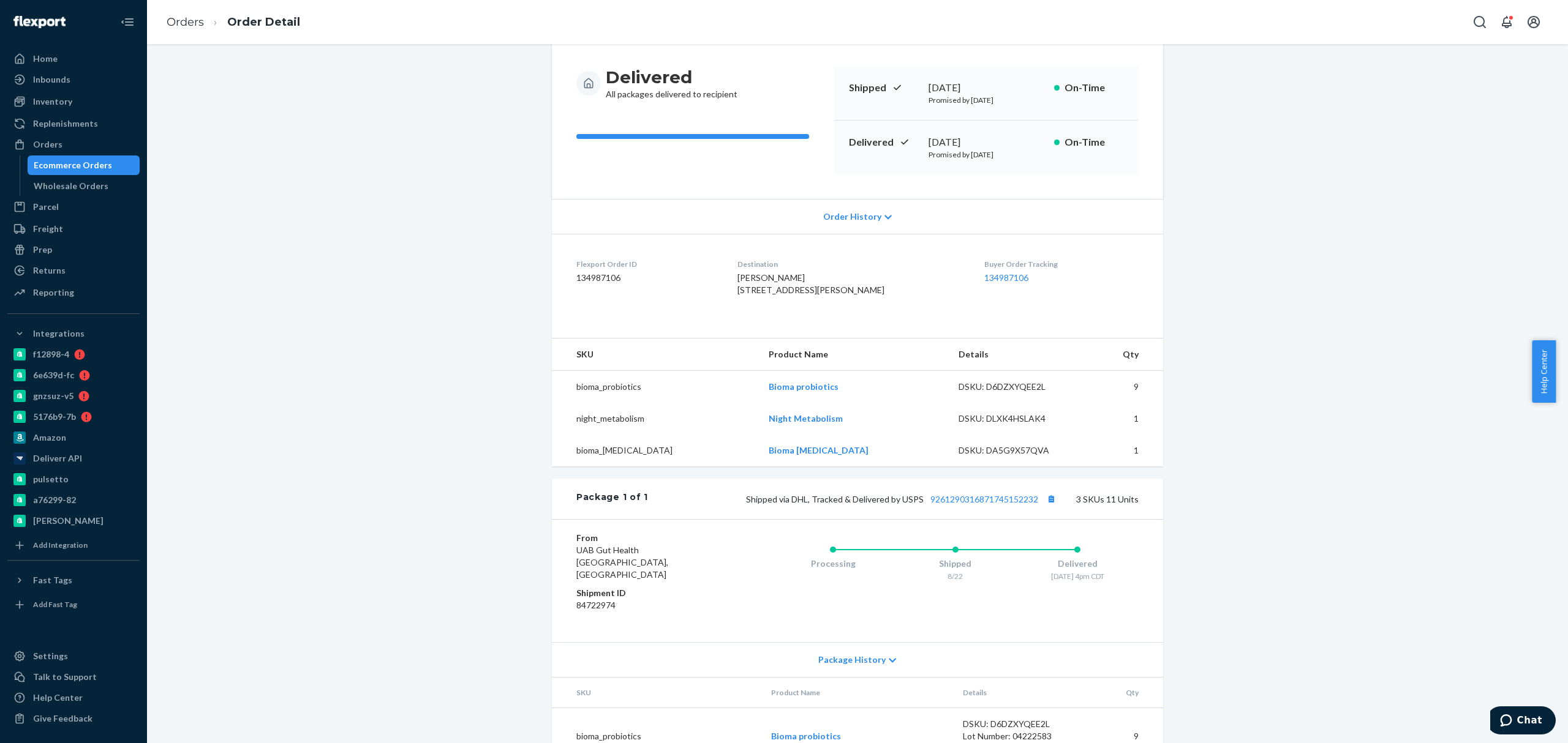
scroll to position [163, 0]
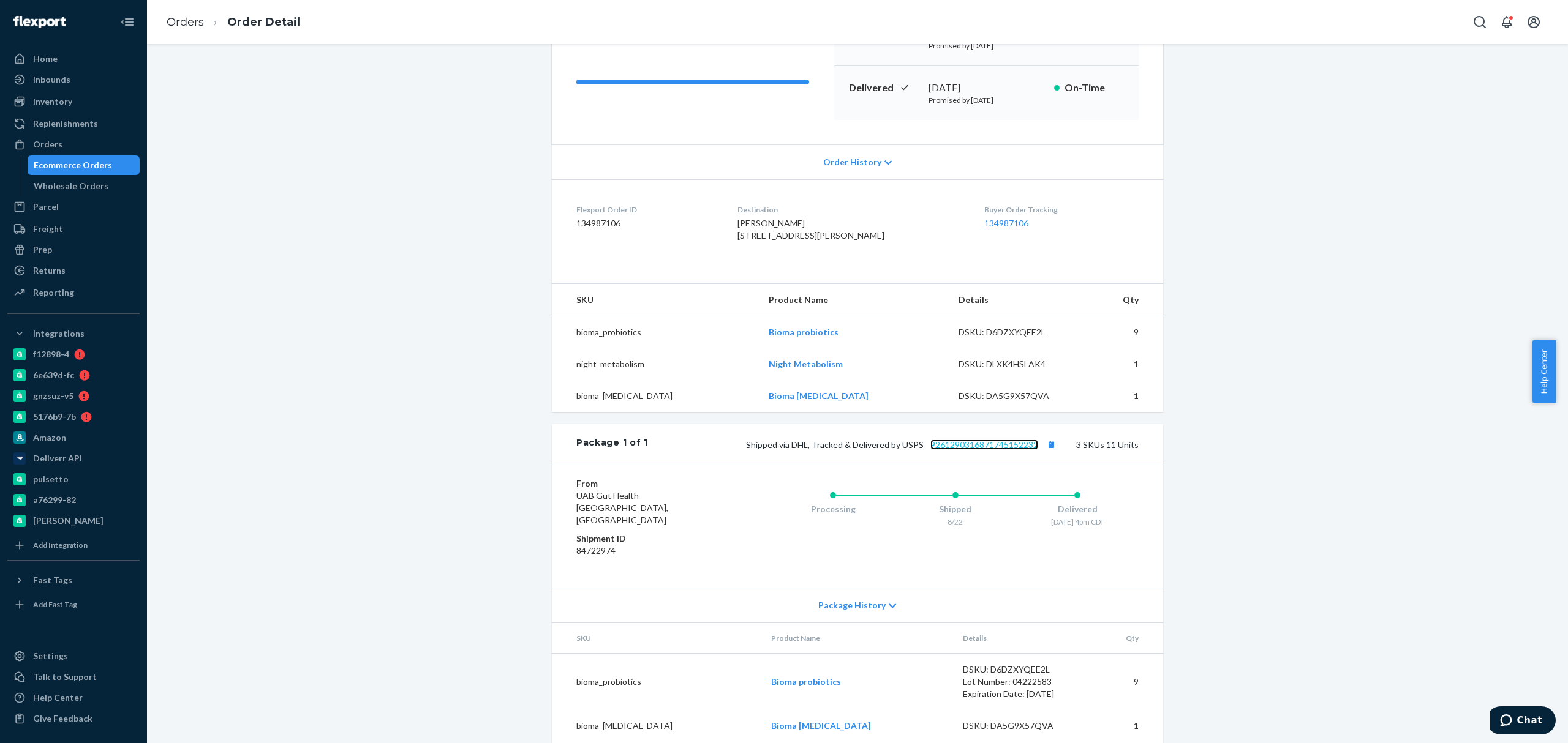
click at [971, 450] on link "9261290316871745152232" at bounding box center [984, 445] width 108 height 10
click at [89, 169] on div "Ecommerce Orders" at bounding box center [73, 165] width 79 height 12
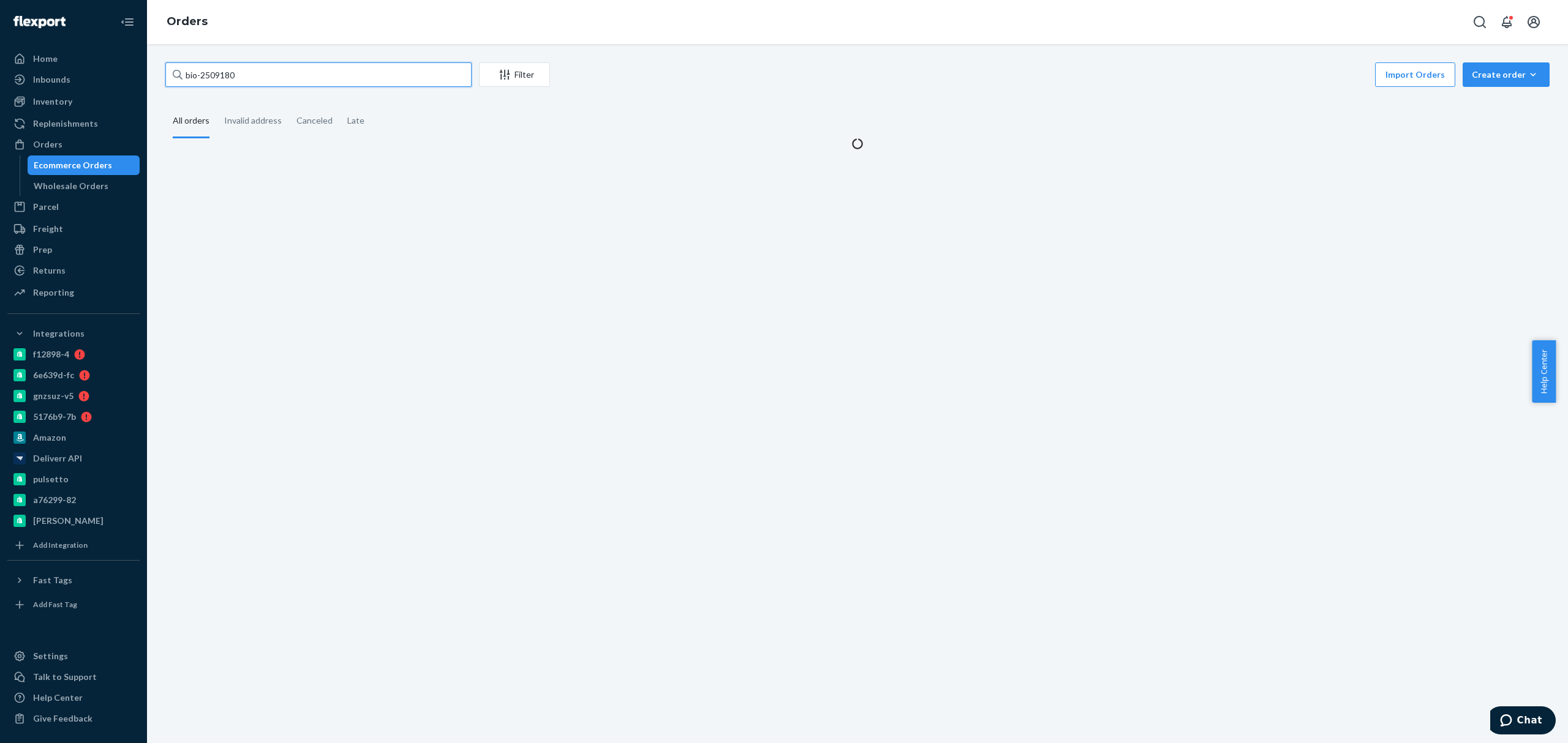
click at [216, 76] on input "bio-2509180" at bounding box center [319, 75] width 307 height 25
paste input "658086"
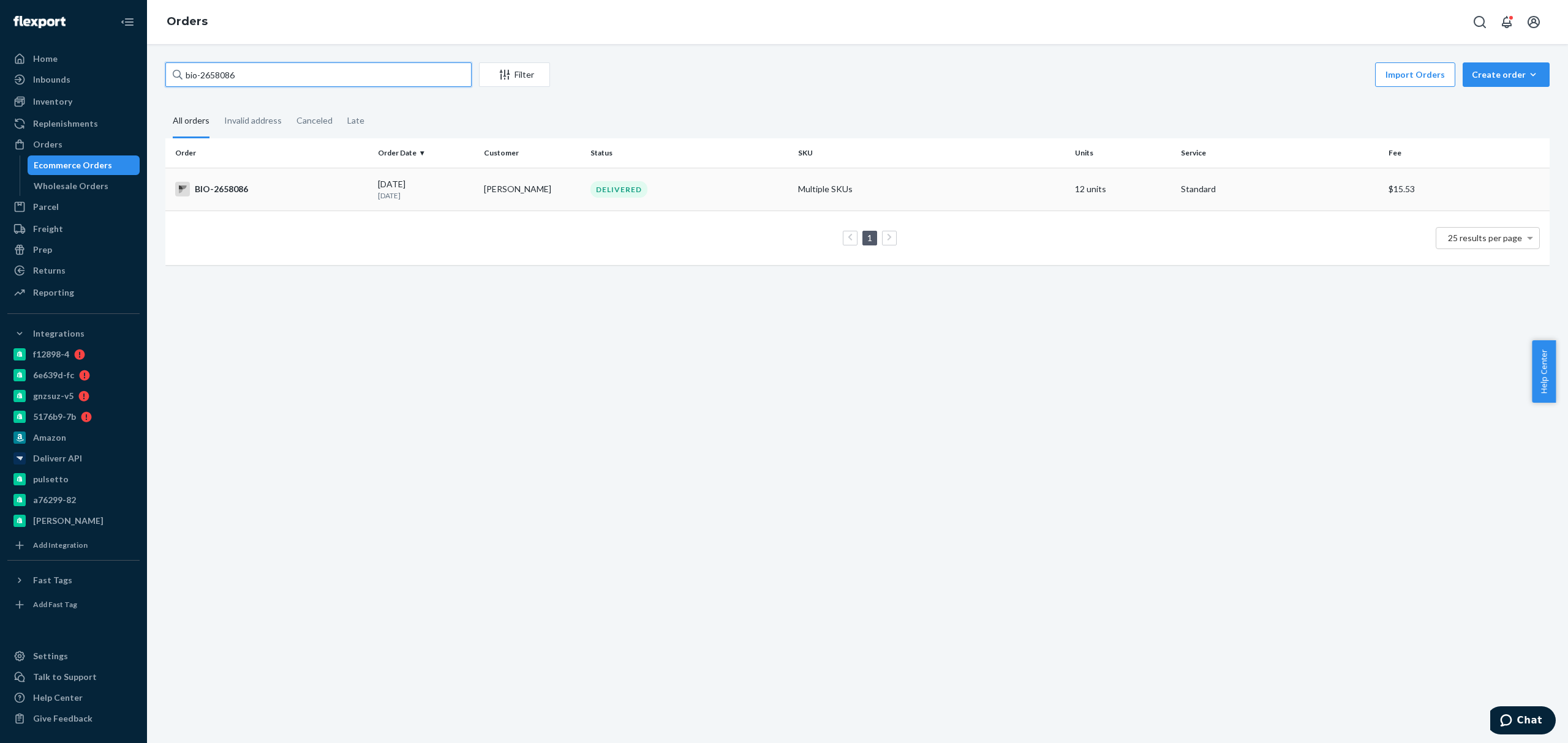
type input "bio-2658086"
click at [388, 206] on td "09/09/2025 14 days ago" at bounding box center [426, 188] width 106 height 43
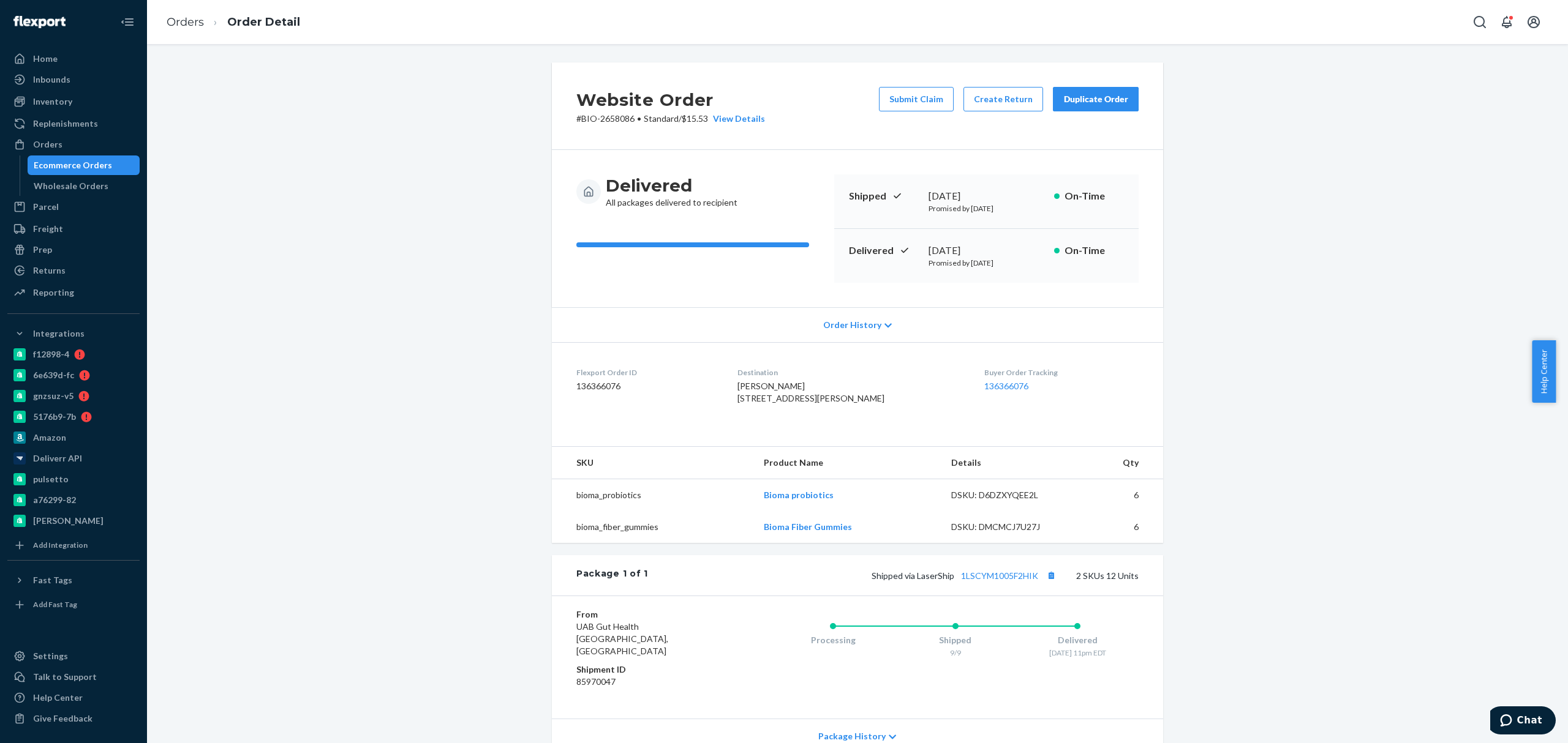
drag, startPoint x: 92, startPoint y: 167, endPoint x: 329, endPoint y: 228, distance: 244.7
click at [94, 167] on div "Ecommerce Orders" at bounding box center [73, 165] width 79 height 12
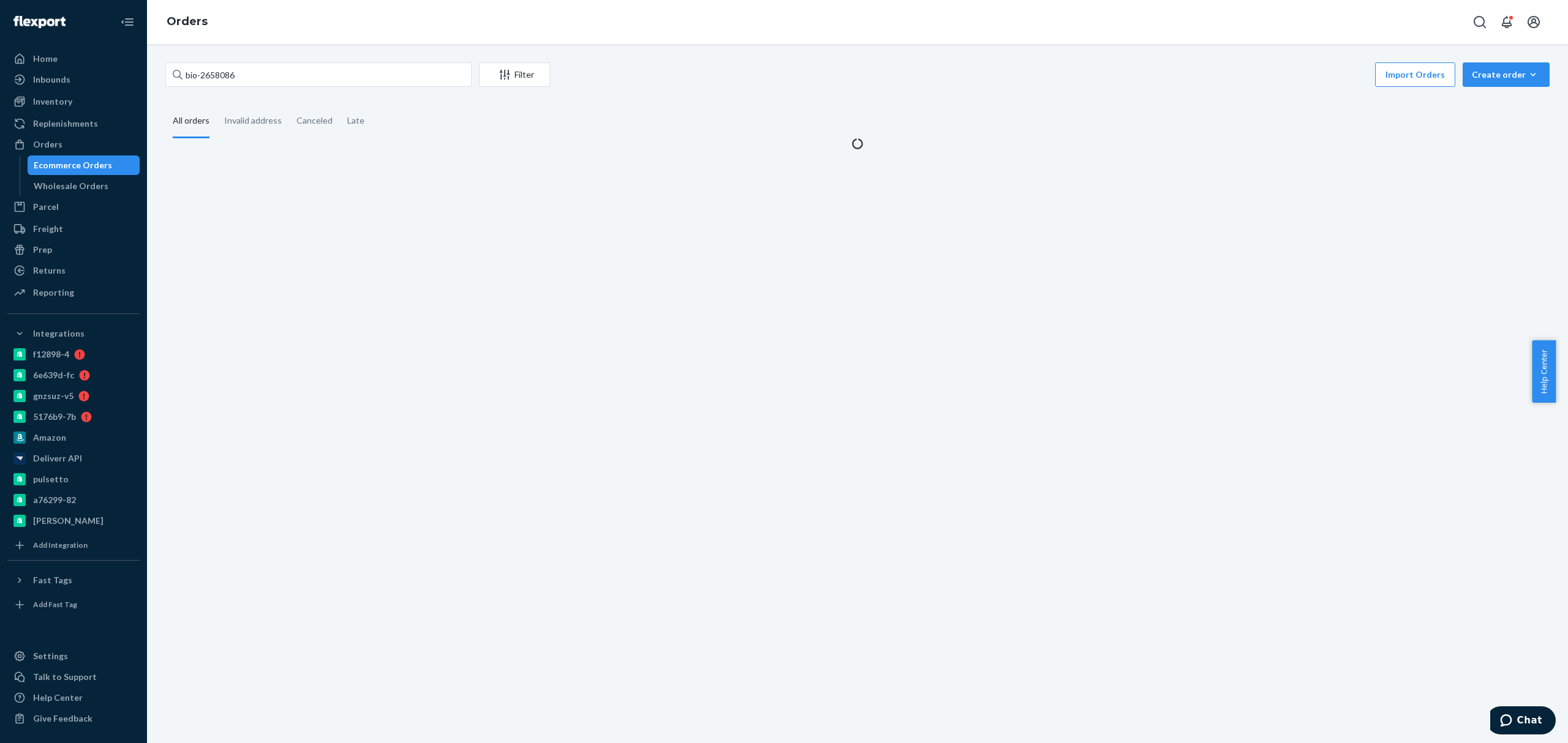
click at [357, 238] on div "bio-2658086 Filter Import Orders Create order Ecommerce order Removal order All…" at bounding box center [858, 394] width 1421 height 700
click at [225, 69] on input "bio-2658086" at bounding box center [319, 75] width 307 height 25
paste input "16400"
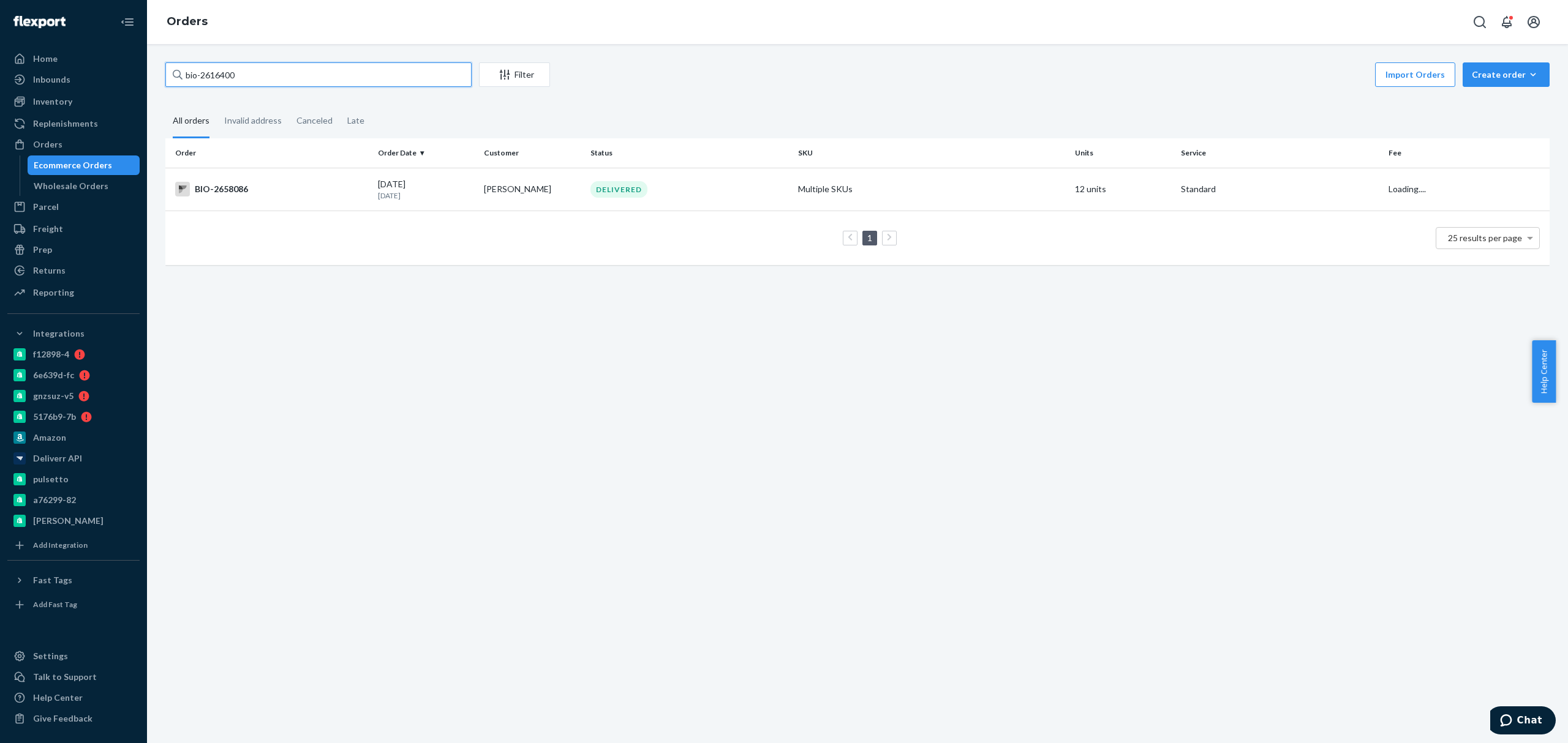
type input "bio-2616400"
click at [259, 40] on div "Orders" at bounding box center [858, 22] width 1421 height 44
click at [500, 198] on td "Sandra Aguillon" at bounding box center [532, 188] width 106 height 43
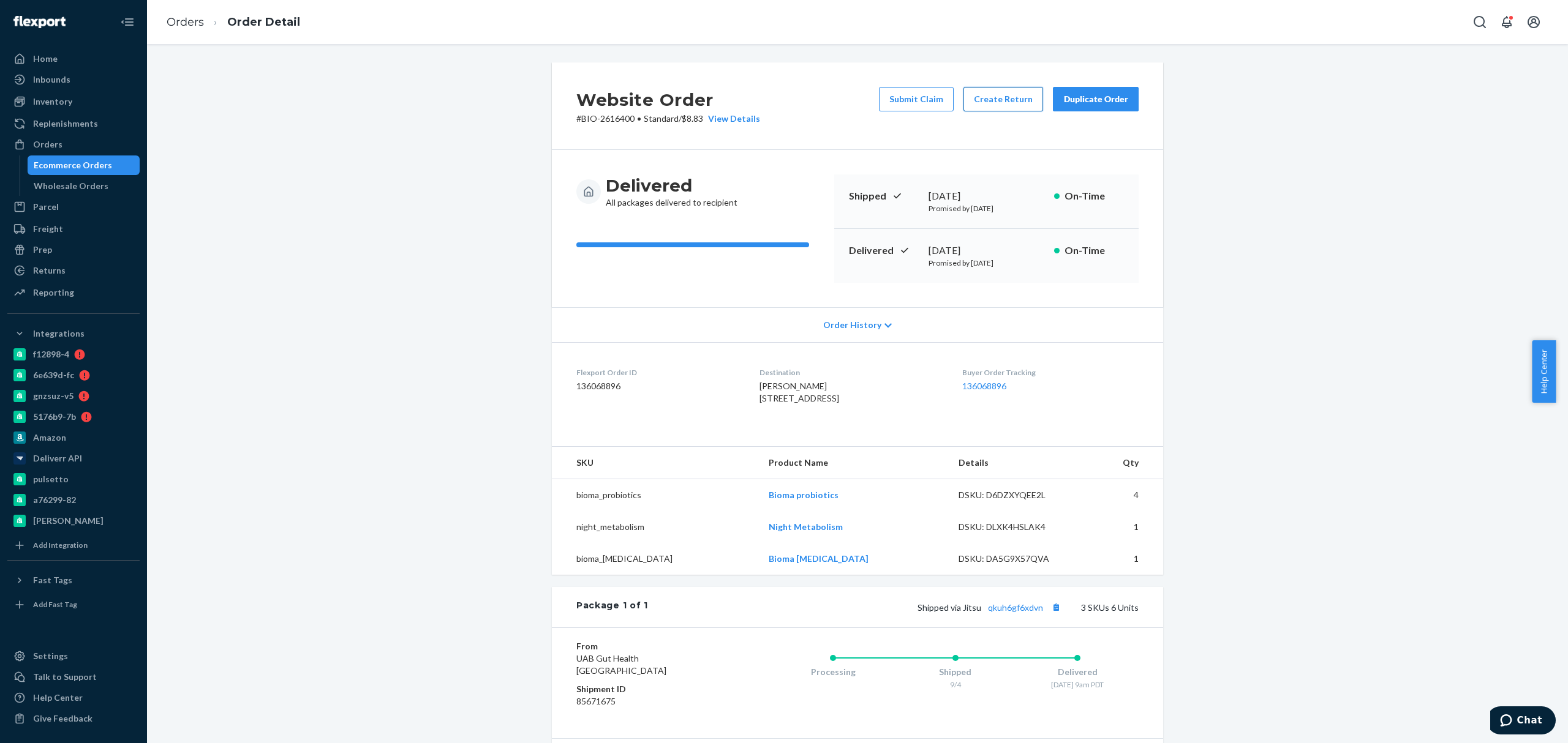
click at [981, 96] on button "Create Return" at bounding box center [1003, 99] width 79 height 25
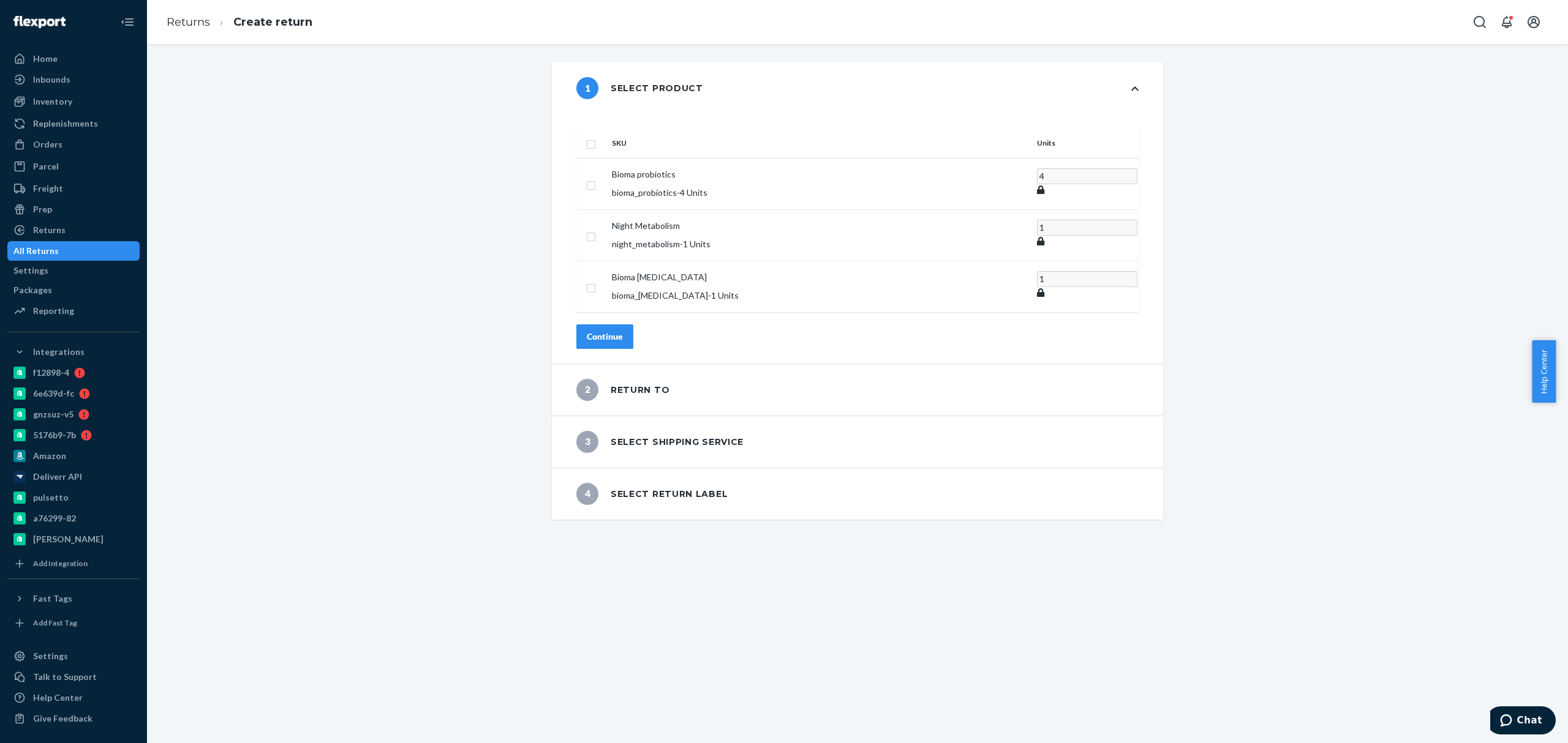
click at [607, 129] on th at bounding box center [591, 143] width 31 height 29
click at [596, 137] on input "checkbox" at bounding box center [591, 143] width 10 height 13
checkbox input "true"
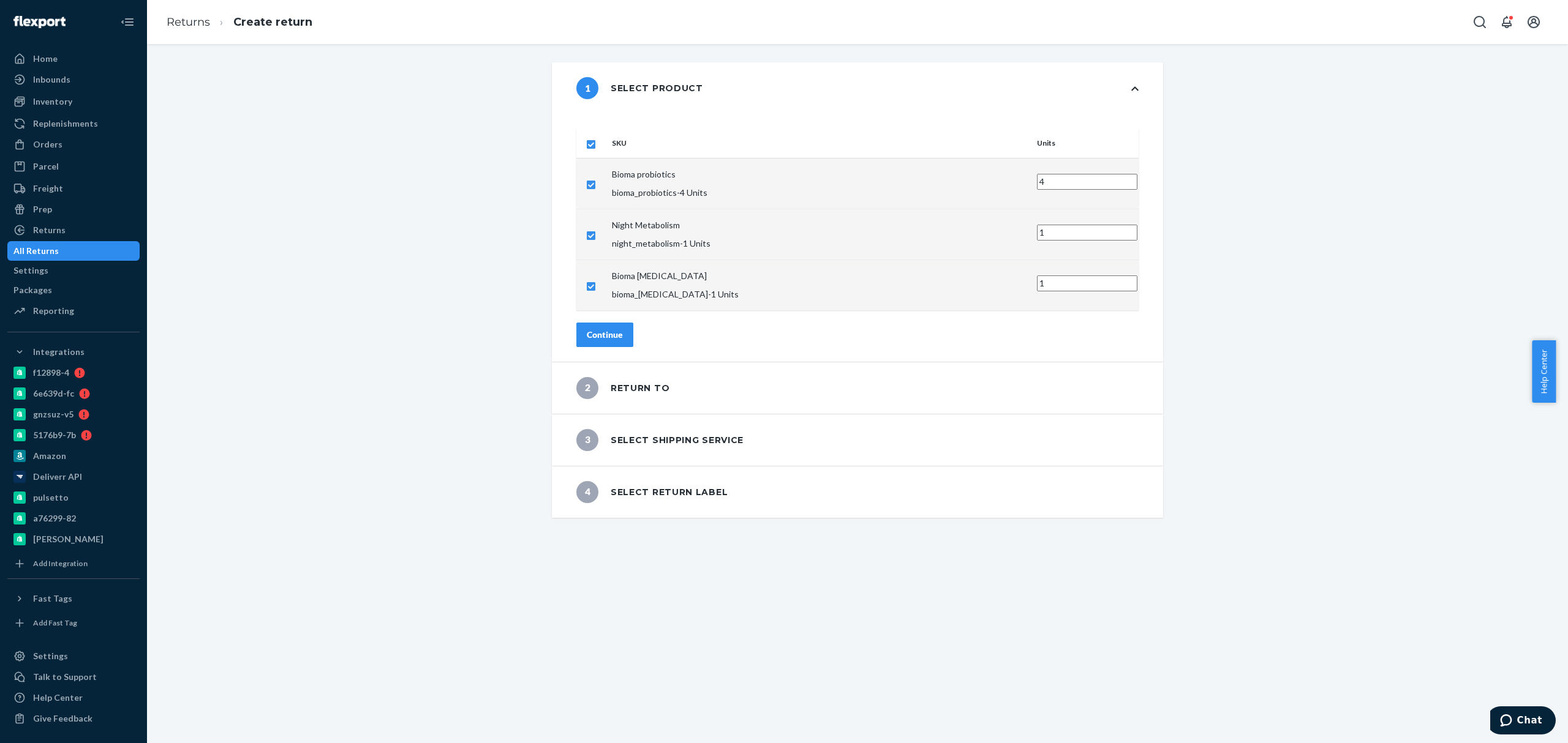
click at [623, 329] on div "Continue" at bounding box center [605, 335] width 36 height 12
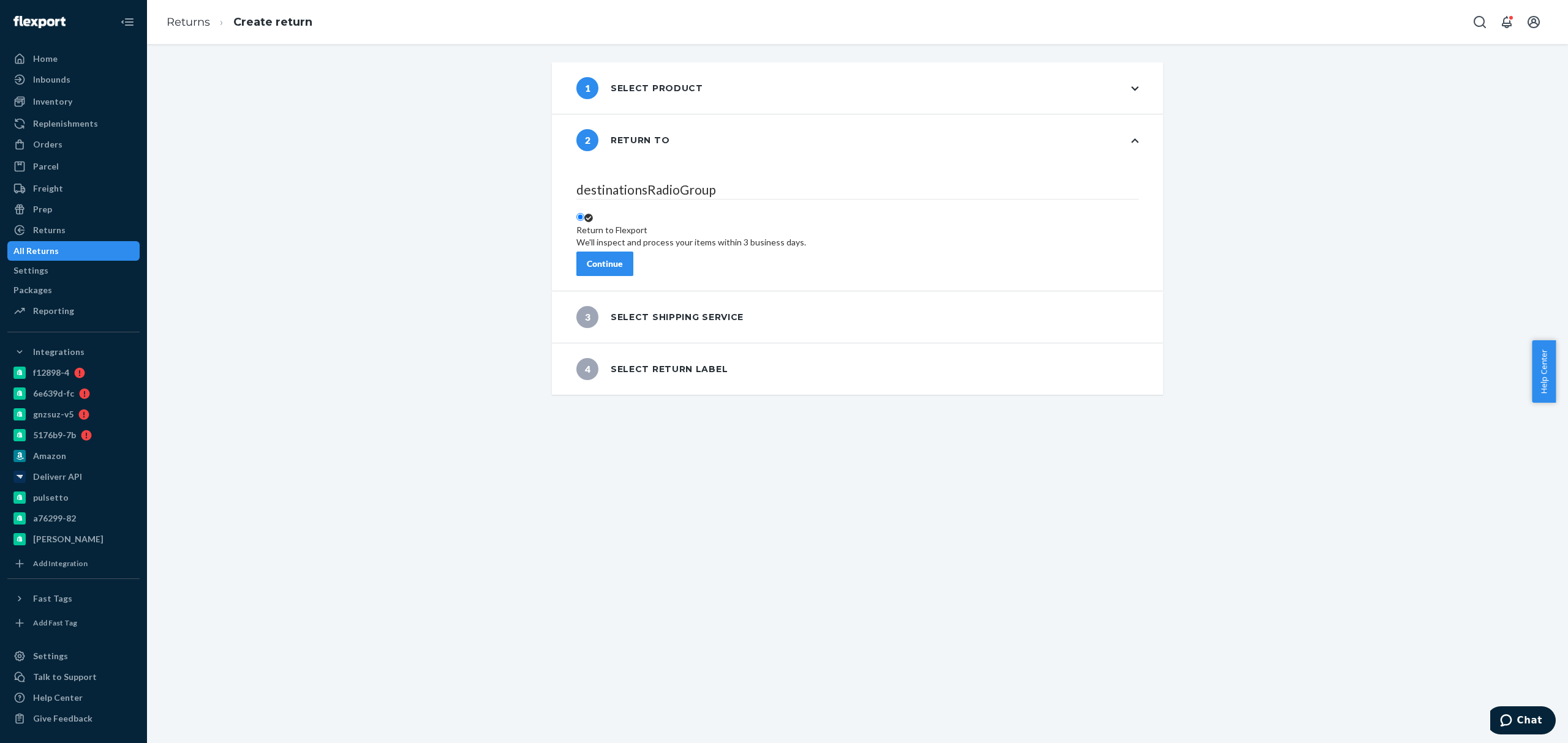
click at [692, 329] on div "3 Select shipping service" at bounding box center [858, 317] width 612 height 52
click at [701, 313] on div "3 Select shipping service" at bounding box center [660, 317] width 167 height 22
click at [692, 306] on div "3 Select shipping service" at bounding box center [660, 317] width 167 height 22
click at [660, 306] on div "3 Select shipping service" at bounding box center [660, 317] width 167 height 22
click at [701, 306] on div "3 Select shipping service" at bounding box center [660, 317] width 167 height 22
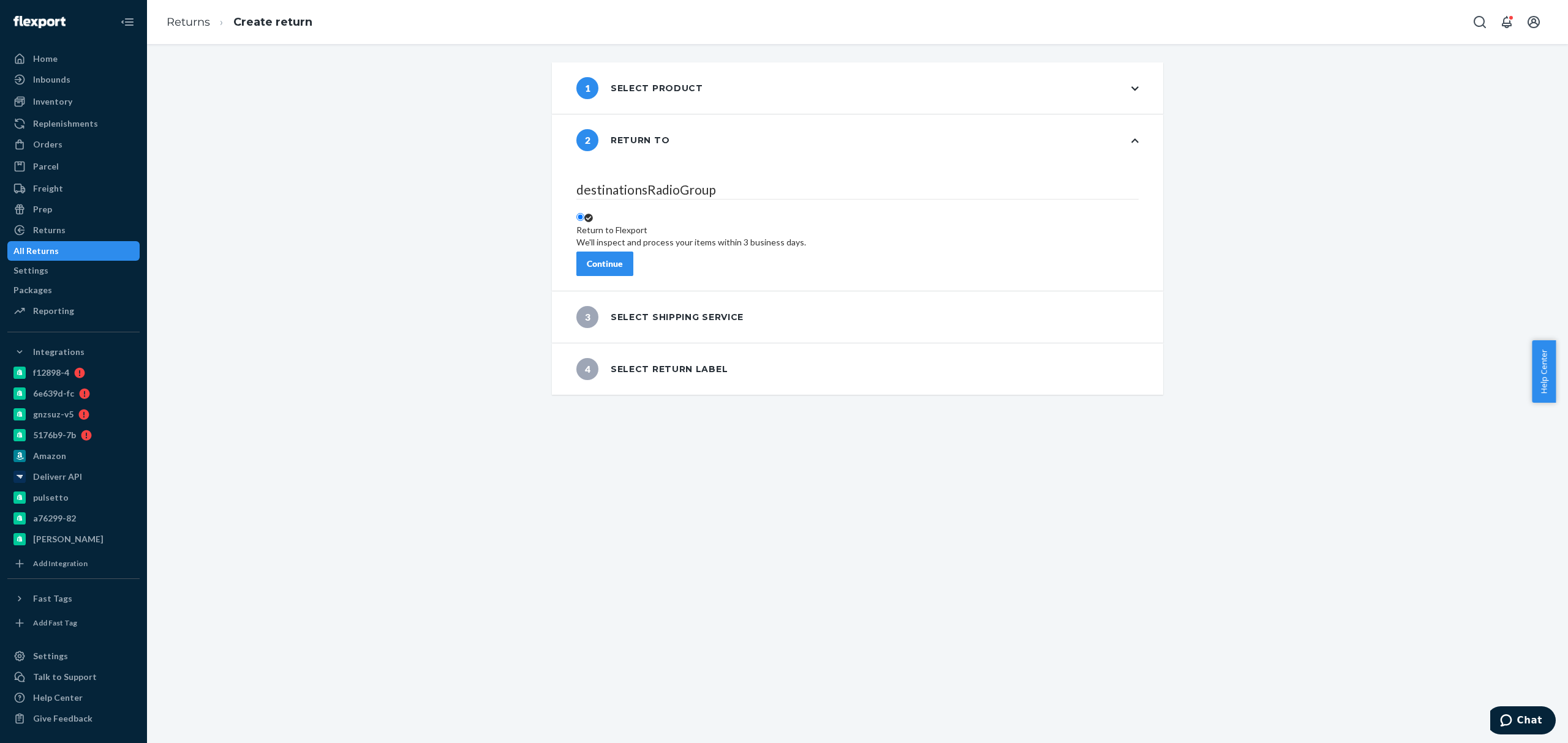
click at [606, 260] on button "Continue" at bounding box center [605, 264] width 57 height 25
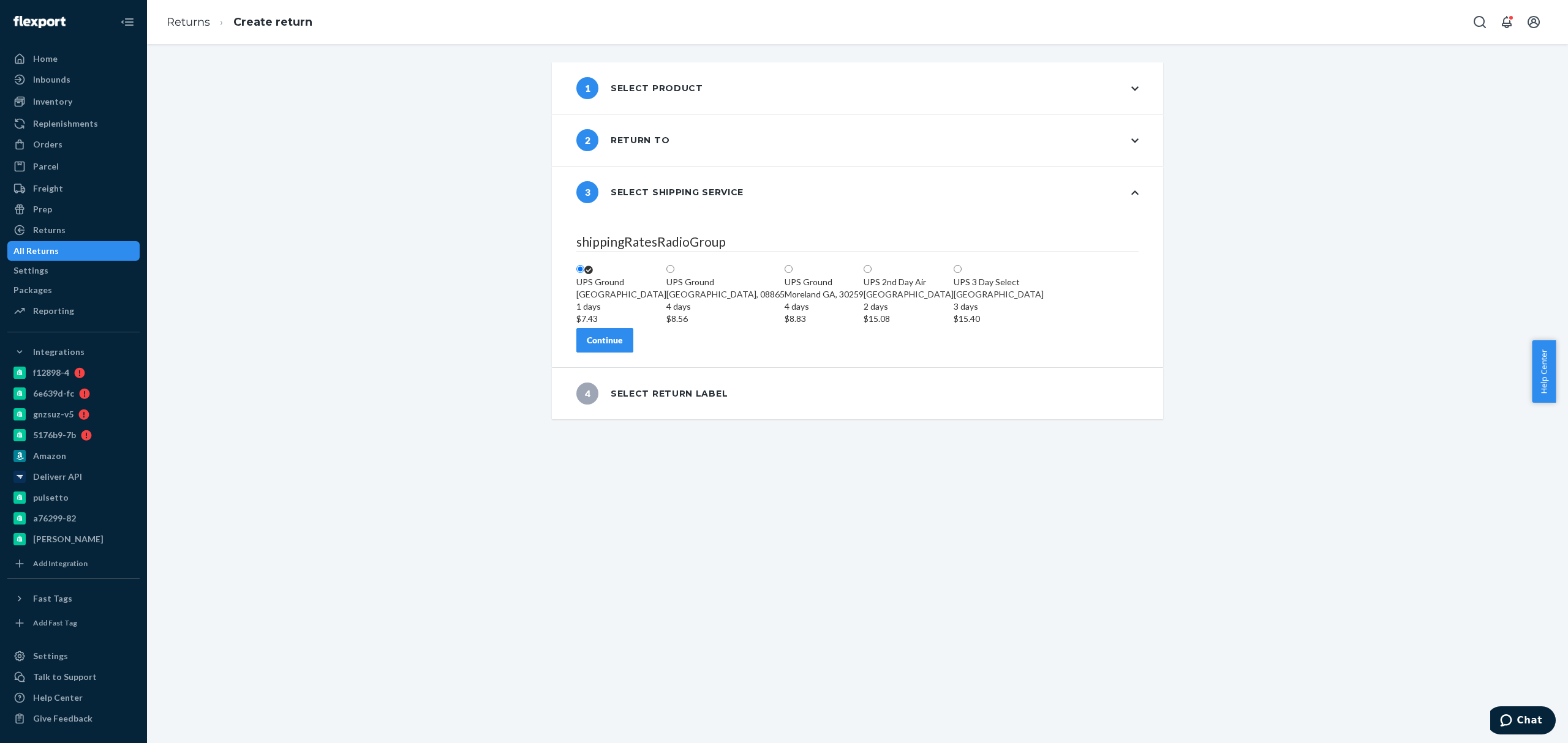
click at [603, 368] on div "shippingRatesRadioGroup UPS Ground Highland CA, 92346 1 days $7.43 UPS Ground P…" at bounding box center [858, 293] width 612 height 149
click at [623, 347] on div "Continue" at bounding box center [605, 340] width 36 height 12
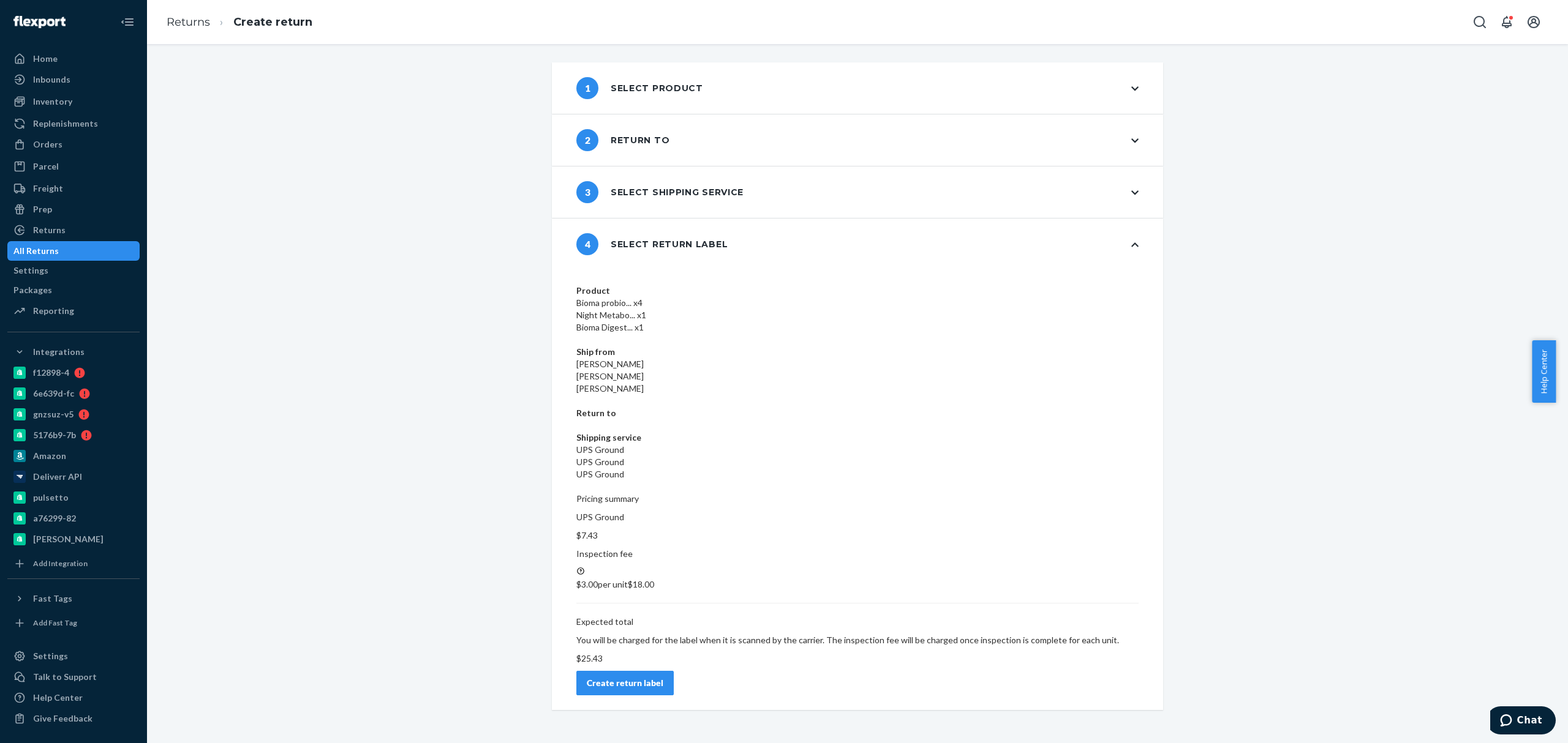
click at [674, 671] on button "Create return label" at bounding box center [625, 683] width 97 height 25
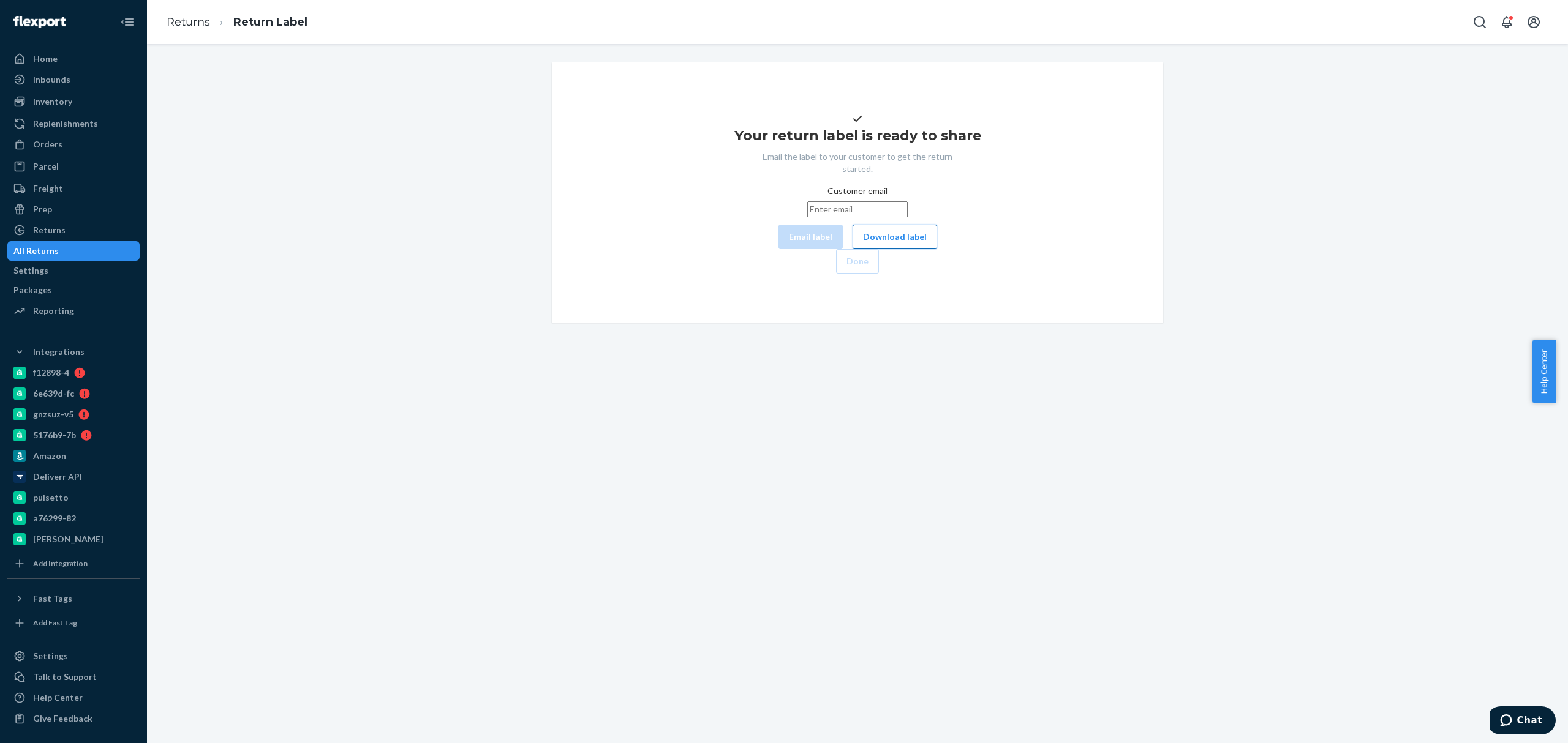
click at [852, 249] on button "Download label" at bounding box center [894, 237] width 84 height 25
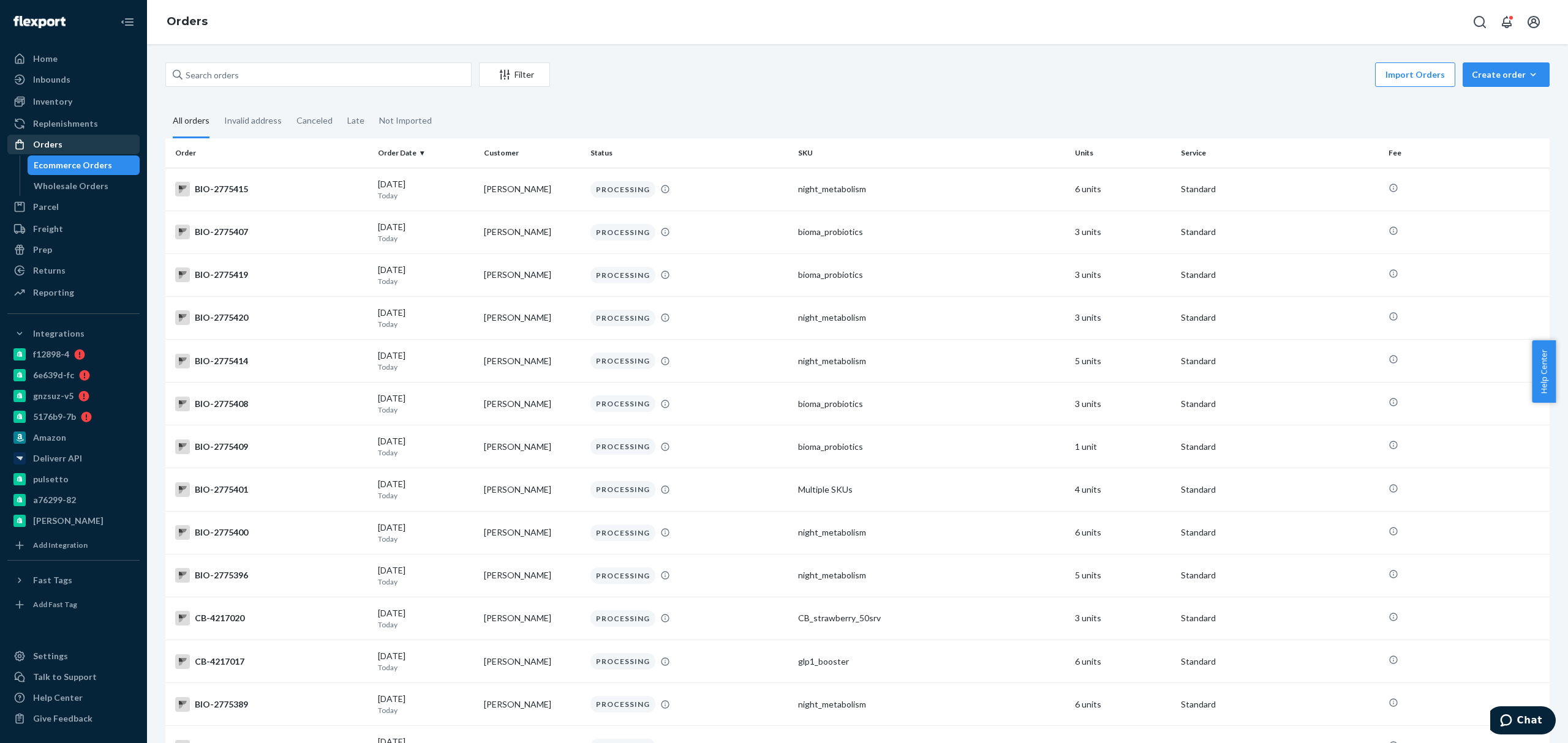
click at [116, 148] on div "Orders" at bounding box center [73, 144] width 130 height 17
click at [117, 157] on div "Ecommerce Orders" at bounding box center [84, 165] width 110 height 17
click at [215, 84] on input "text" at bounding box center [319, 75] width 307 height 25
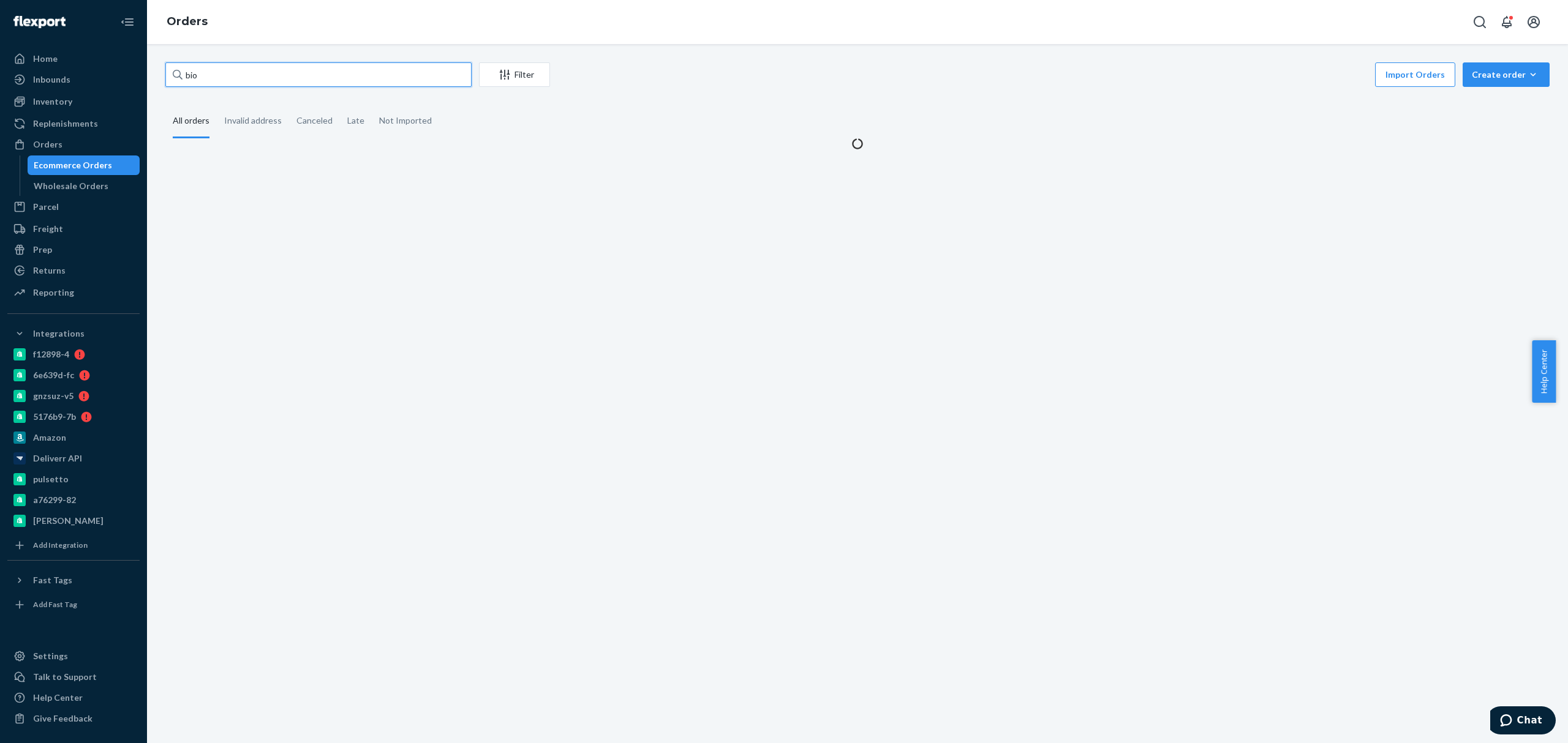
paste input "2739941"
type input "bio2739941"
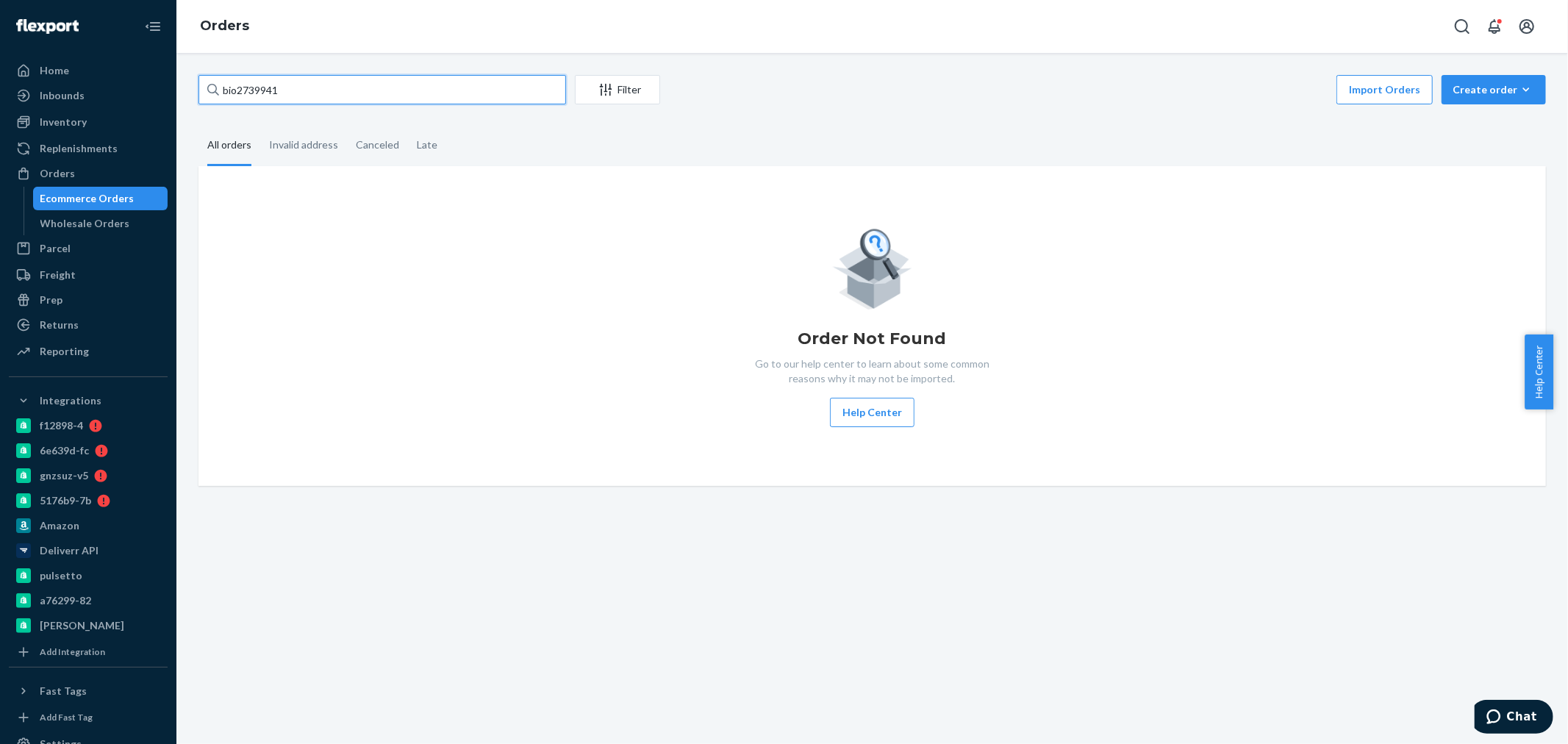
click at [307, 90] on input "bio2739941" at bounding box center [382, 90] width 368 height 30
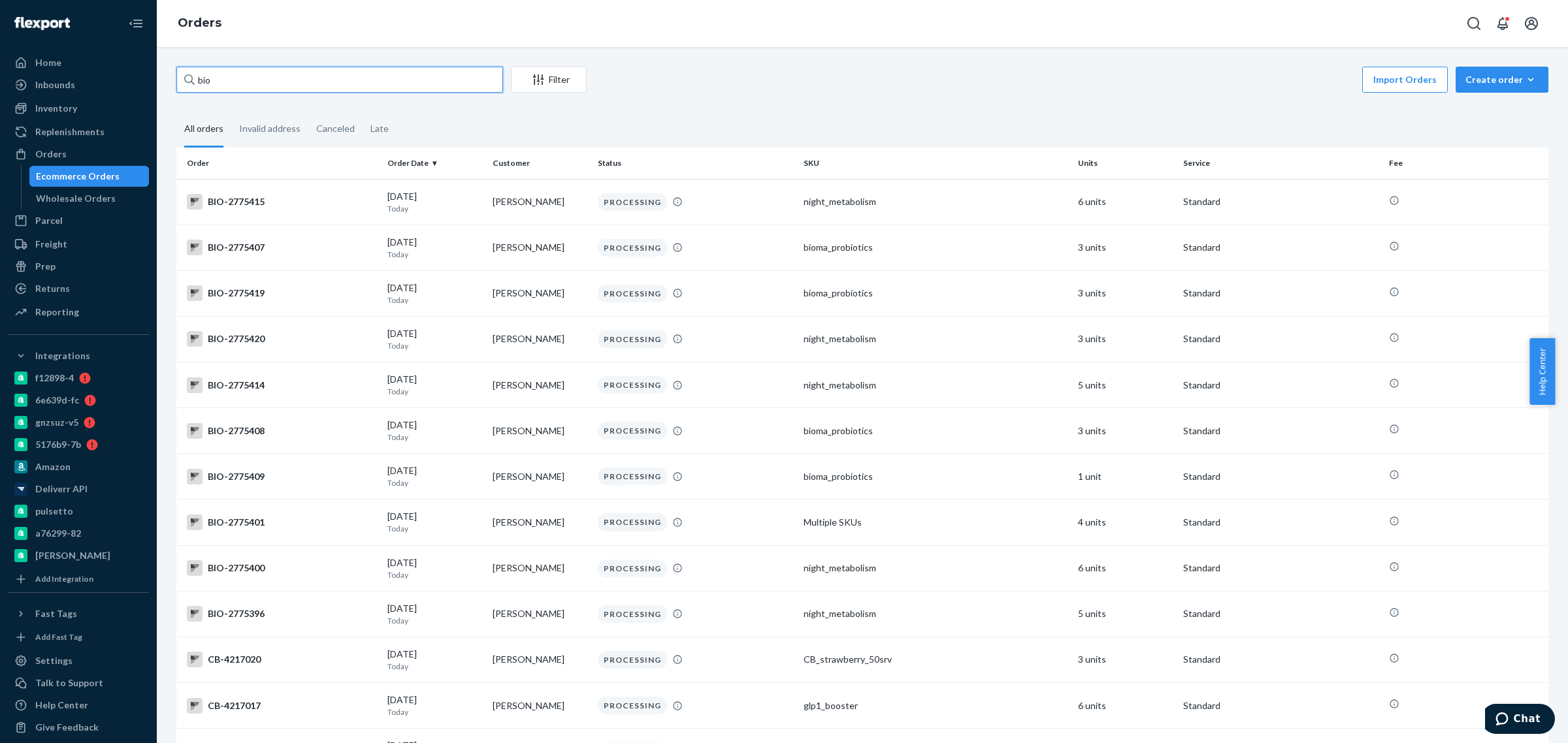
paste input "2739941"
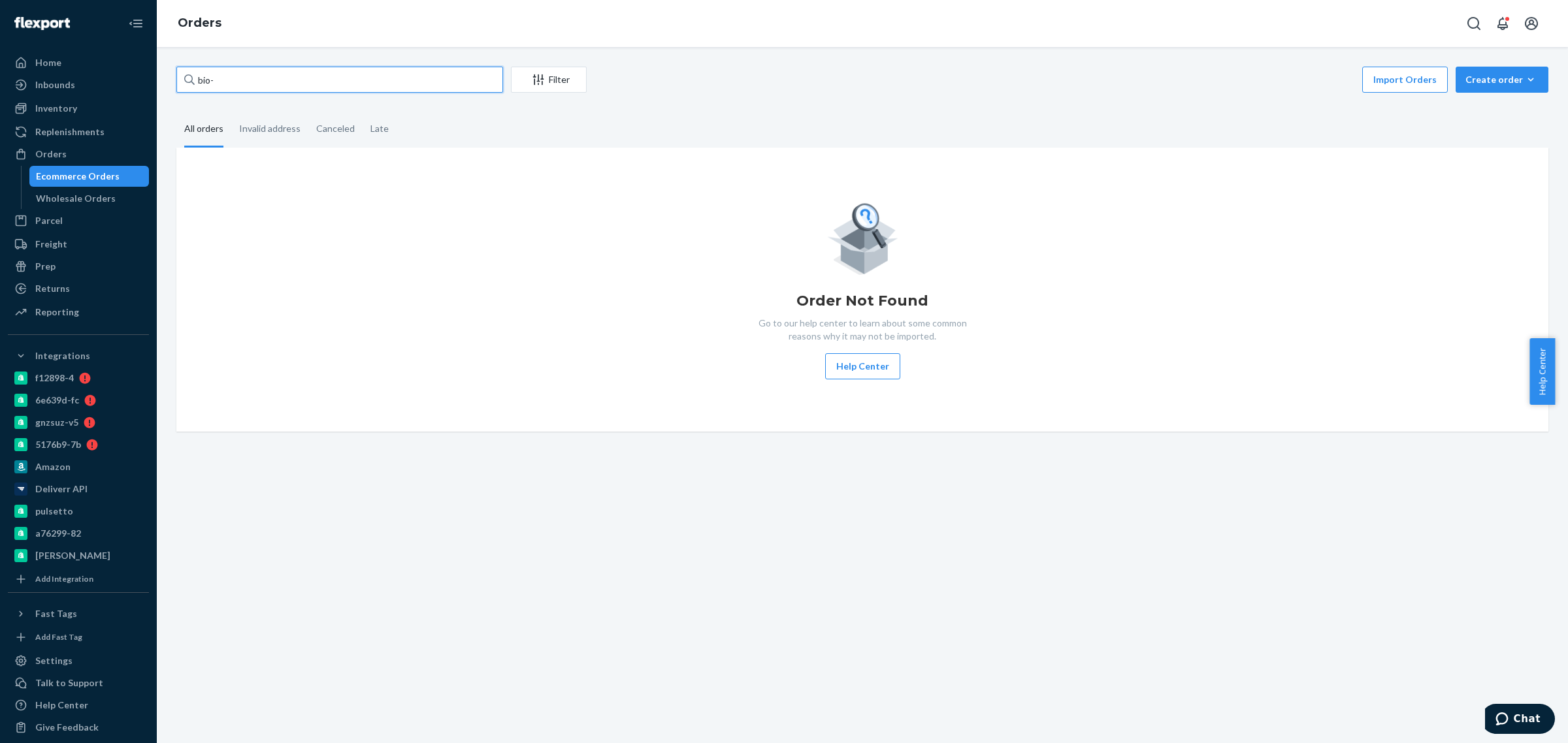
paste input "2739941"
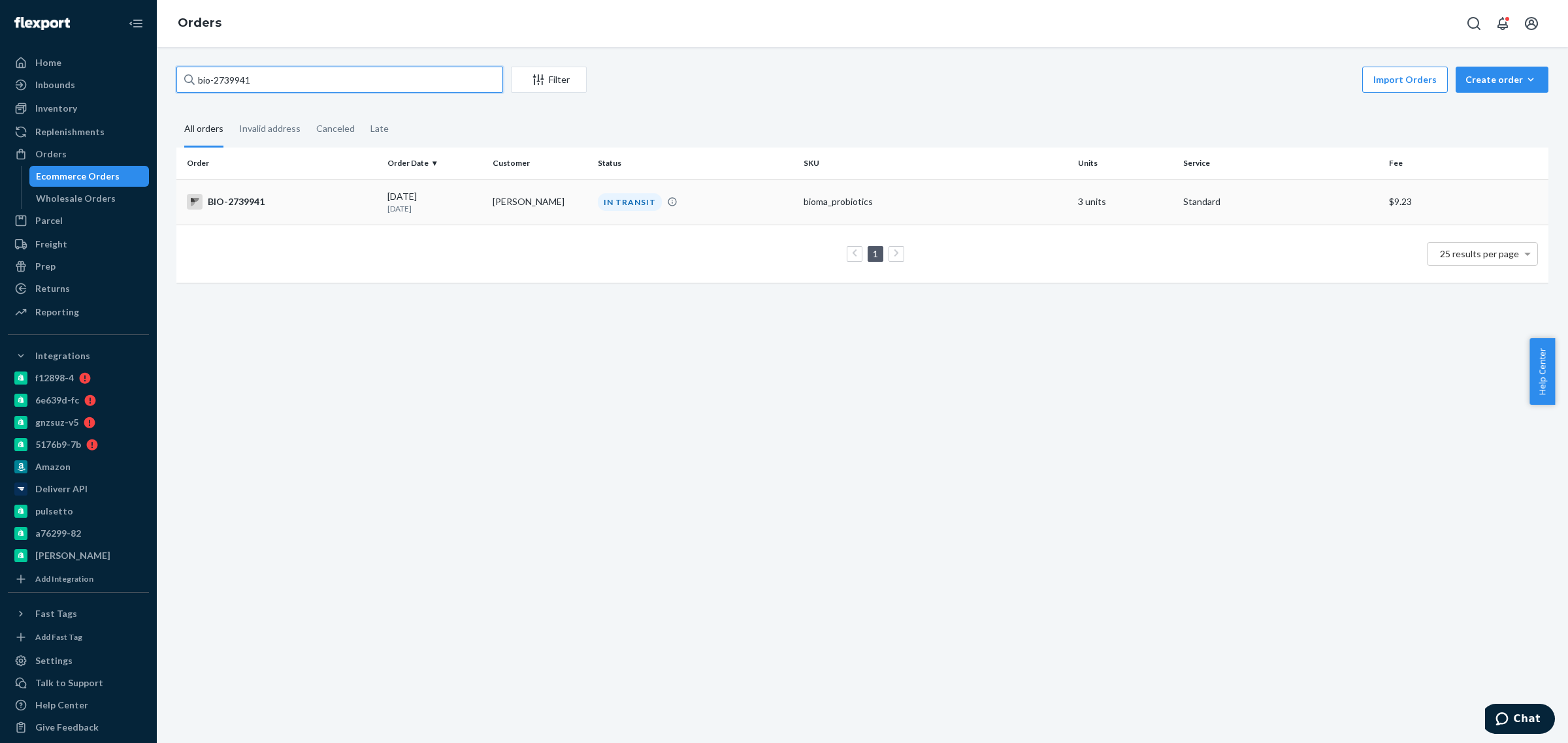
type input "bio-2739941"
click at [441, 204] on p "[DATE]" at bounding box center [435, 209] width 95 height 11
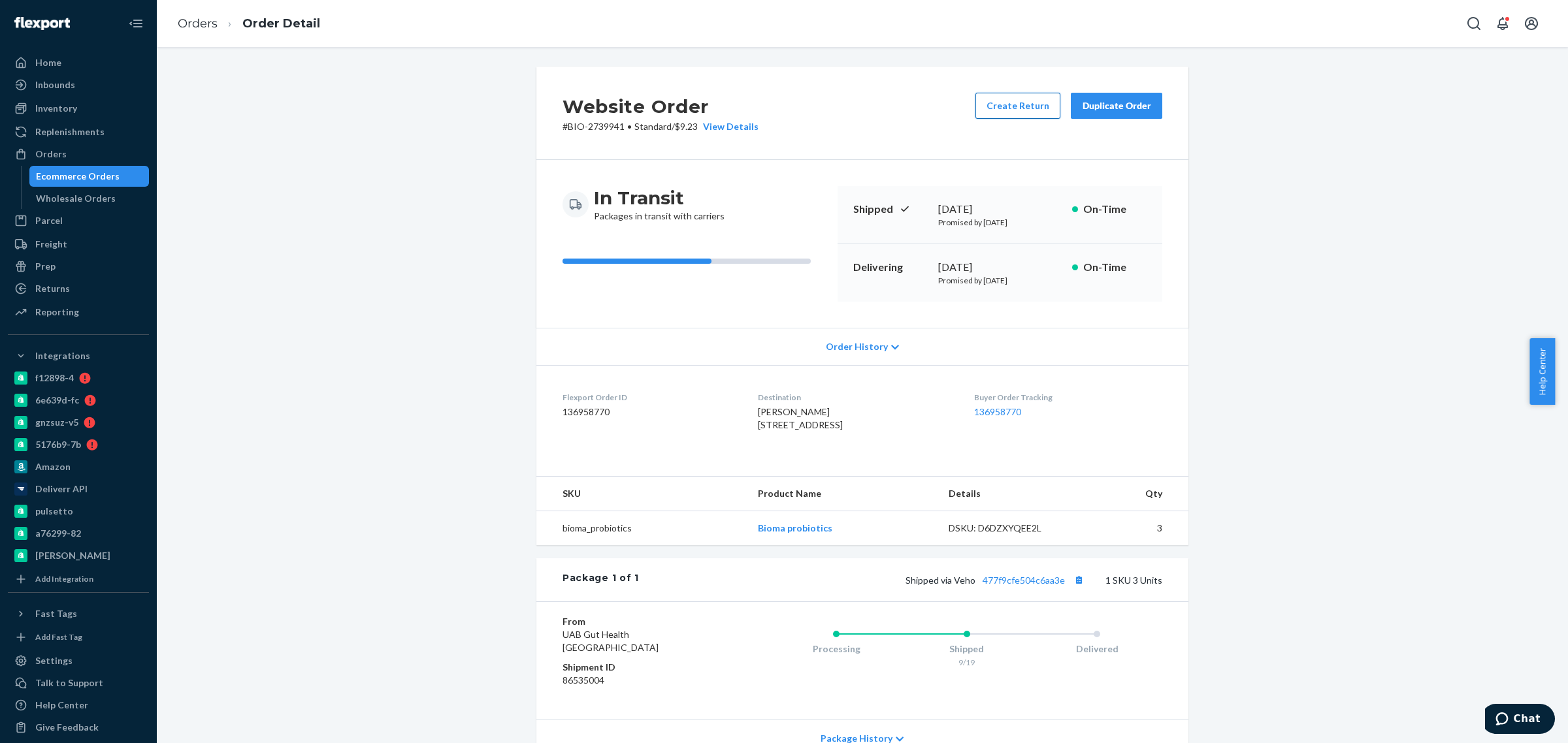
click at [1014, 99] on button "Create Return" at bounding box center [1018, 105] width 85 height 26
click at [1004, 103] on button "Create Return" at bounding box center [1018, 105] width 85 height 26
click at [1014, 92] on button "Create Return" at bounding box center [1018, 105] width 85 height 26
click at [997, 410] on link "136958770" at bounding box center [997, 412] width 47 height 11
click at [1033, 96] on button "Create Return" at bounding box center [1018, 105] width 85 height 26
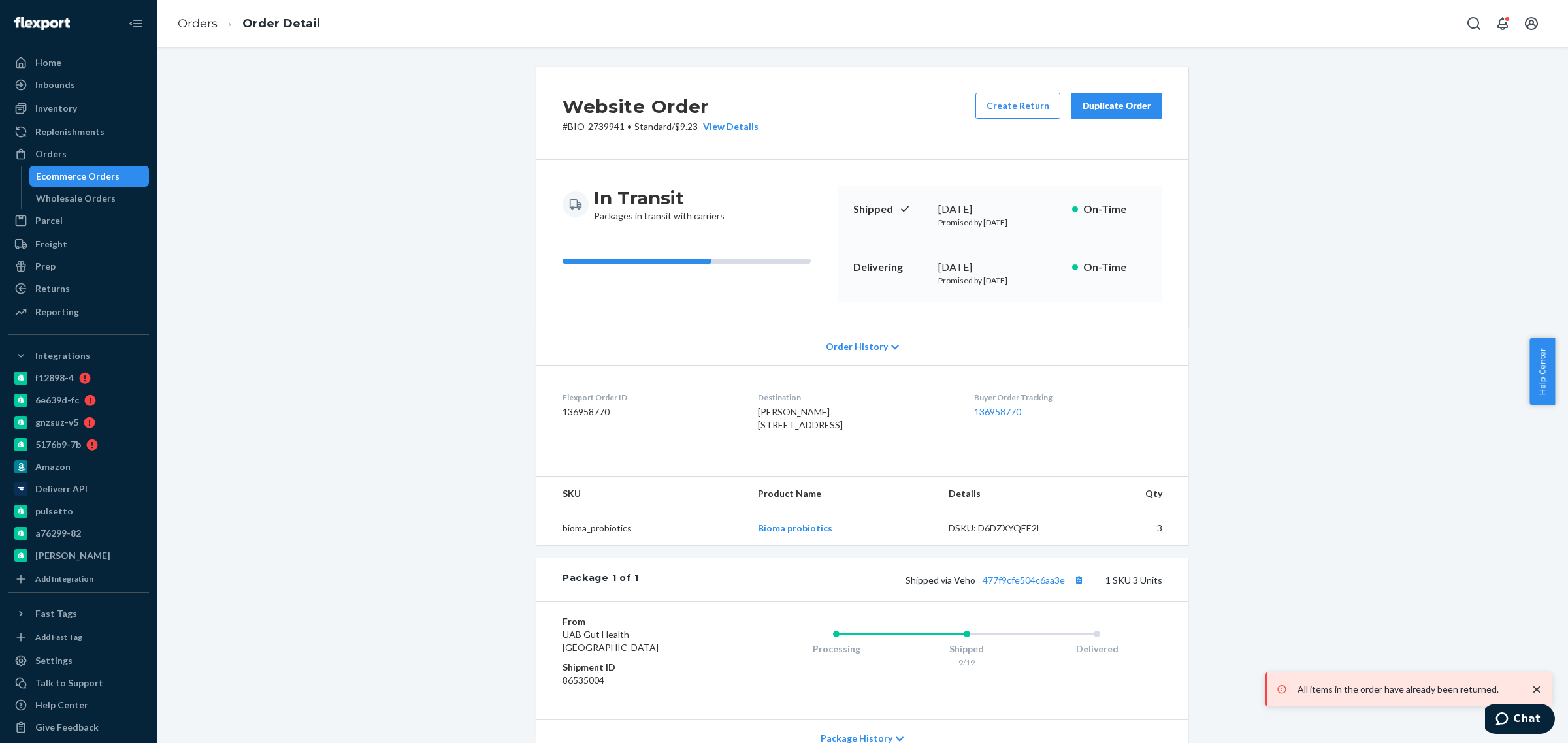
click at [1007, 424] on div "Buyer Order Tracking 136958770" at bounding box center [1068, 415] width 188 height 45
click at [1003, 415] on link "136958770" at bounding box center [997, 412] width 47 height 11
click at [89, 171] on div "Ecommerce Orders" at bounding box center [77, 176] width 84 height 13
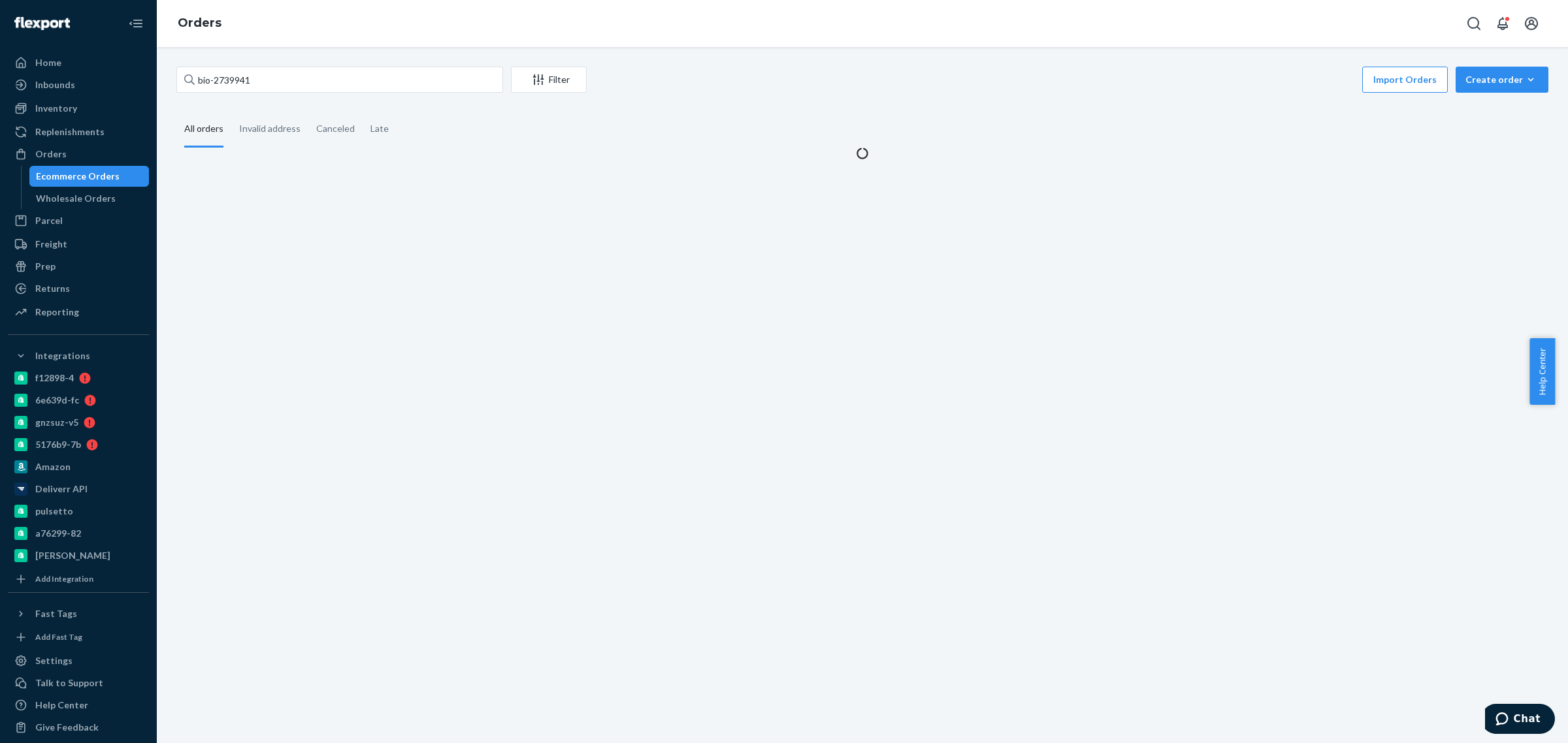
click at [325, 190] on div "bio-2739941 Filter Import Orders Create order Ecommerce order Removal order All…" at bounding box center [862, 395] width 1411 height 696
click at [230, 83] on input "bio-2739941" at bounding box center [340, 80] width 327 height 26
paste input "62989"
type input "bio-2762989"
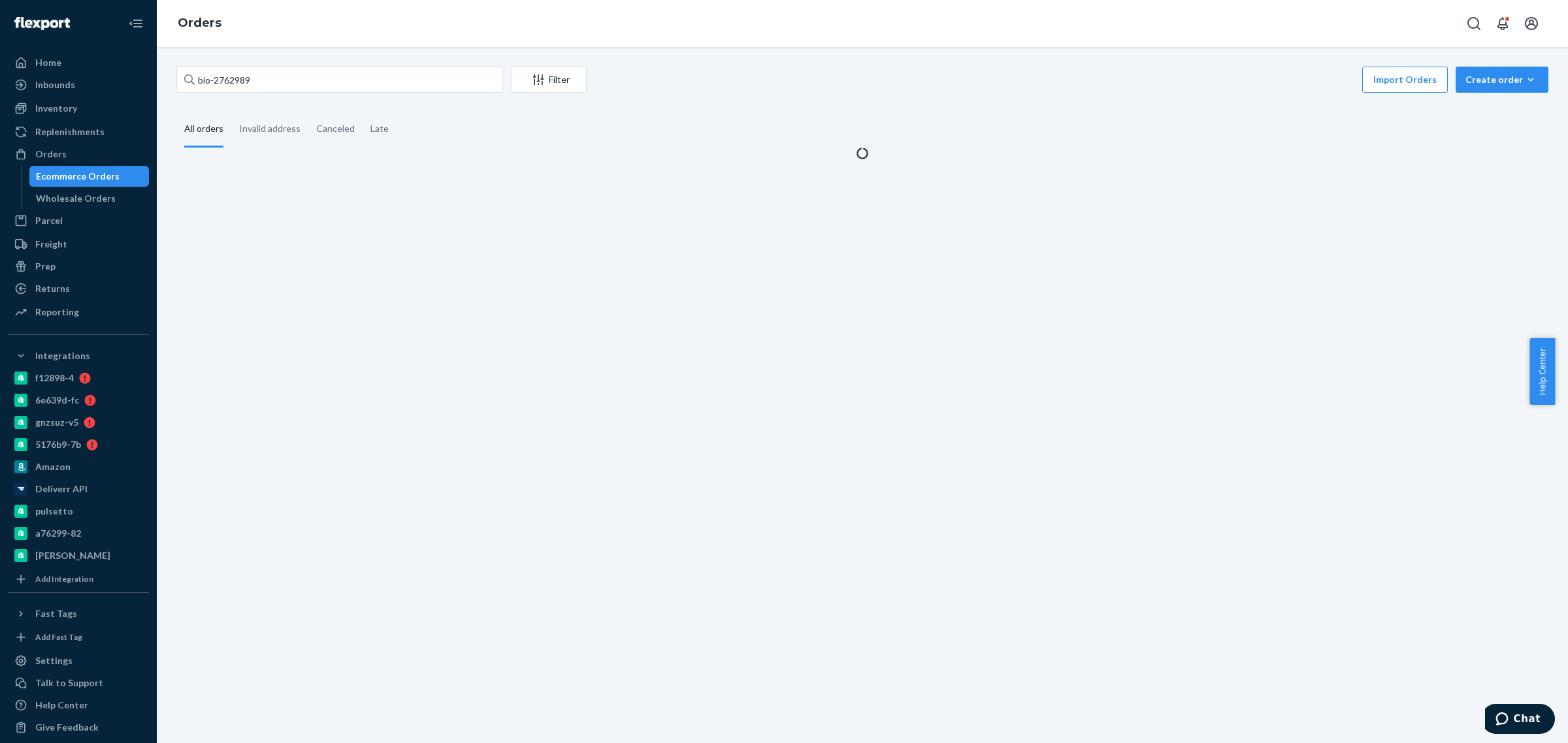
click at [321, 239] on div "bio-2762989 Filter Import Orders Create order Ecommerce order Removal order All…" at bounding box center [862, 395] width 1411 height 696
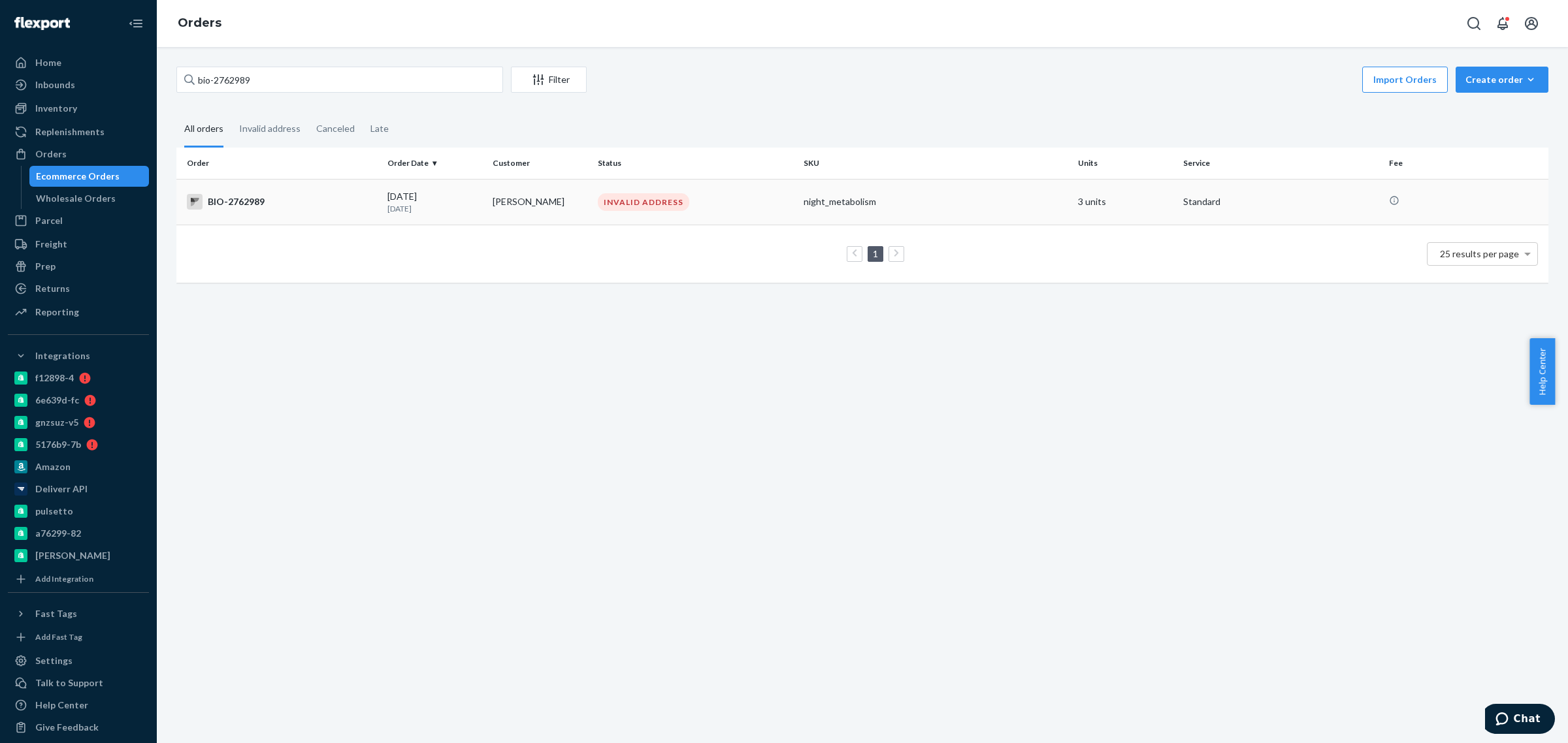
click at [439, 184] on td "[DATE] [DATE]" at bounding box center [435, 201] width 105 height 45
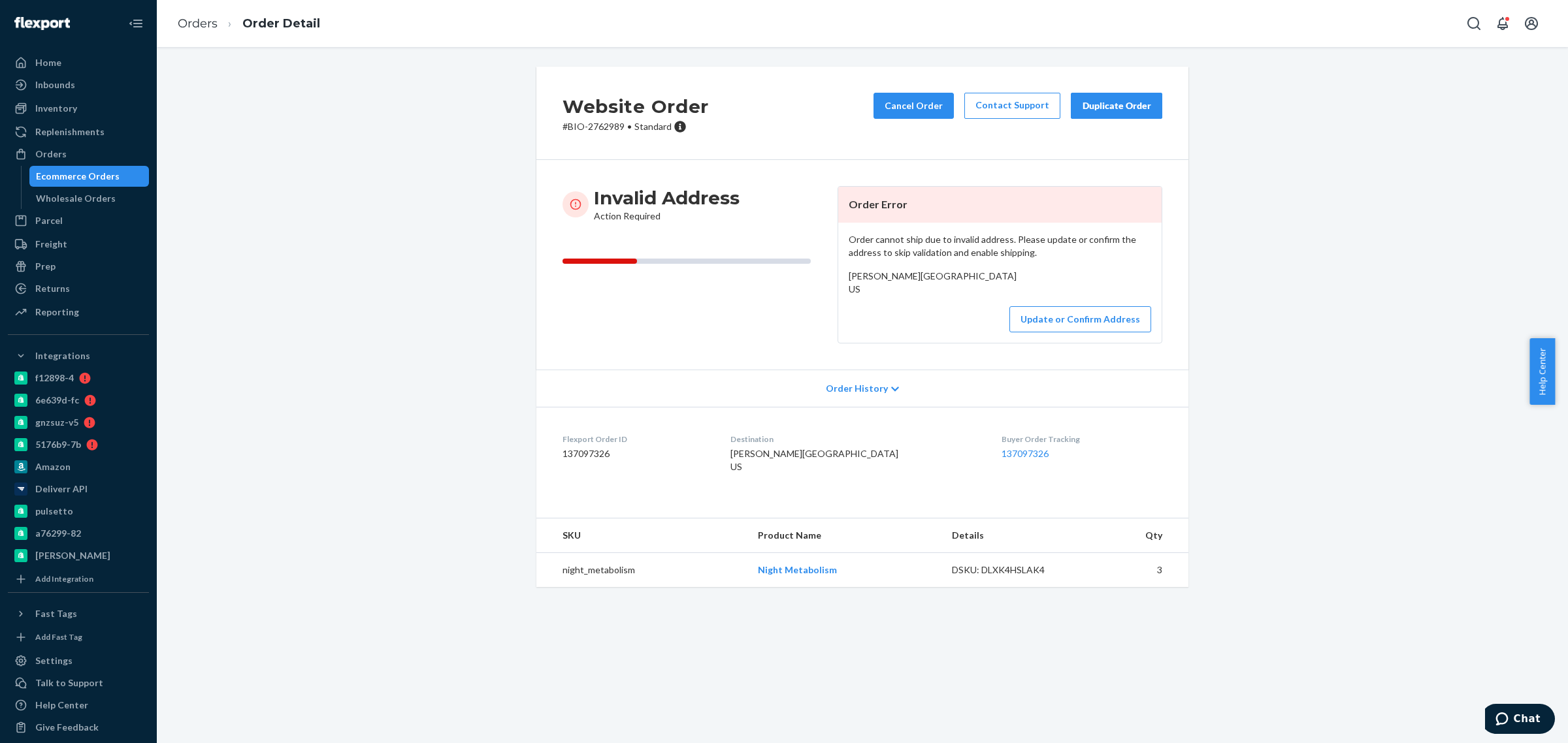
click at [1070, 324] on div "Order cannot ship due to invalid address. Please update or confirm the address …" at bounding box center [999, 282] width 323 height 120
click at [1065, 332] on button "Update or Confirm Address" at bounding box center [1081, 319] width 142 height 26
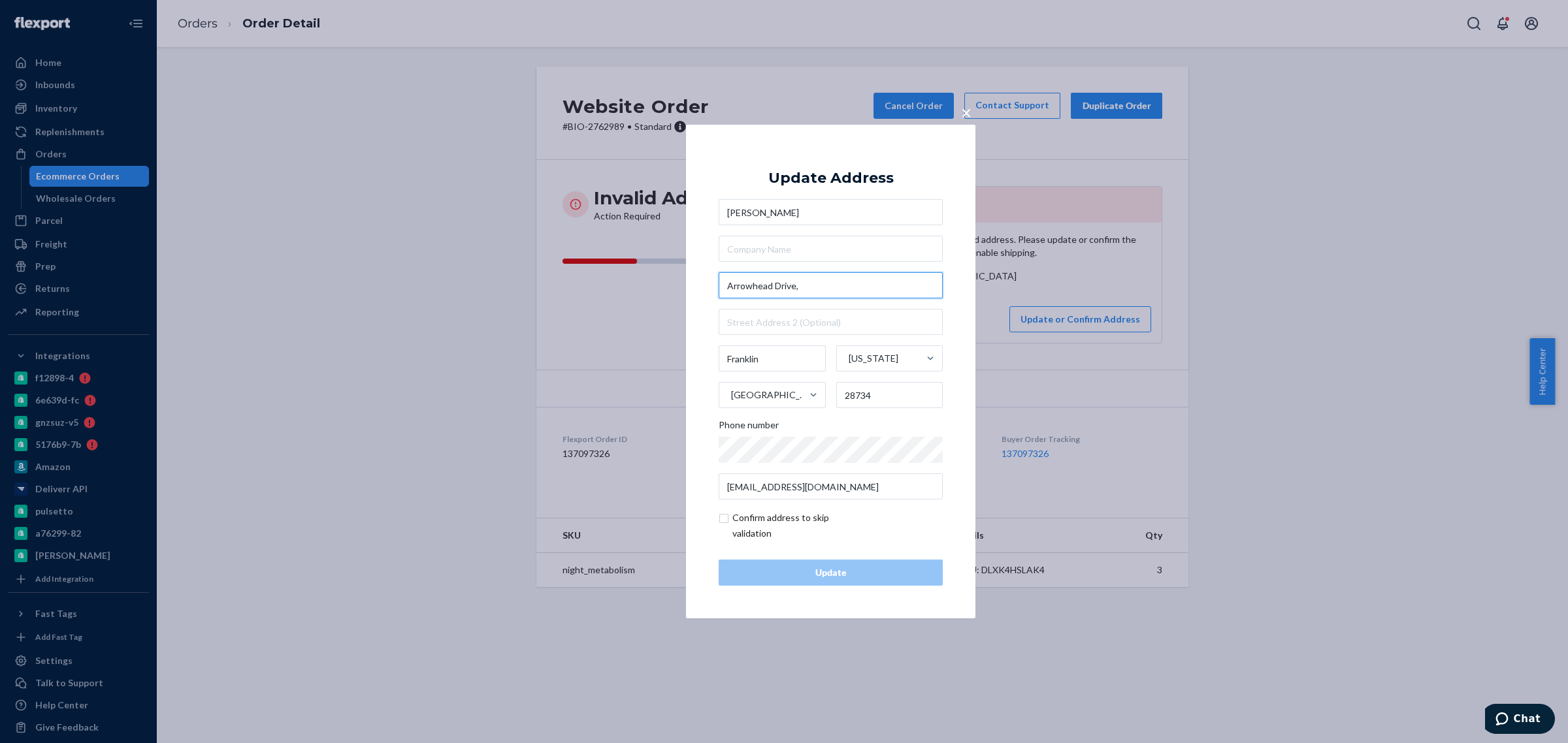
click at [866, 292] on input "Arrowhead Drive," at bounding box center [830, 285] width 224 height 26
paste input "[STREET_ADDRESS]"
paste input "[GEOGRAPHIC_DATA], [US_STATE] 28734"
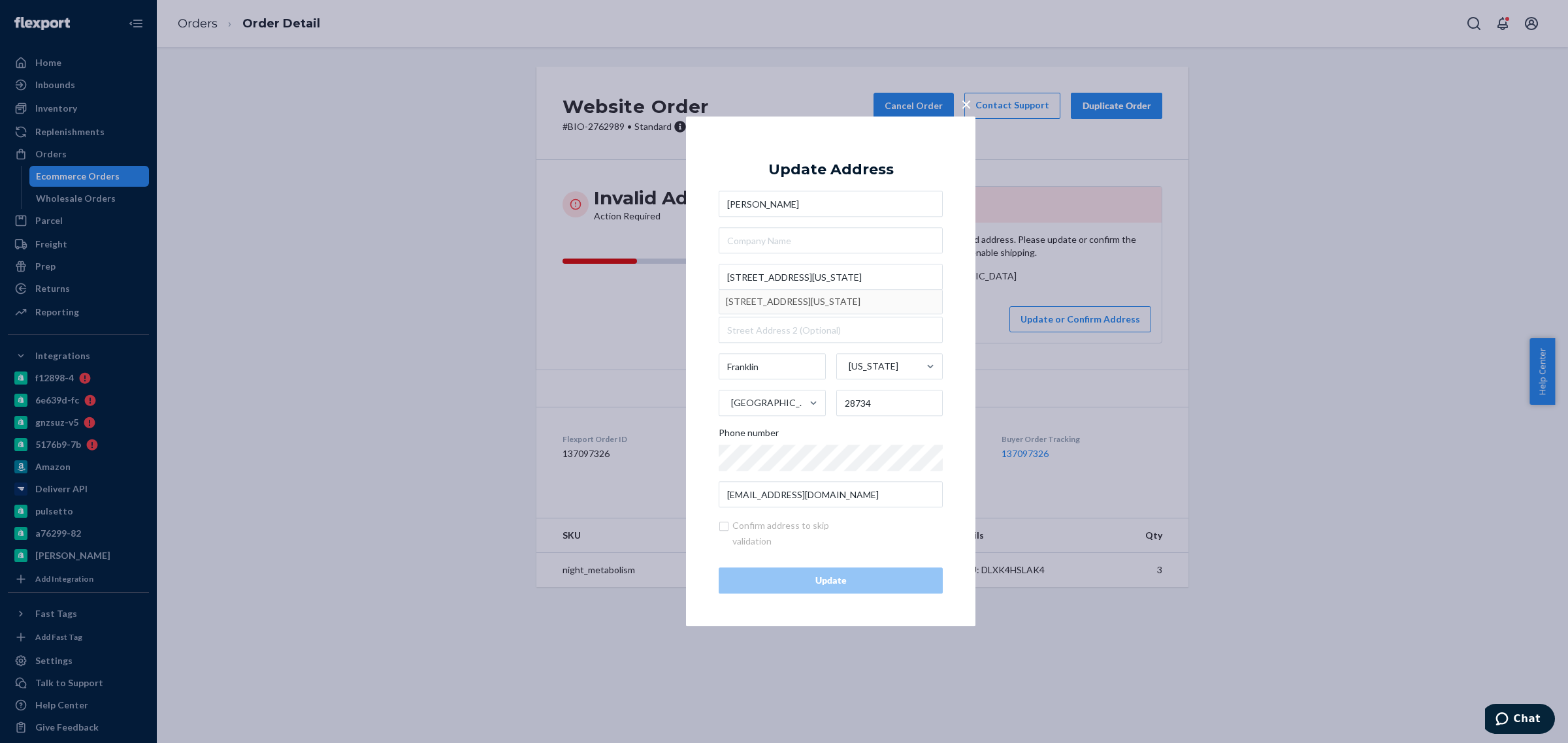
type input "[STREET_ADDRESS]"
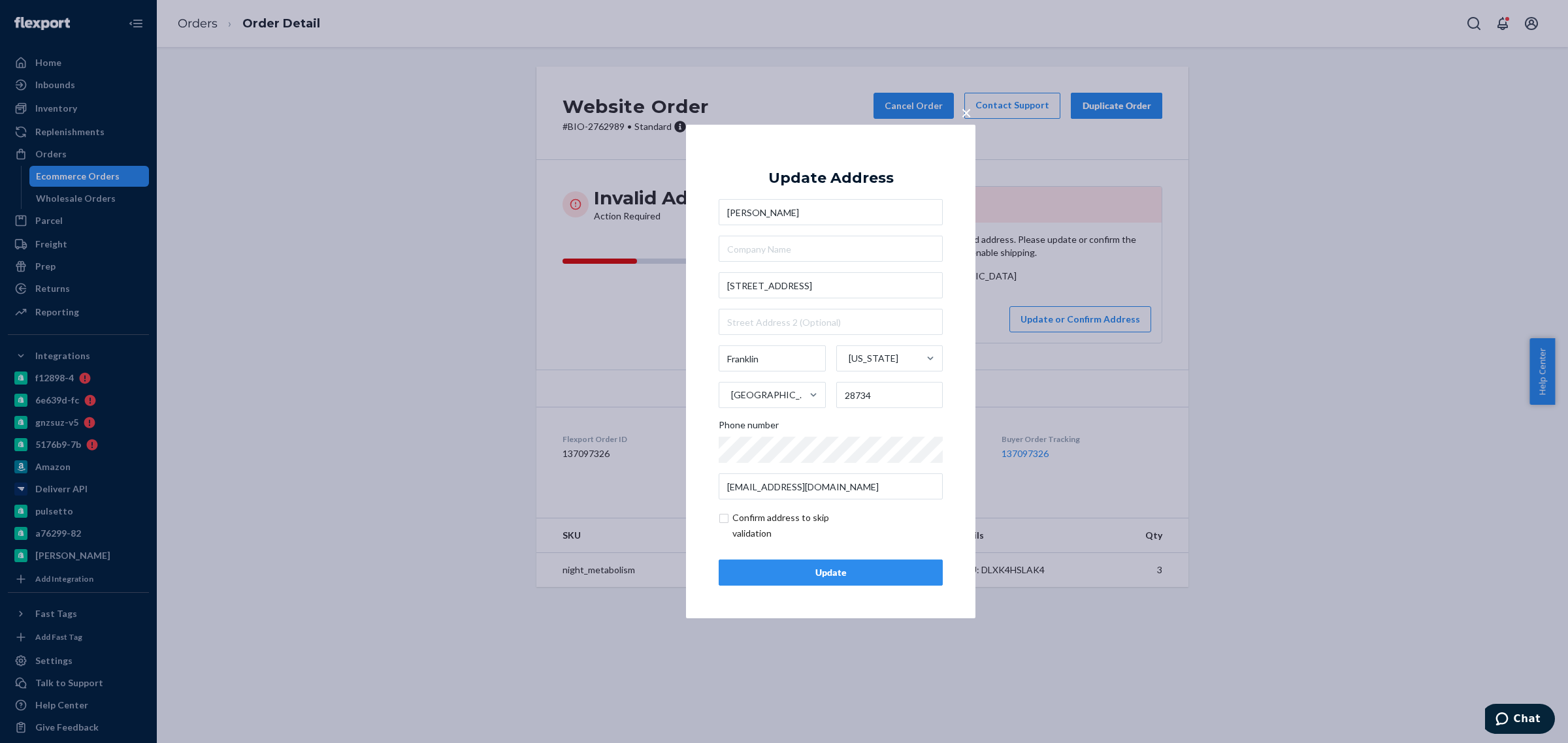
click at [822, 576] on div "Update" at bounding box center [830, 572] width 202 height 13
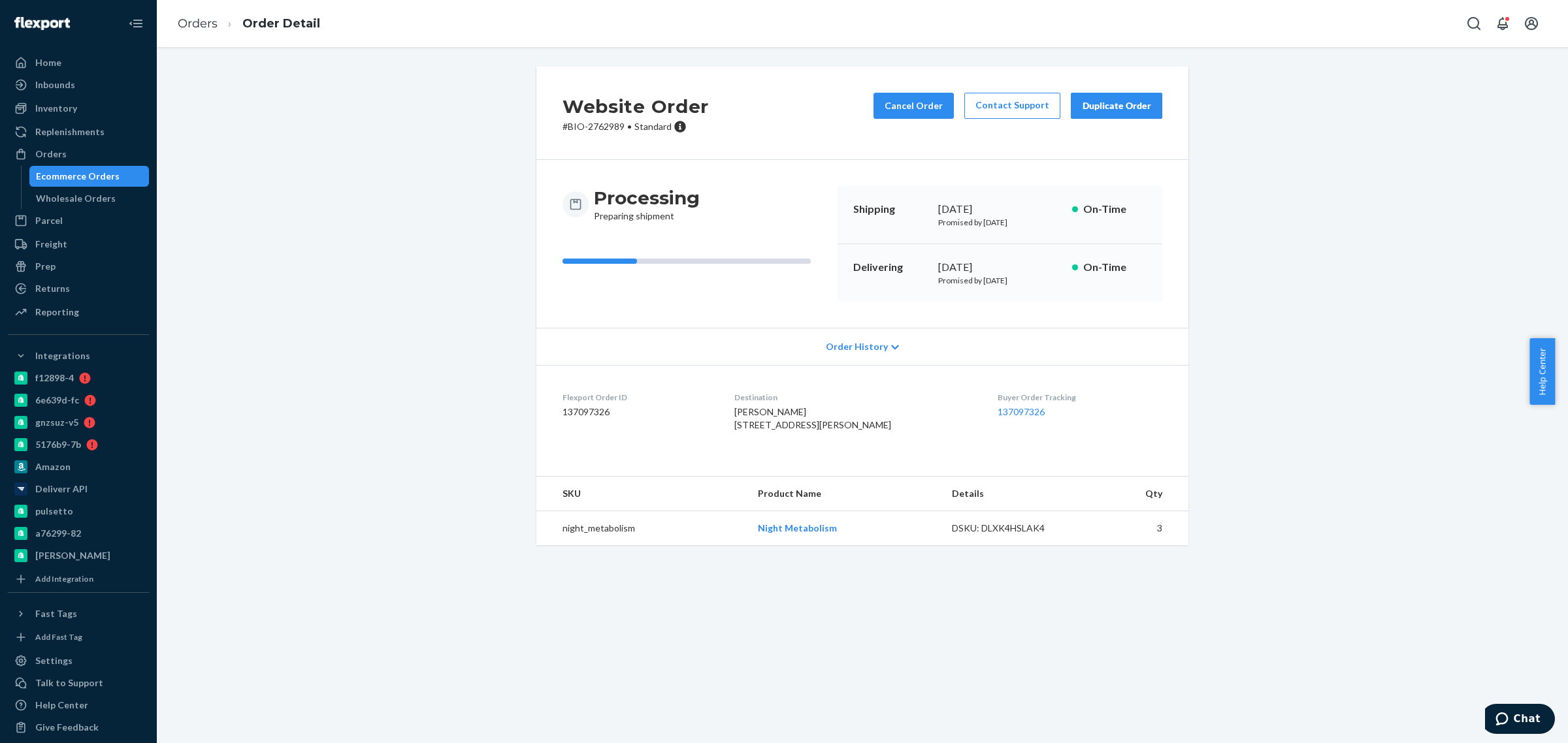
click at [102, 180] on div "Ecommerce Orders" at bounding box center [77, 176] width 84 height 13
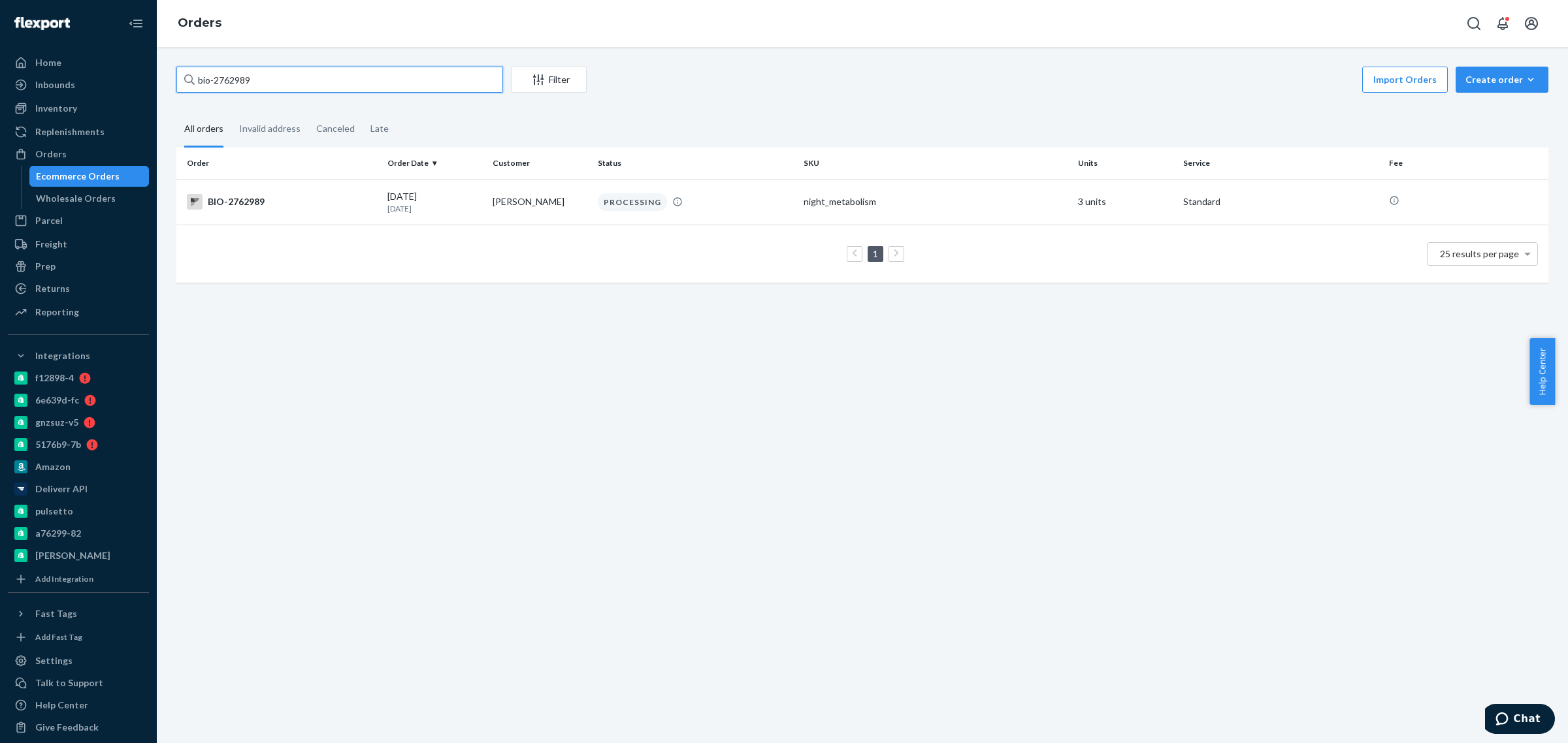
click at [236, 82] on input "bio-2762989" at bounding box center [340, 80] width 327 height 26
paste input "74073"
type input "bio-2774073"
click at [540, 197] on td "Rosemary Calvagno" at bounding box center [540, 201] width 105 height 45
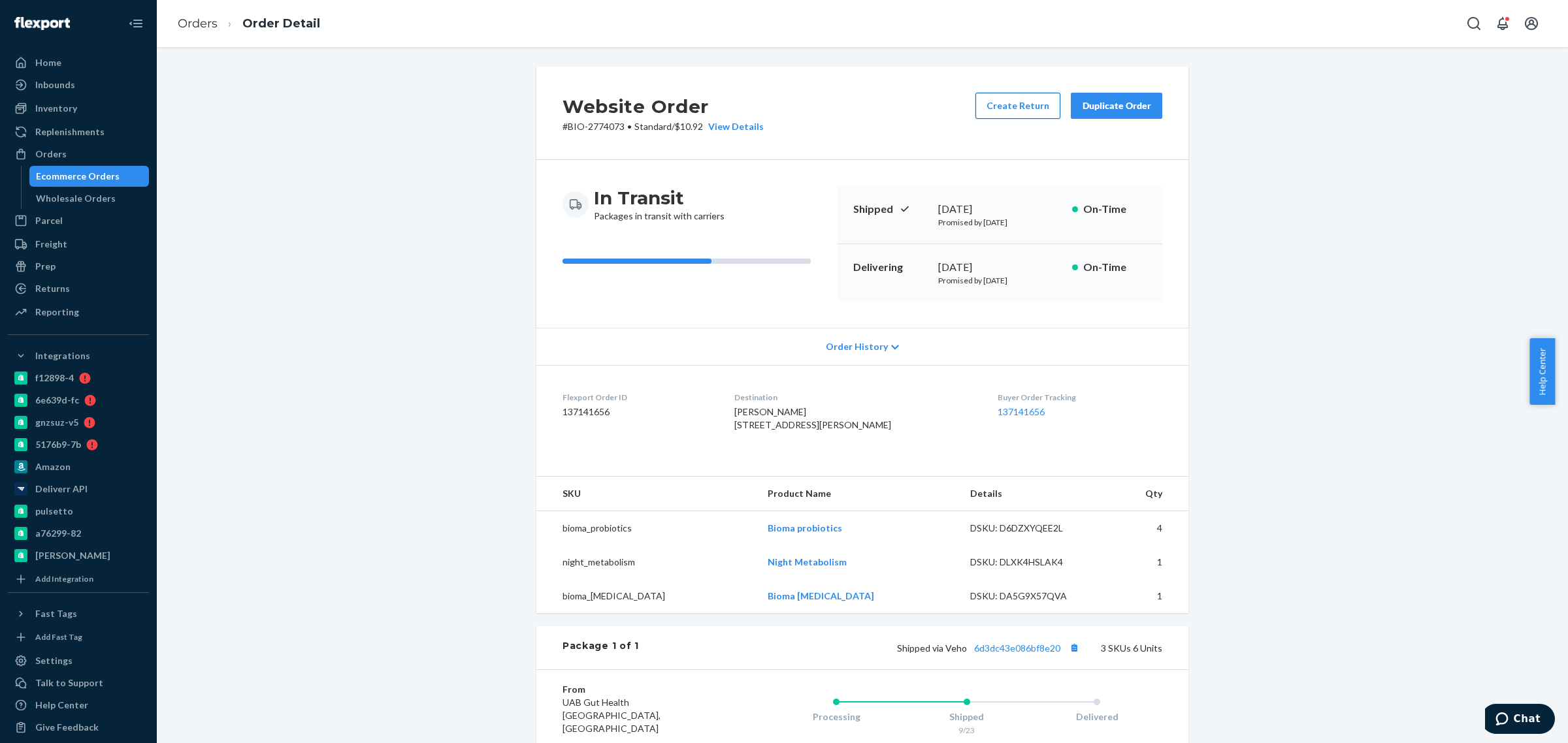
click at [1002, 103] on button "Create Return" at bounding box center [1018, 105] width 85 height 26
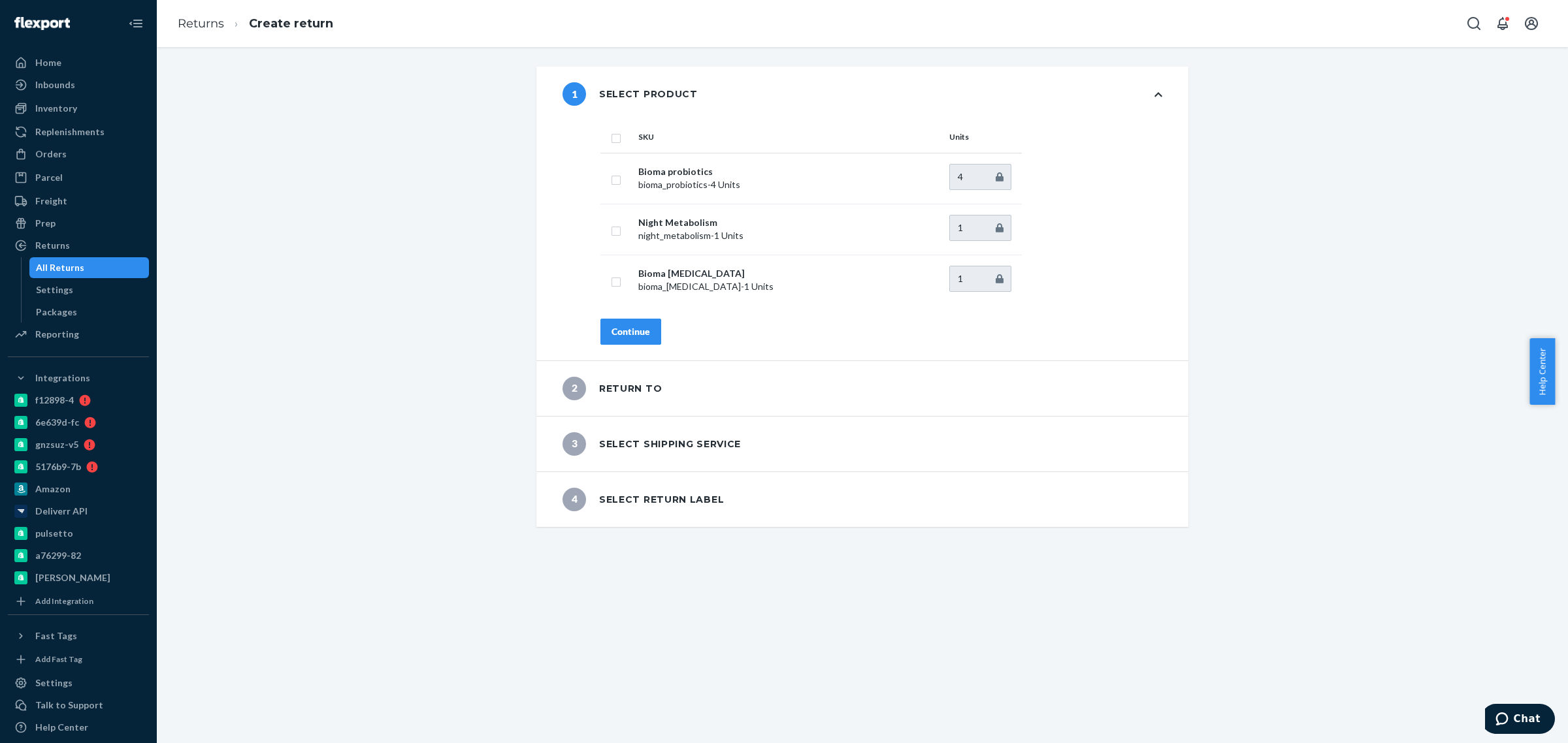
click at [601, 135] on th at bounding box center [617, 136] width 33 height 31
click at [611, 134] on input "checkbox" at bounding box center [616, 136] width 10 height 14
checkbox input "true"
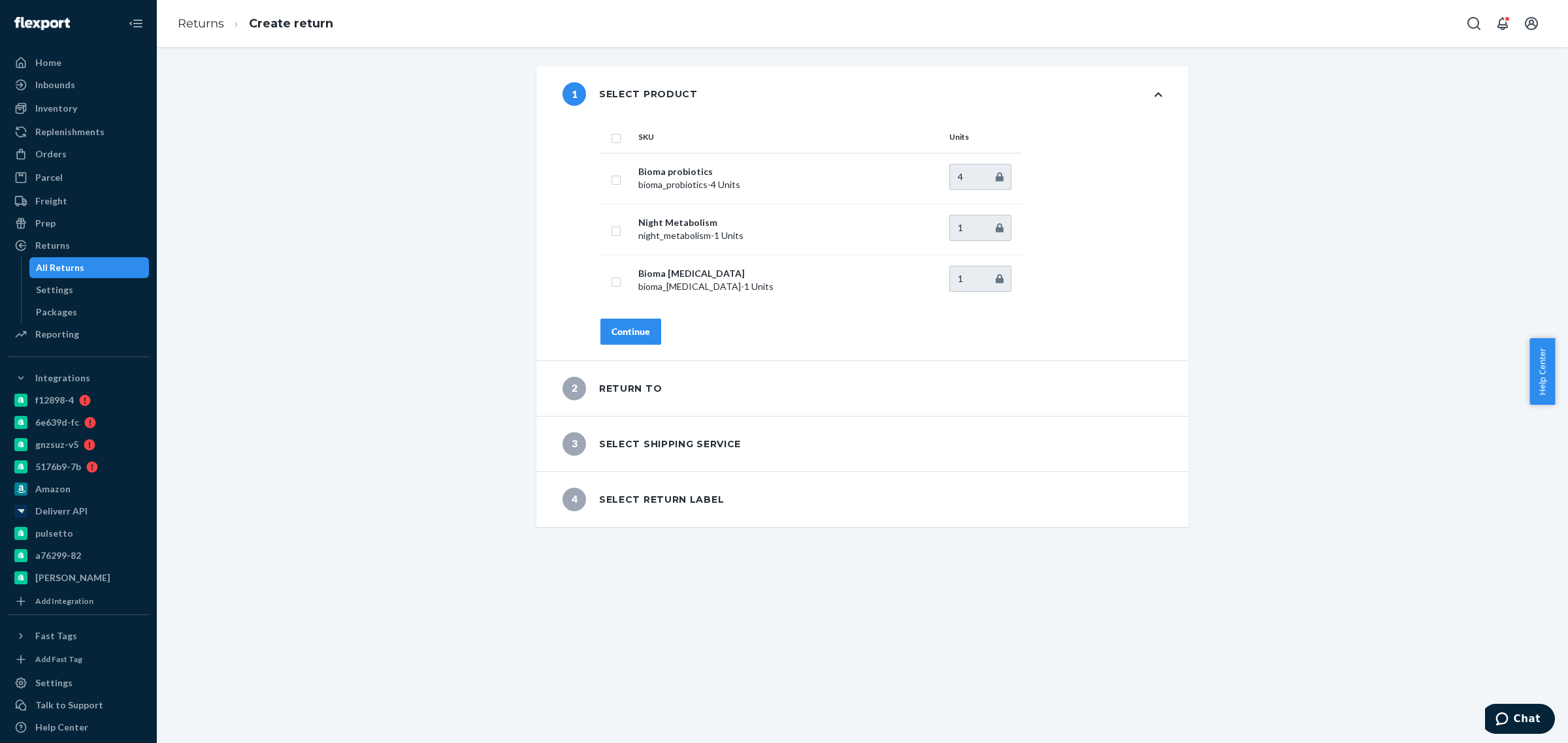
checkbox input "true"
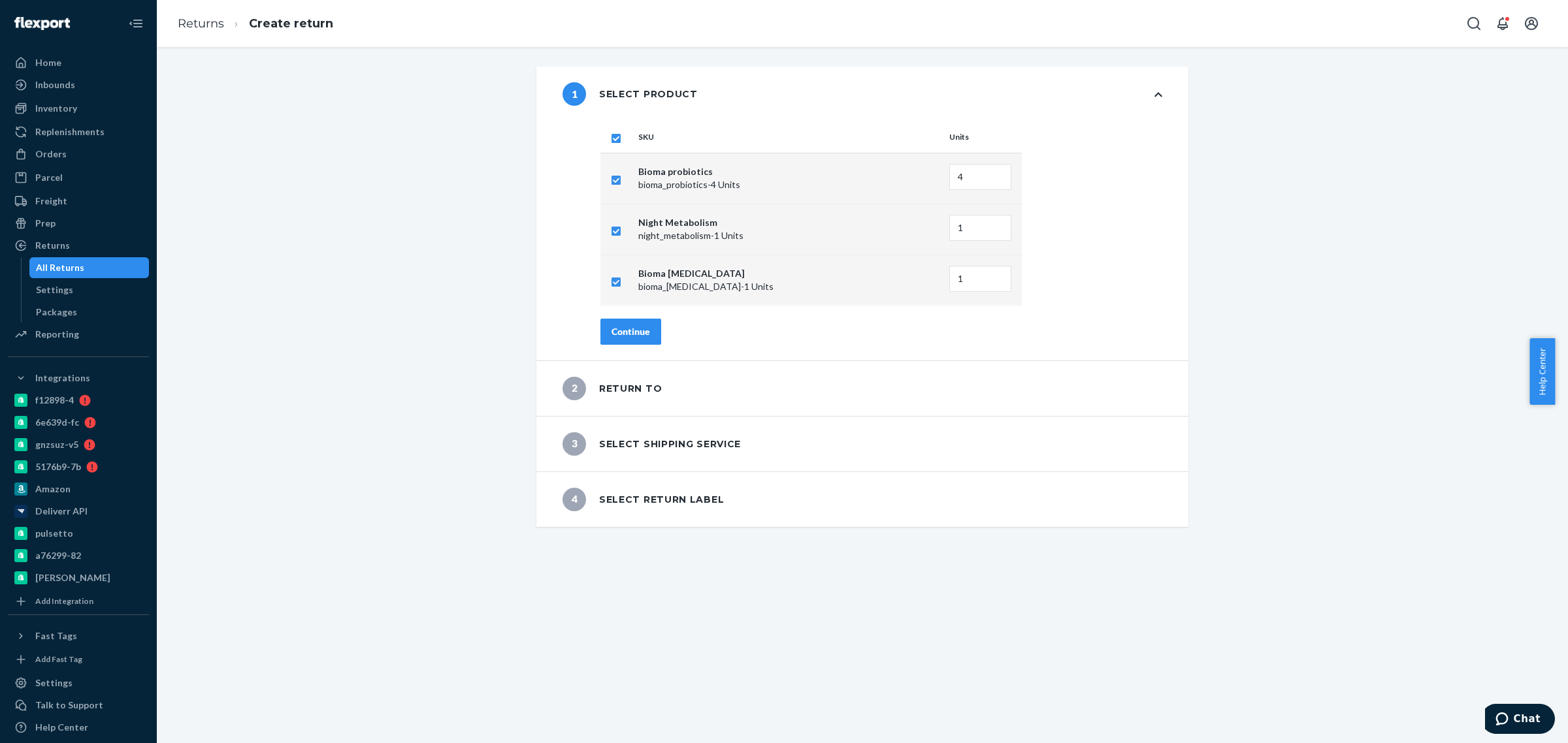
click at [601, 324] on button "Continue" at bounding box center [631, 332] width 61 height 26
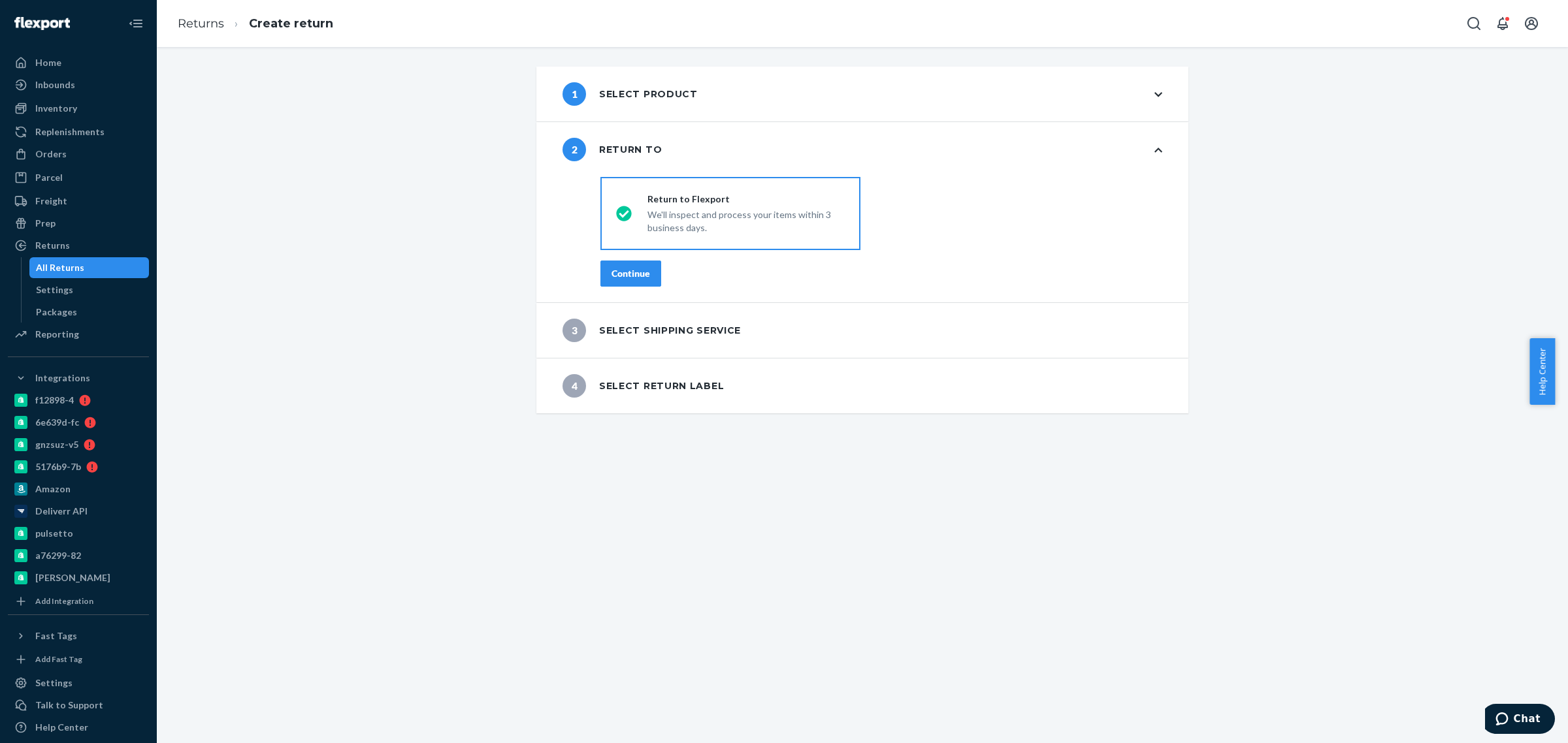
click at [628, 278] on div "Continue" at bounding box center [631, 273] width 38 height 13
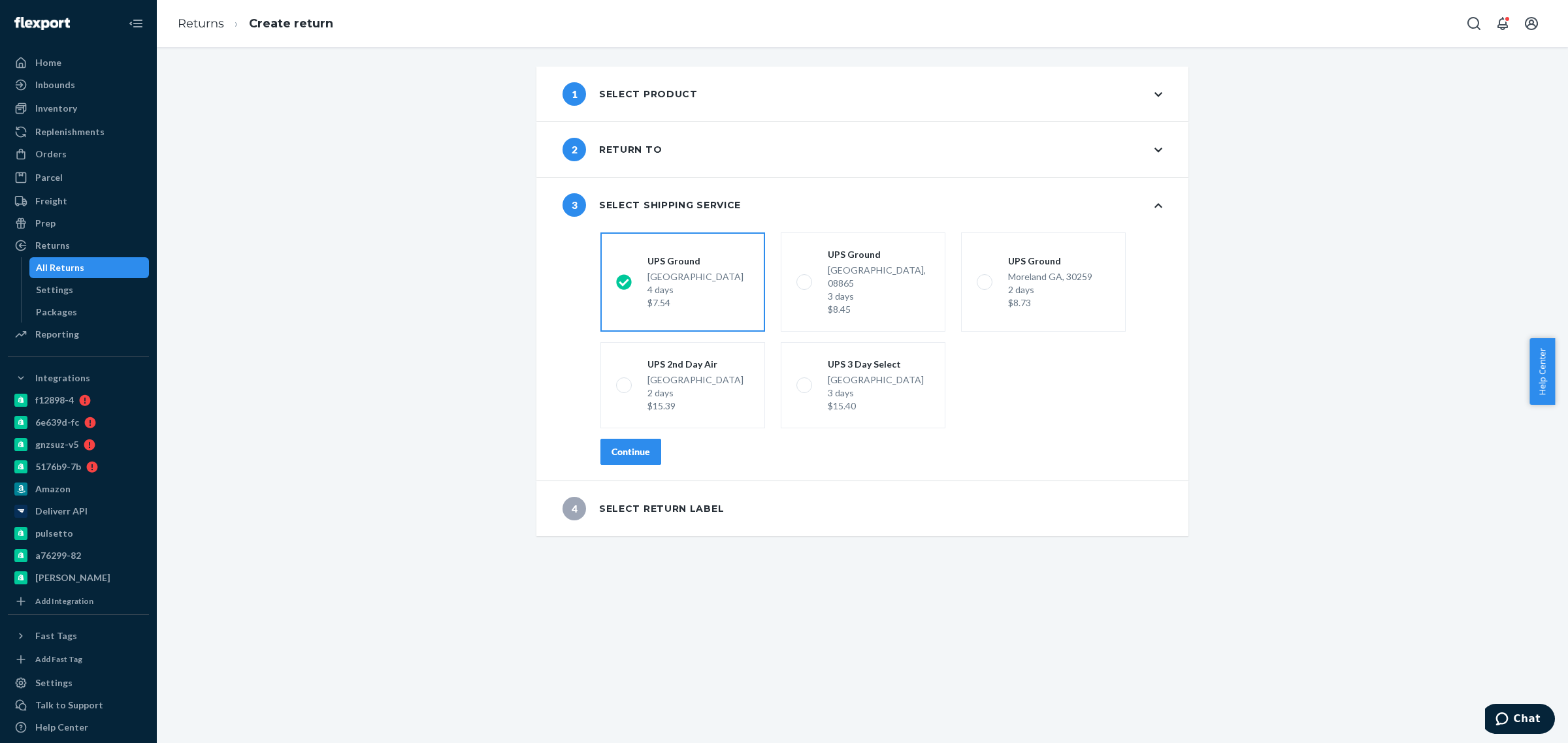
click at [612, 446] on div "Continue" at bounding box center [631, 452] width 38 height 13
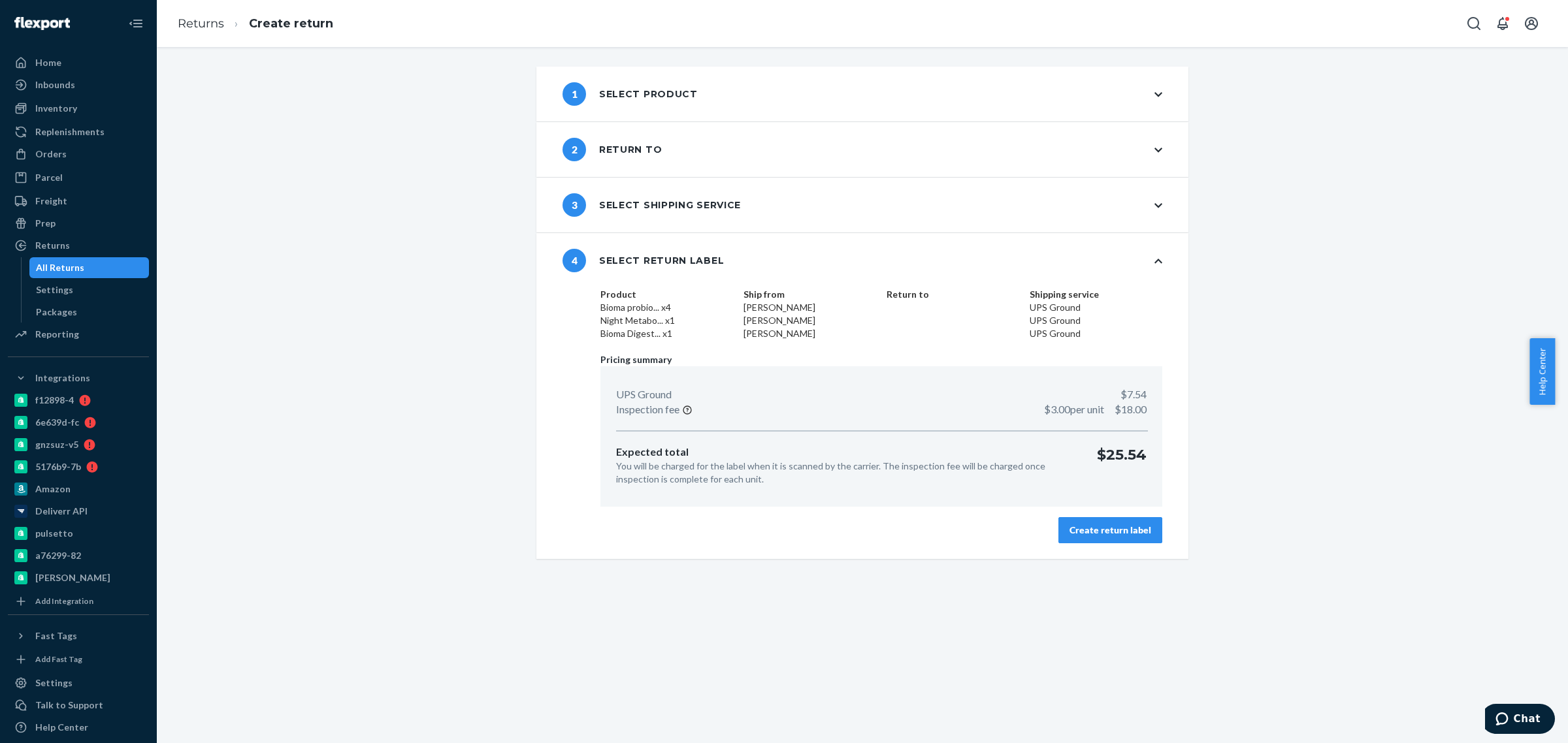
click at [1105, 537] on button "Create return label" at bounding box center [1110, 530] width 104 height 26
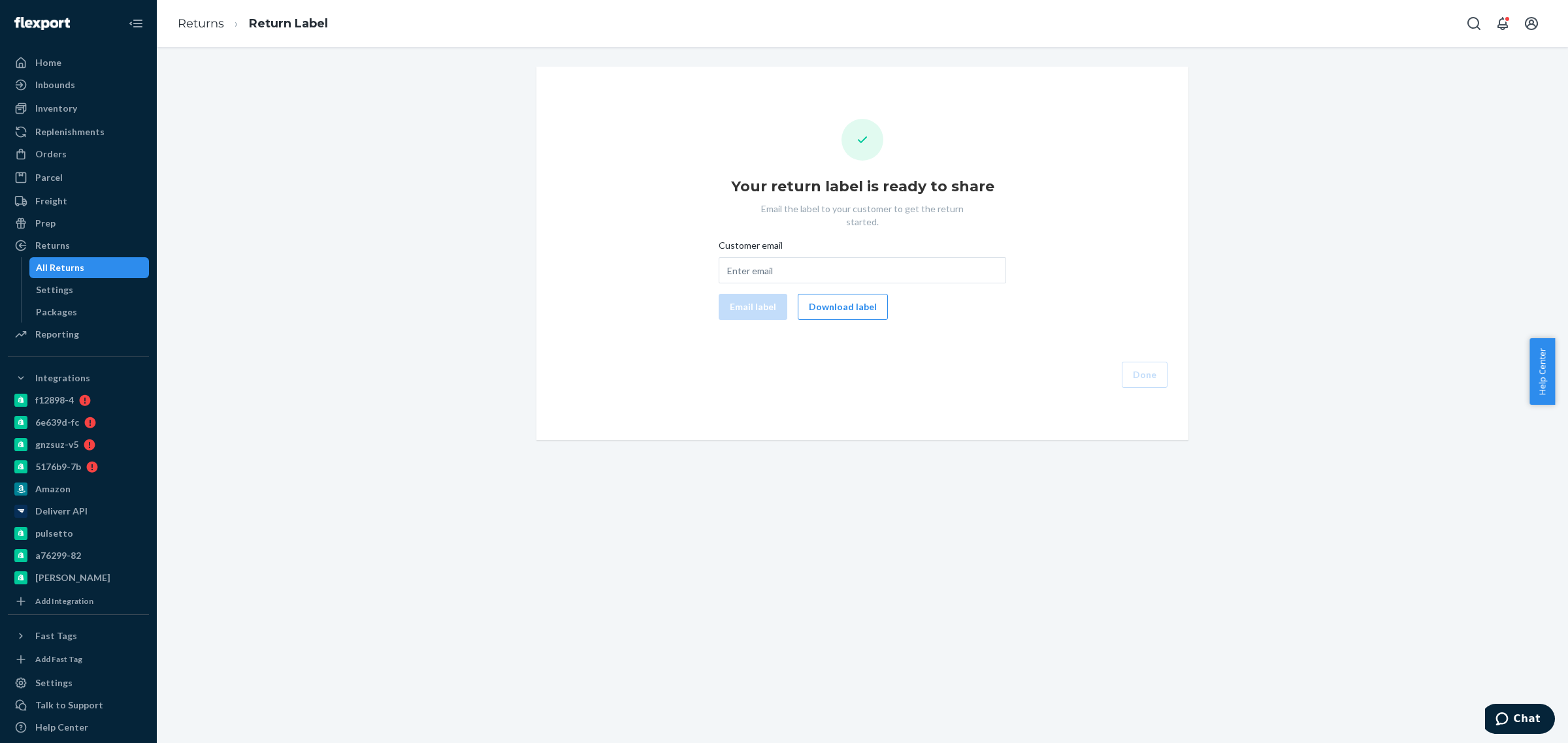
click at [851, 277] on div "Customer email Email label Download label" at bounding box center [862, 280] width 287 height 81
click at [844, 294] on button "Download label" at bounding box center [842, 307] width 90 height 26
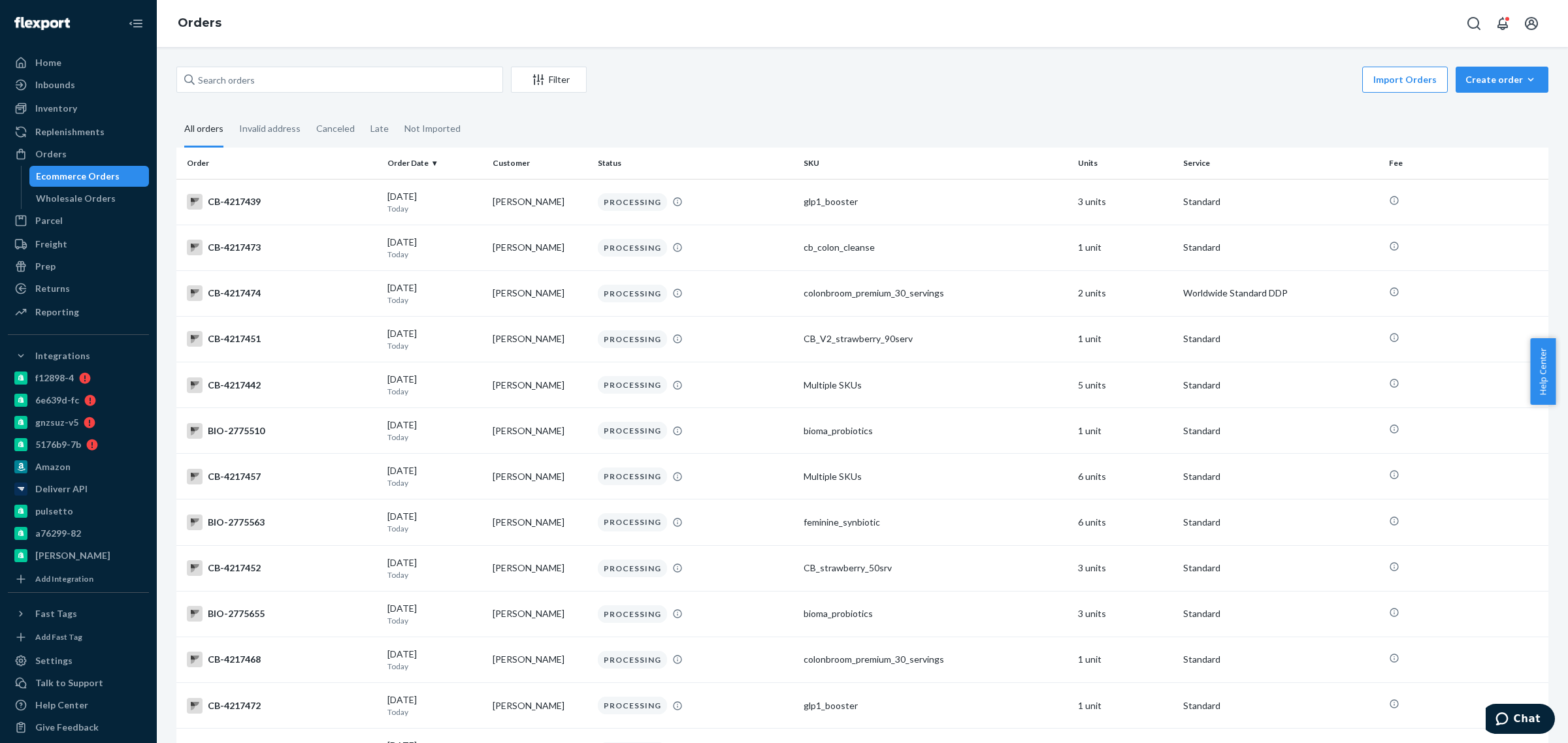
drag, startPoint x: 122, startPoint y: 171, endPoint x: 257, endPoint y: 171, distance: 135.0
click at [122, 171] on div "Ecommerce Orders" at bounding box center [89, 176] width 117 height 18
click at [73, 175] on div "Ecommerce Orders" at bounding box center [77, 176] width 84 height 13
click at [236, 82] on input "text" at bounding box center [340, 80] width 327 height 26
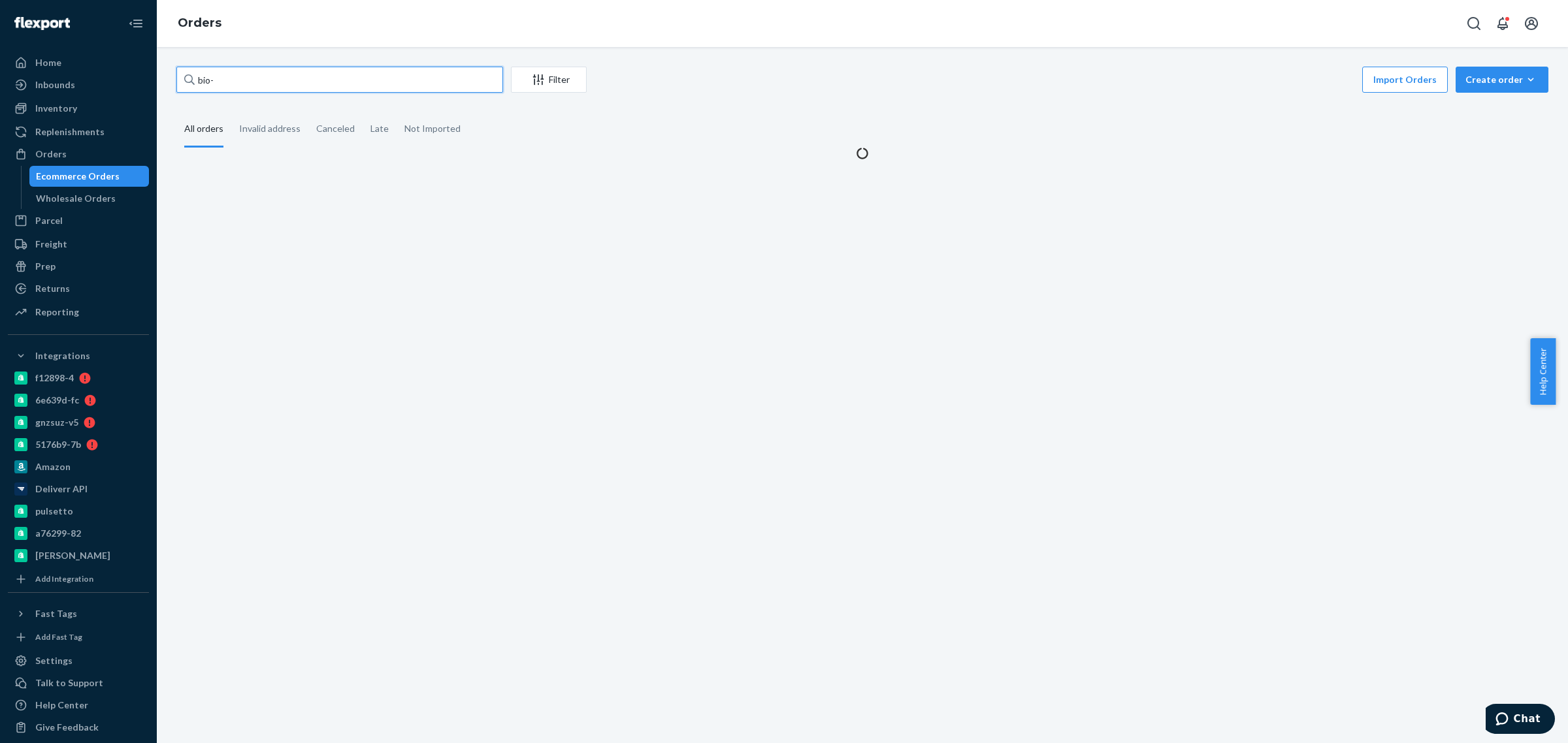
paste input "2746452"
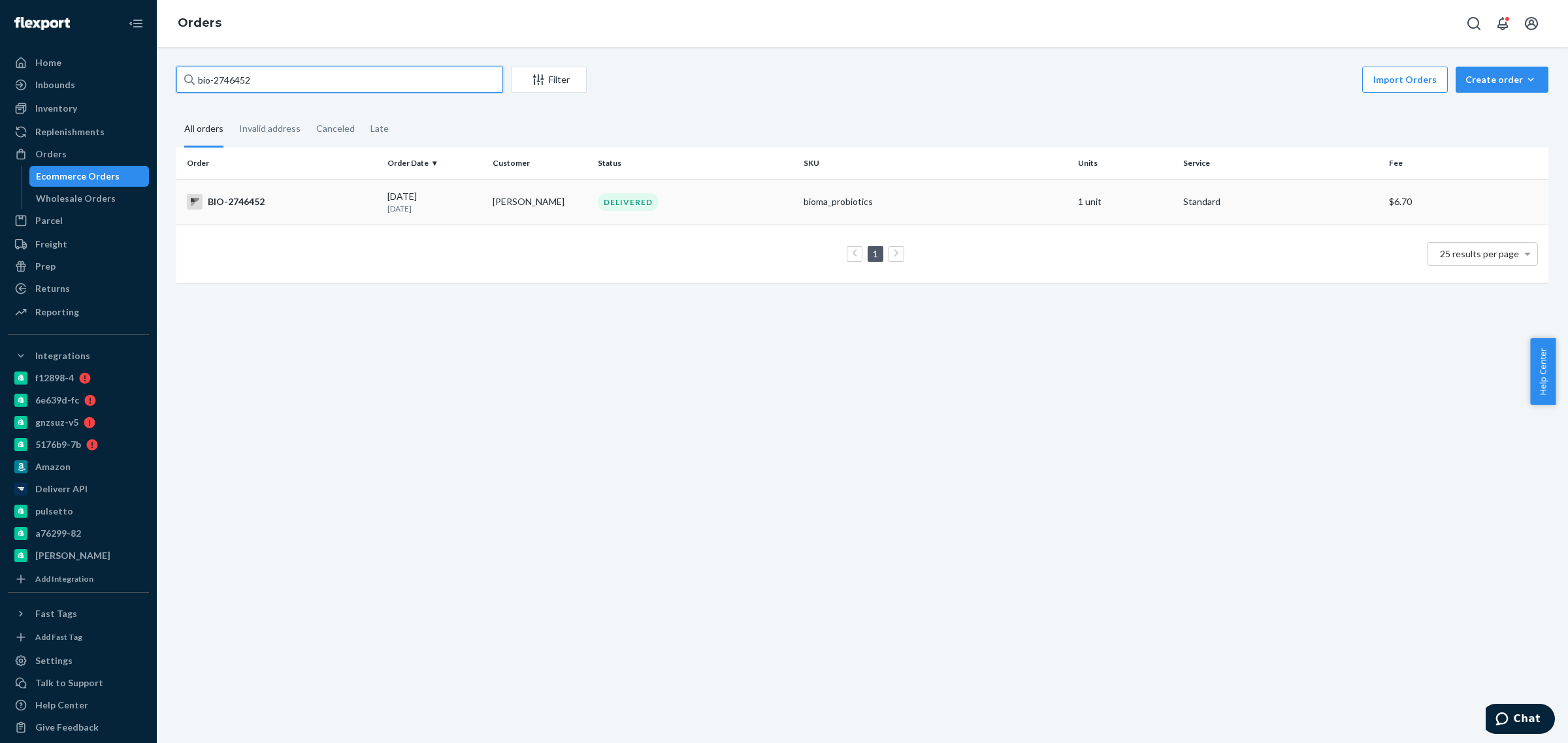
type input "bio-2746452"
click at [511, 190] on td "[PERSON_NAME]" at bounding box center [540, 201] width 105 height 45
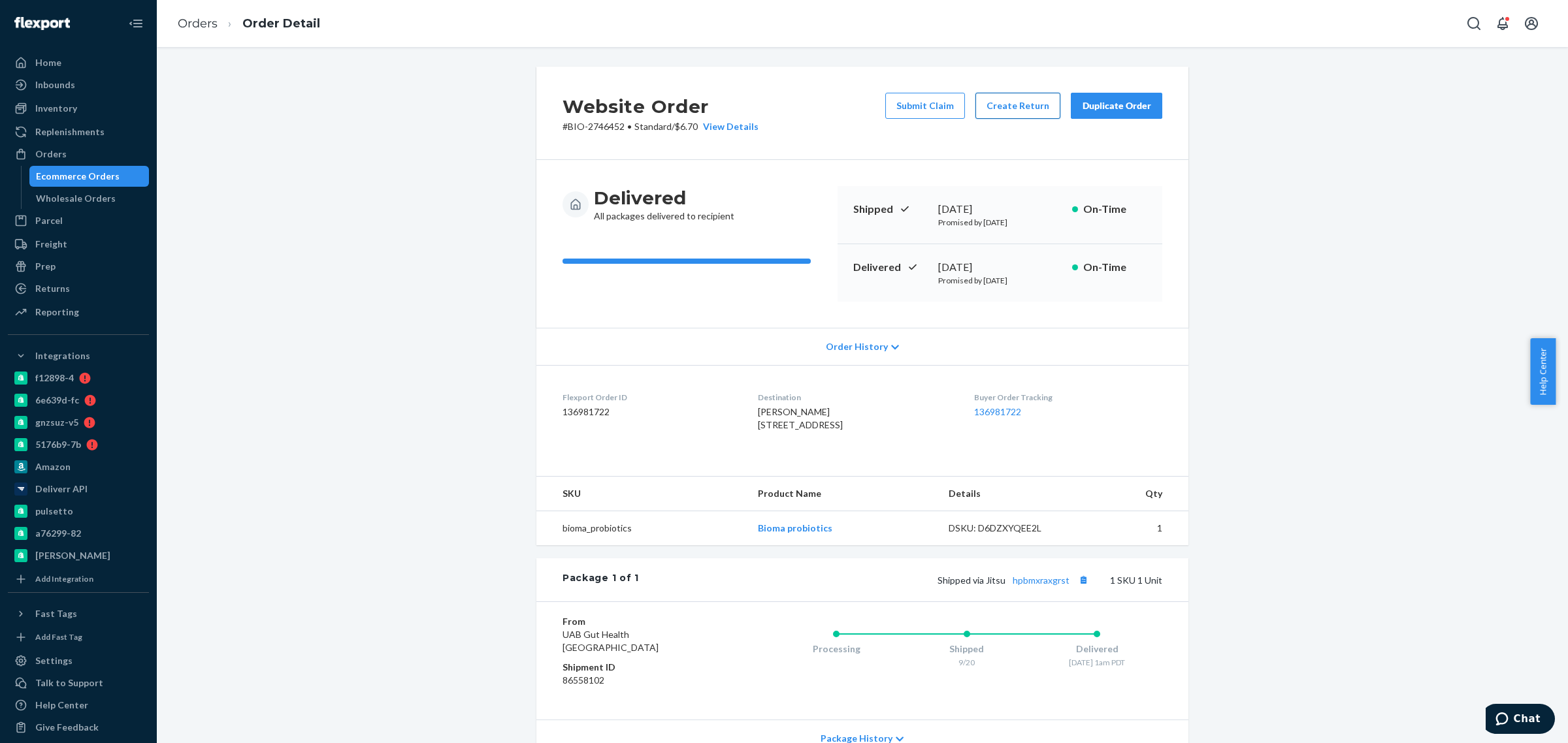
click at [1011, 96] on button "Create Return" at bounding box center [1018, 105] width 85 height 26
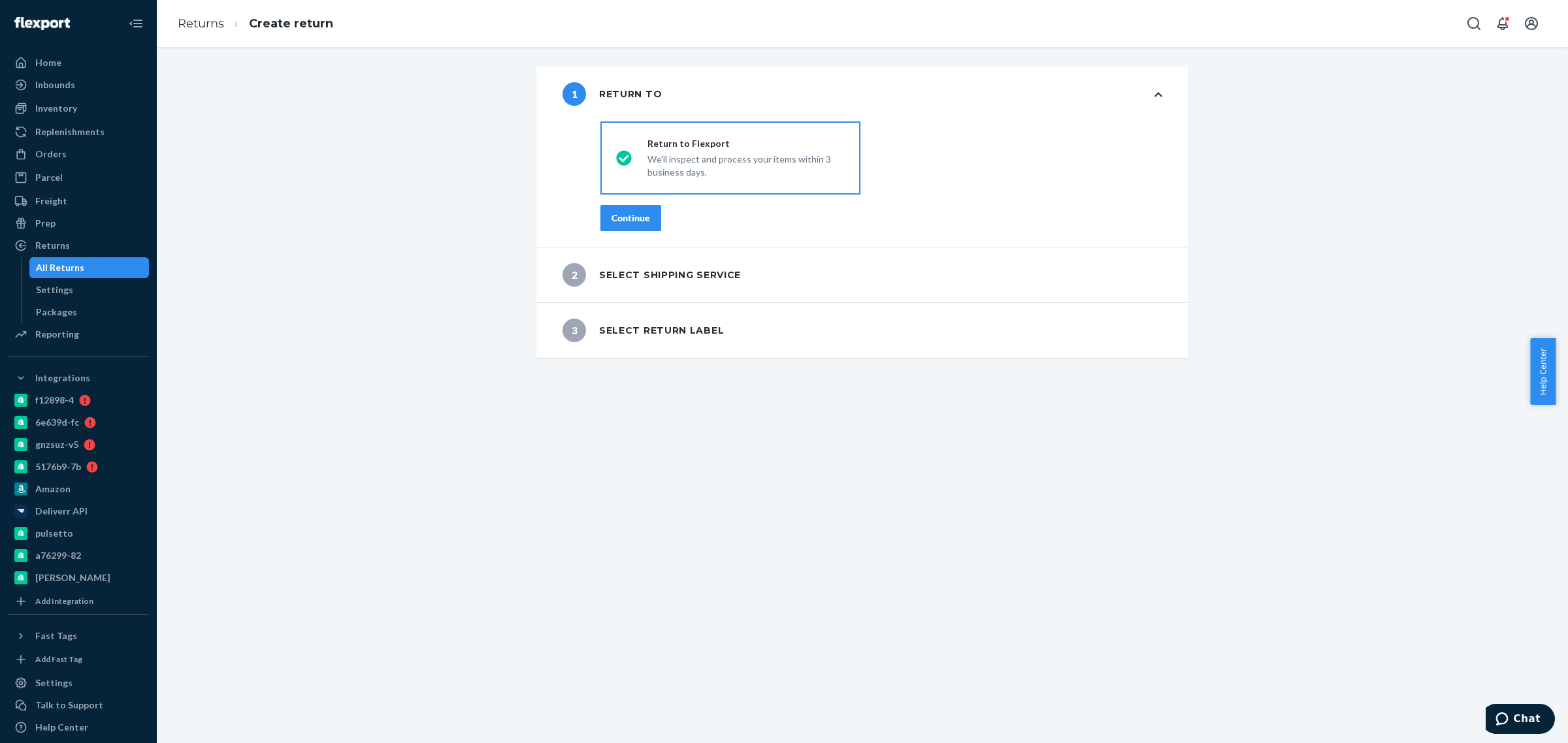
click at [603, 216] on button "Continue" at bounding box center [631, 218] width 61 height 26
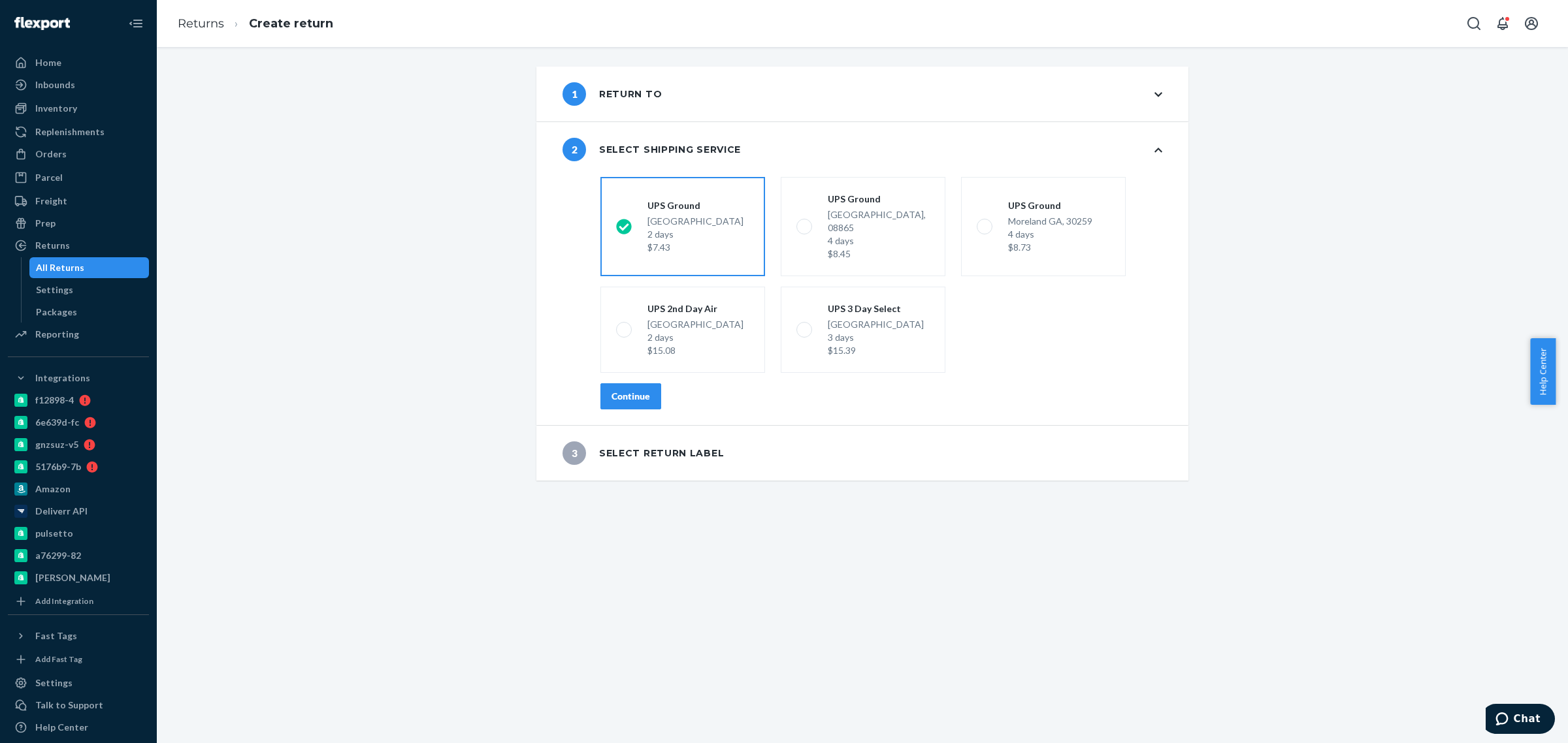
click at [638, 390] on div "Continue" at bounding box center [631, 396] width 38 height 13
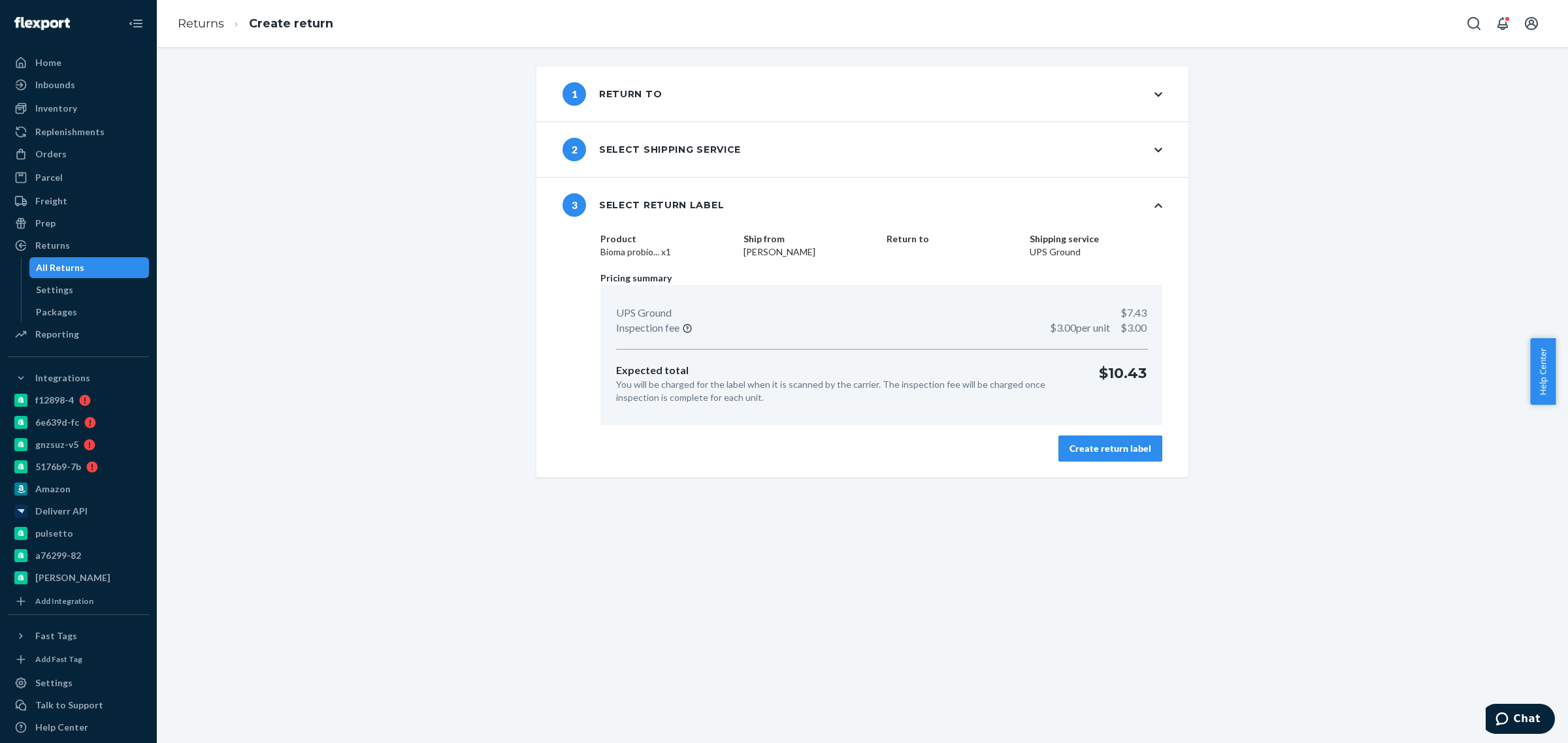
click at [1111, 448] on div "Create return label" at bounding box center [1110, 449] width 81 height 13
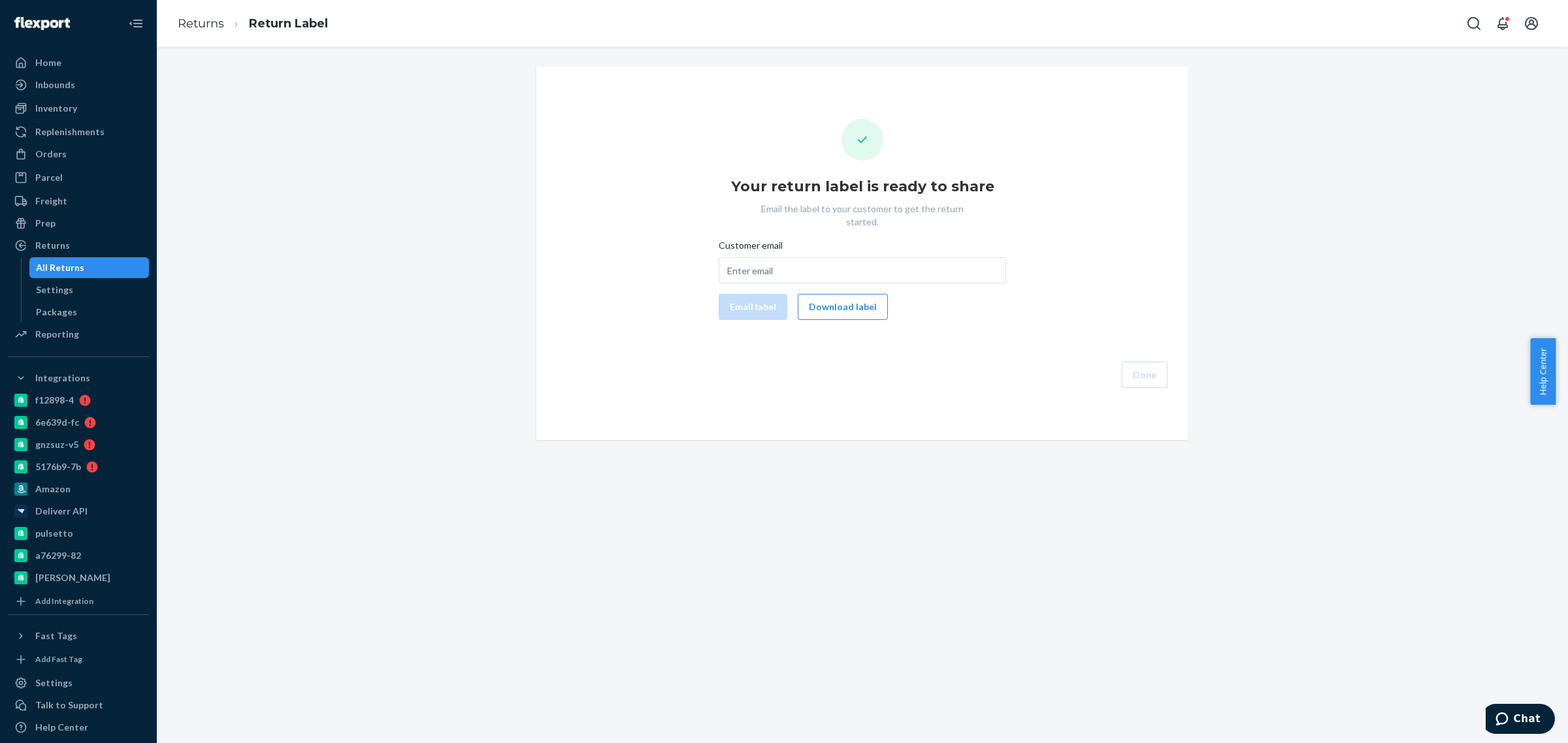
click at [854, 273] on div "Customer email Email label Download label" at bounding box center [862, 280] width 287 height 81
click at [853, 294] on button "Download label" at bounding box center [842, 307] width 90 height 26
